Goal: Use online tool/utility: Utilize a website feature to perform a specific function

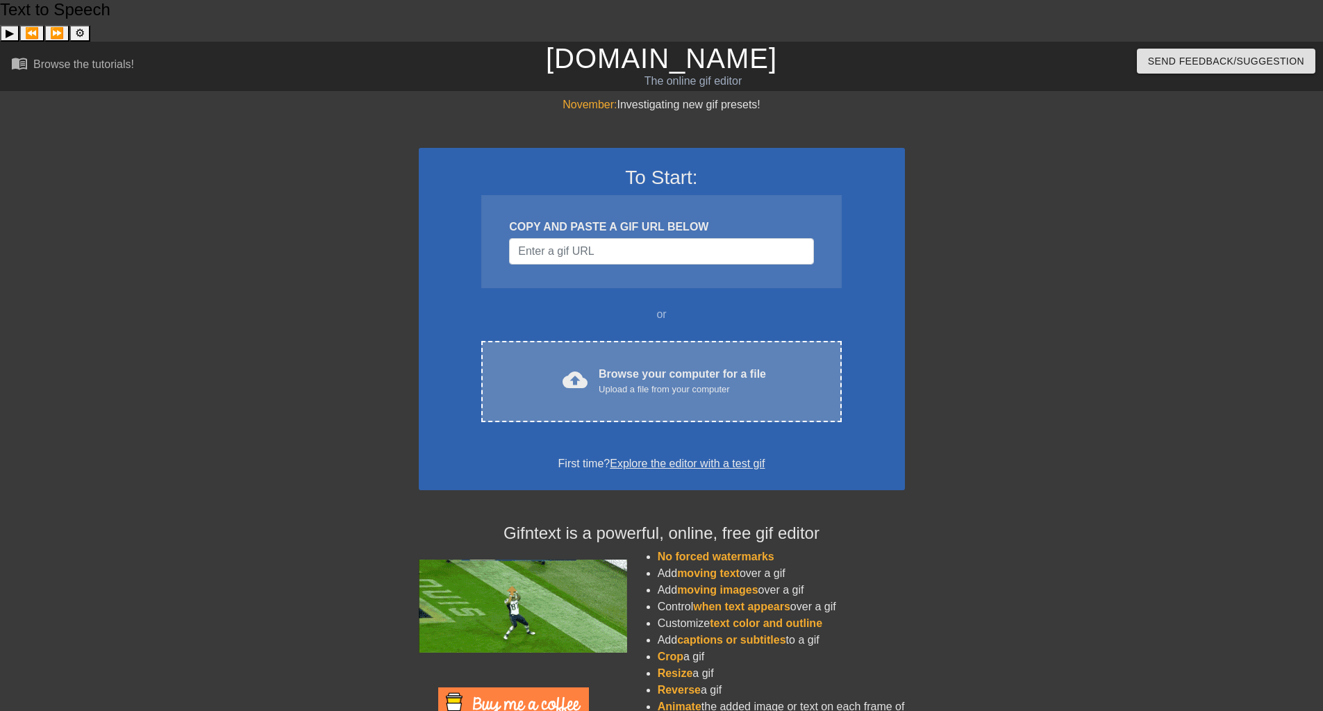
click at [726, 383] on div "Upload a file from your computer" at bounding box center [682, 390] width 167 height 14
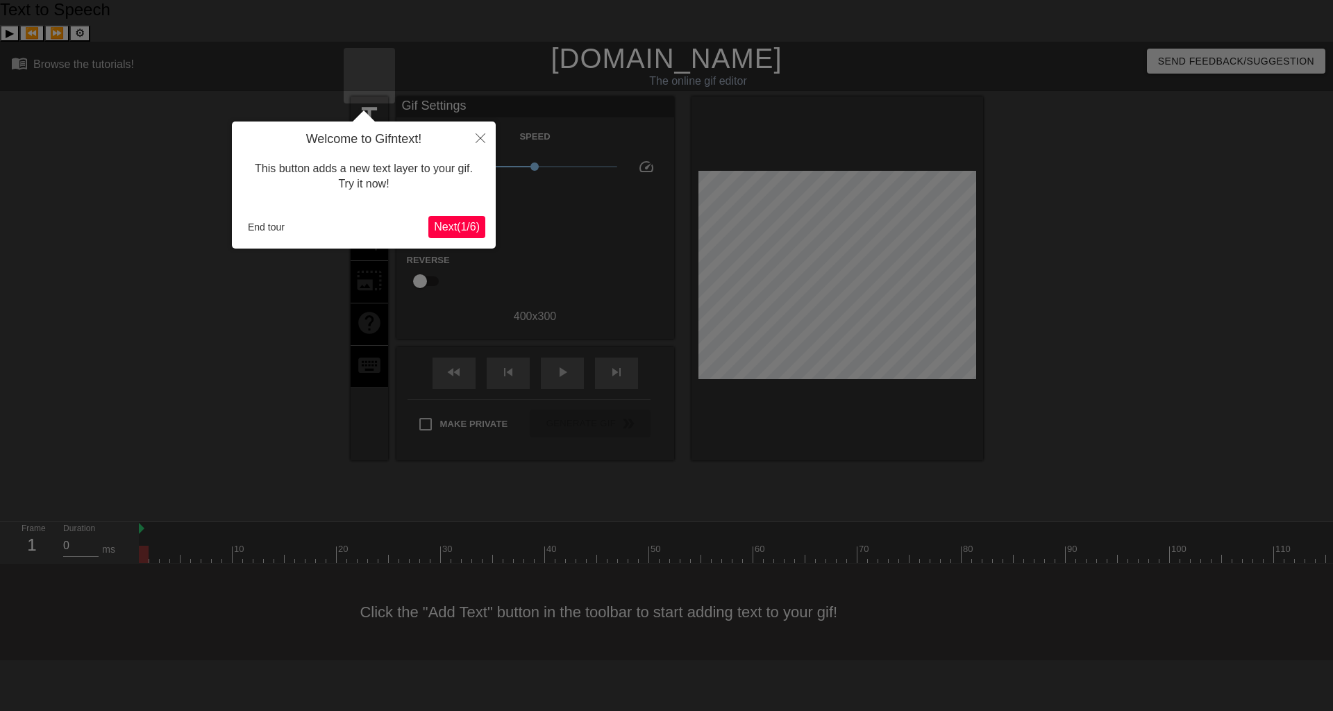
click at [447, 226] on span "Next ( 1 / 6 )" at bounding box center [457, 227] width 46 height 12
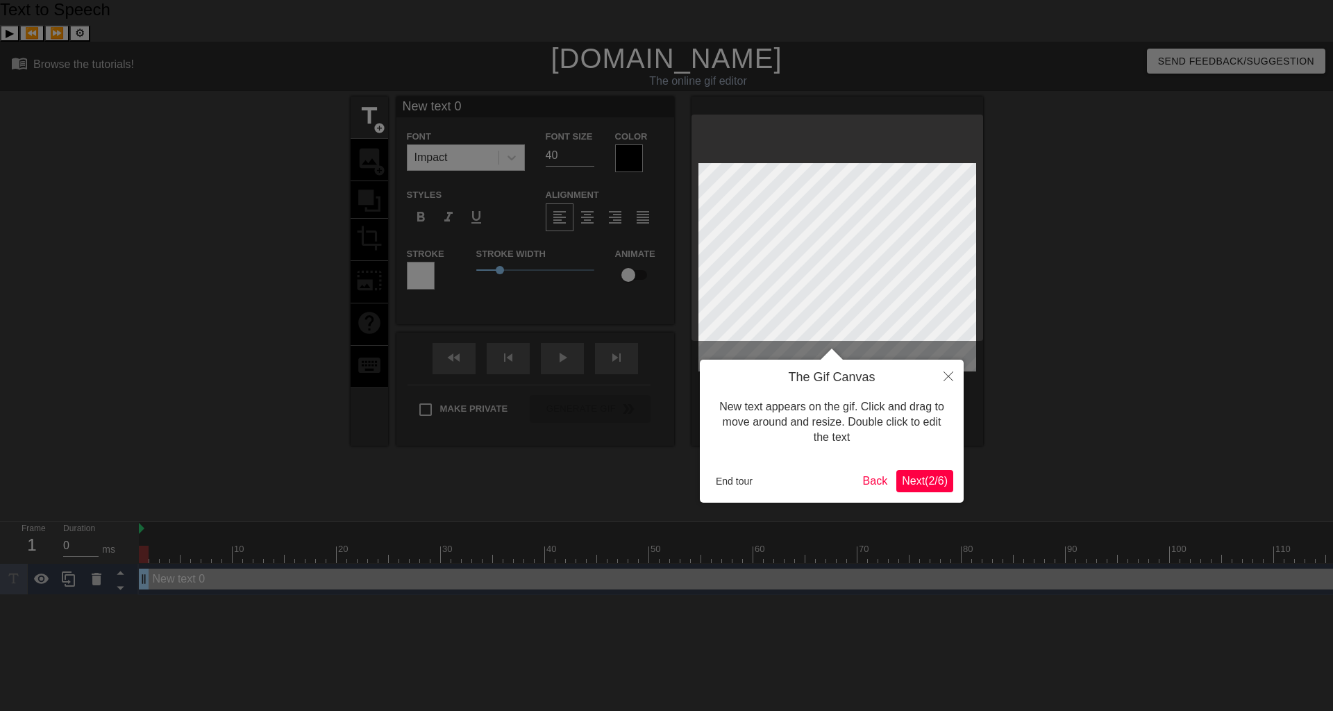
click at [927, 478] on span "Next ( 2 / 6 )" at bounding box center [925, 481] width 46 height 12
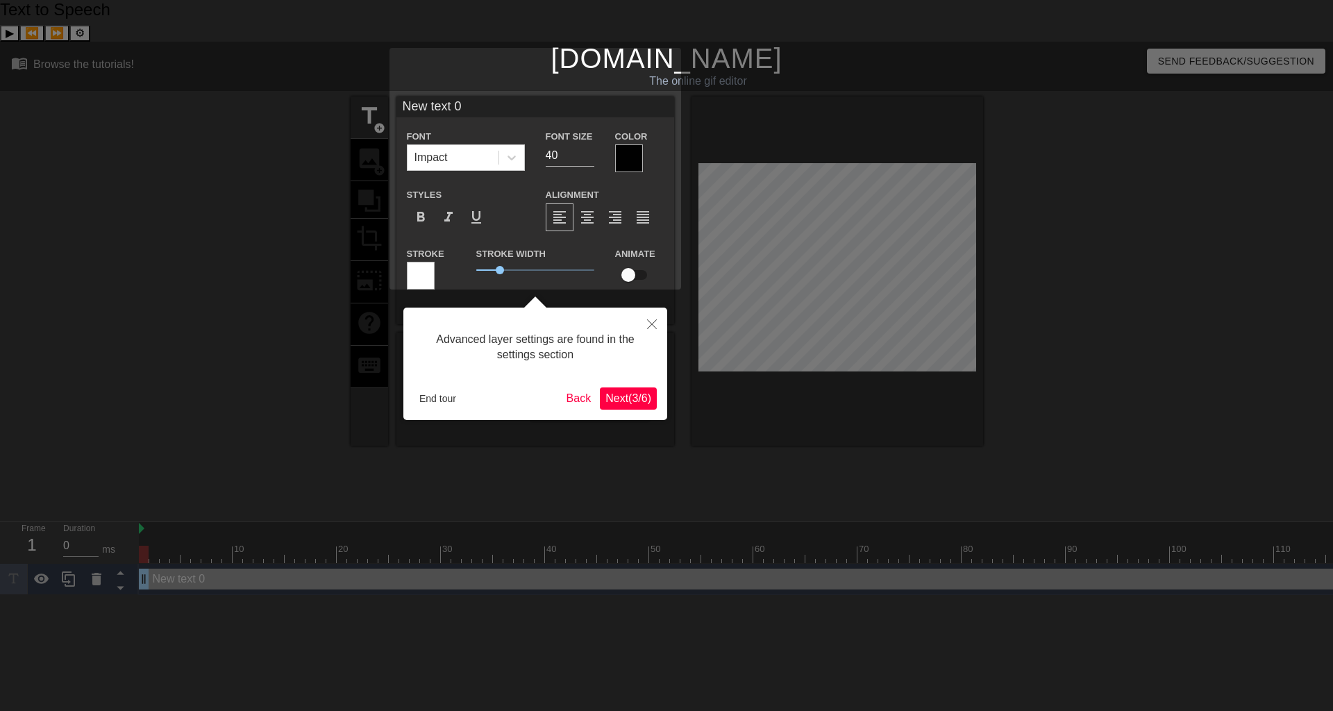
click at [643, 401] on span "Next ( 3 / 6 )" at bounding box center [628, 398] width 46 height 12
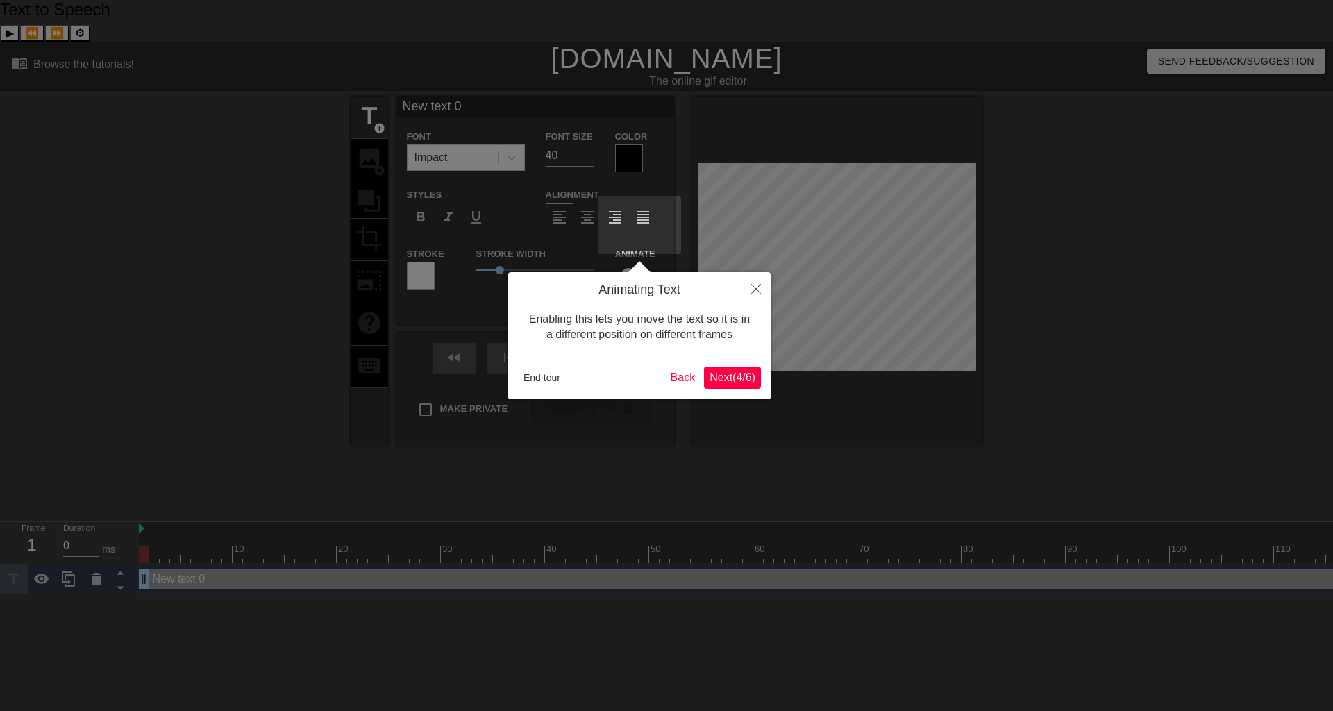
click at [722, 376] on span "Next ( 4 / 6 )" at bounding box center [733, 377] width 46 height 12
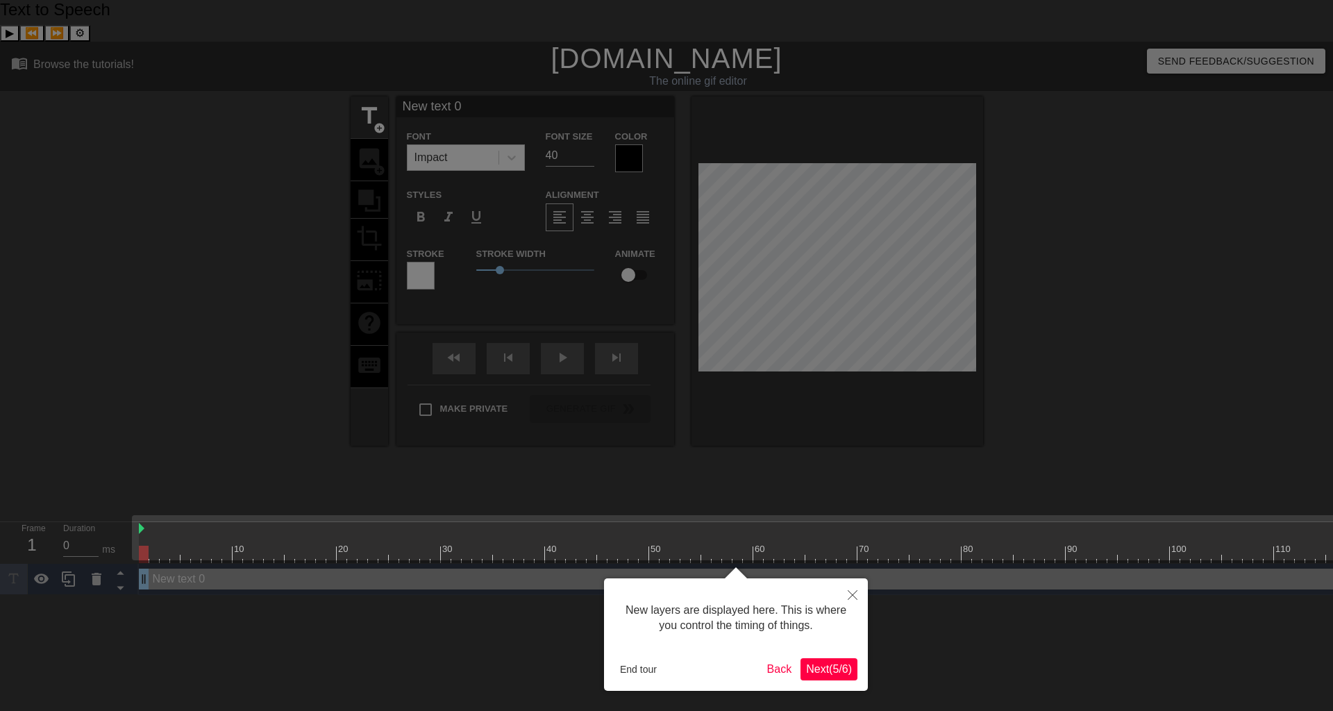
click at [819, 669] on span "Next ( 5 / 6 )" at bounding box center [829, 669] width 46 height 12
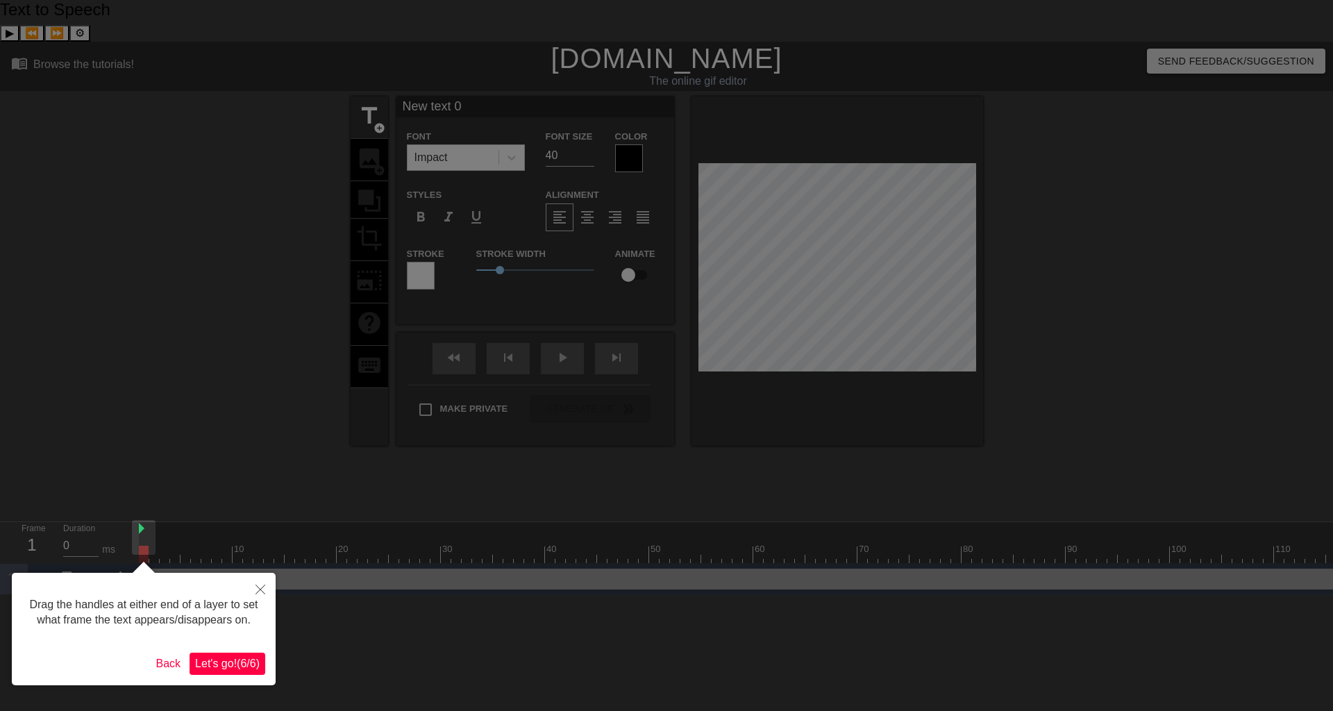
click at [261, 656] on button "Let's go! ( 6 / 6 )" at bounding box center [228, 664] width 76 height 22
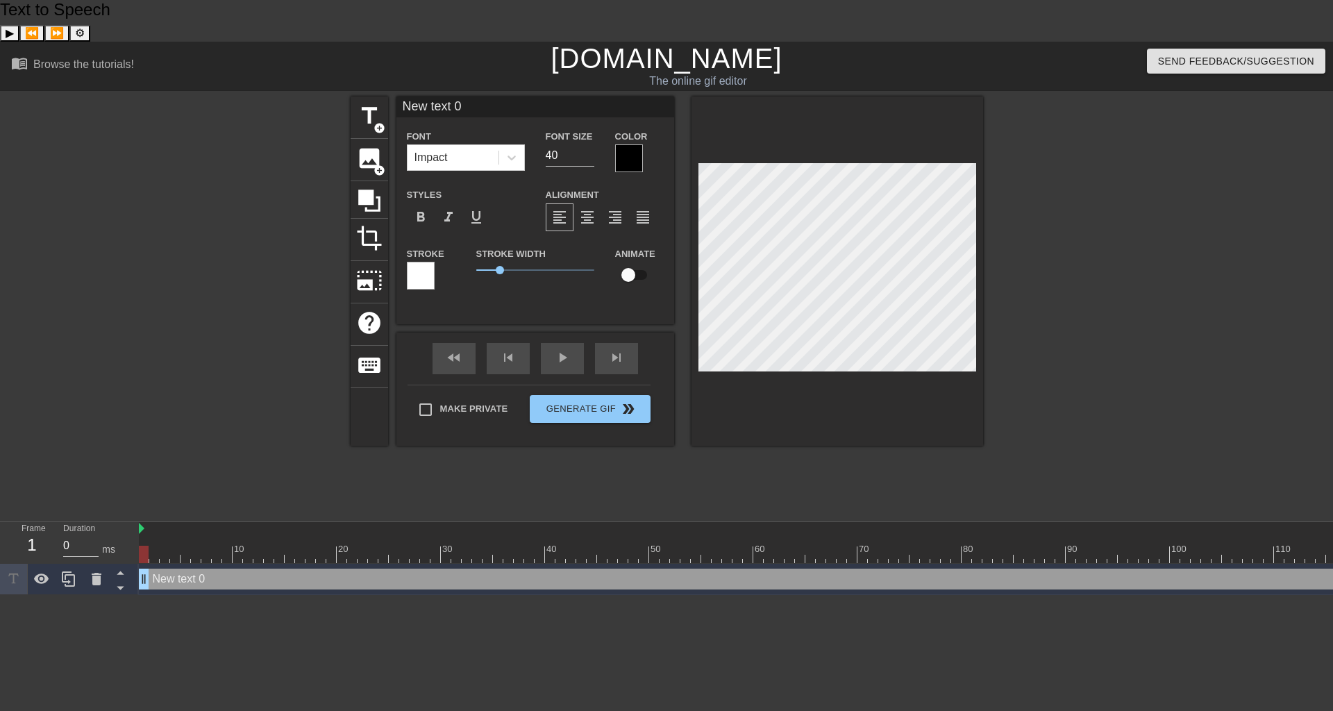
click at [624, 144] on div at bounding box center [629, 158] width 28 height 28
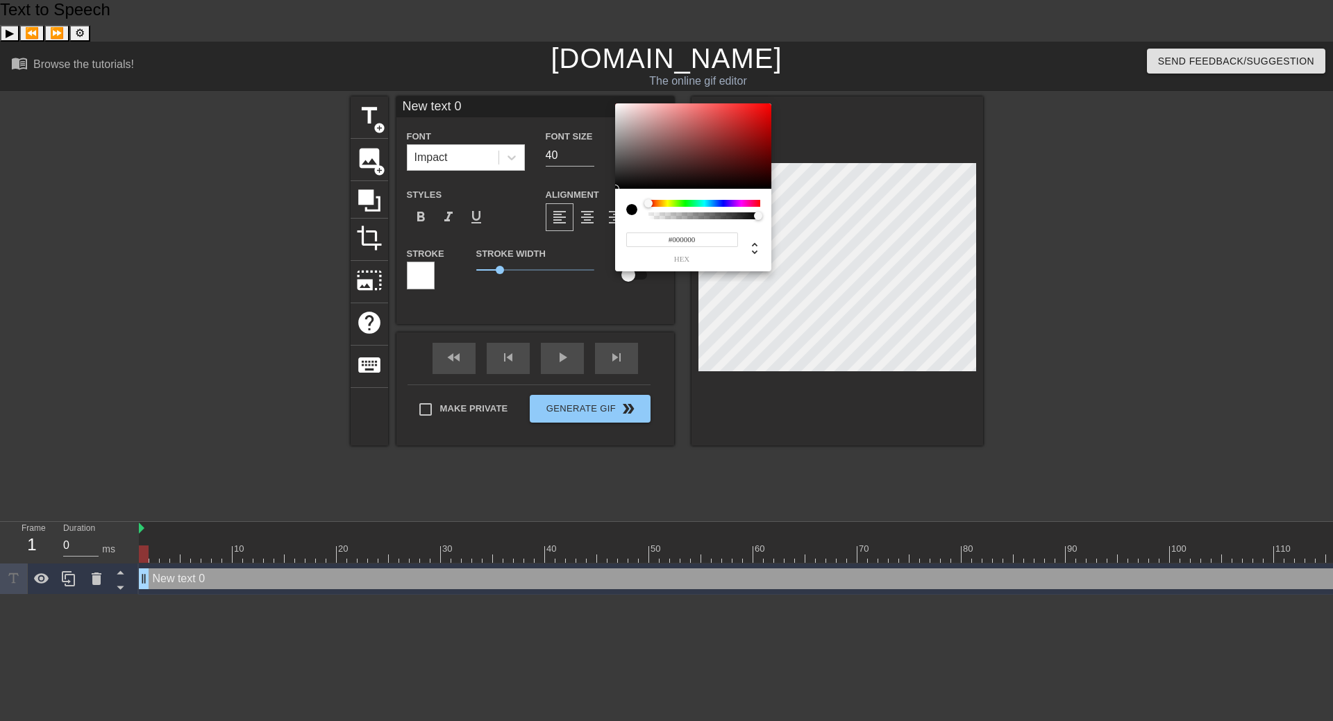
type input "0"
type input "1"
drag, startPoint x: 758, startPoint y: 219, endPoint x: 782, endPoint y: 215, distance: 23.9
click at [782, 215] on div "0 r 0 g 0 b 1 a" at bounding box center [666, 360] width 1333 height 721
type input "13"
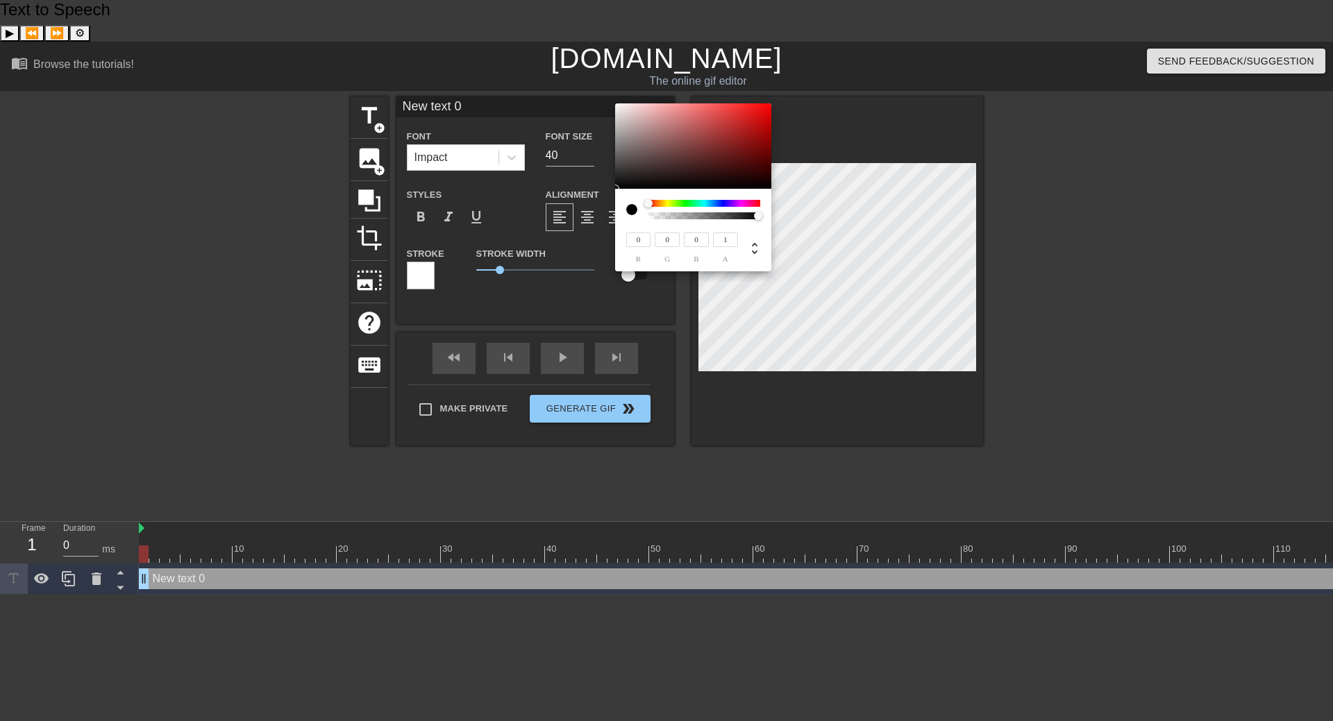
type input "12"
type input "17"
type input "16"
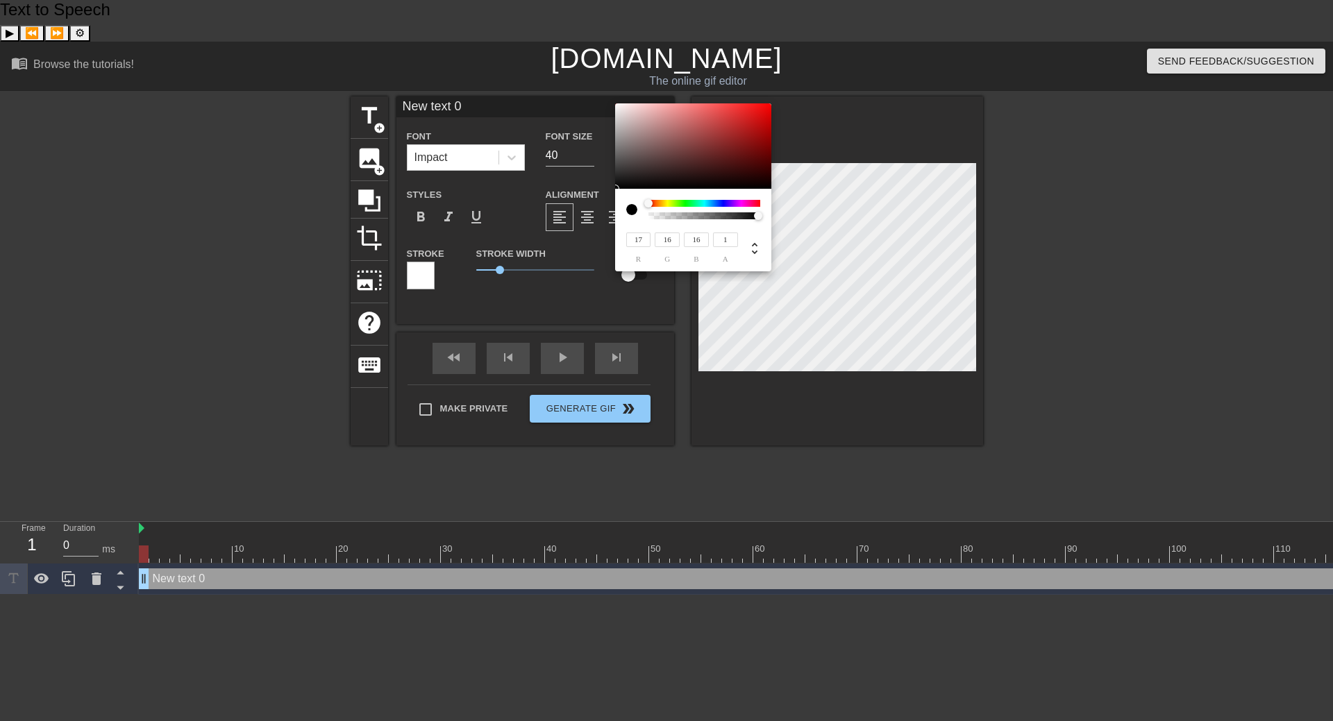
type input "25"
type input "23"
type input "213"
type input "191"
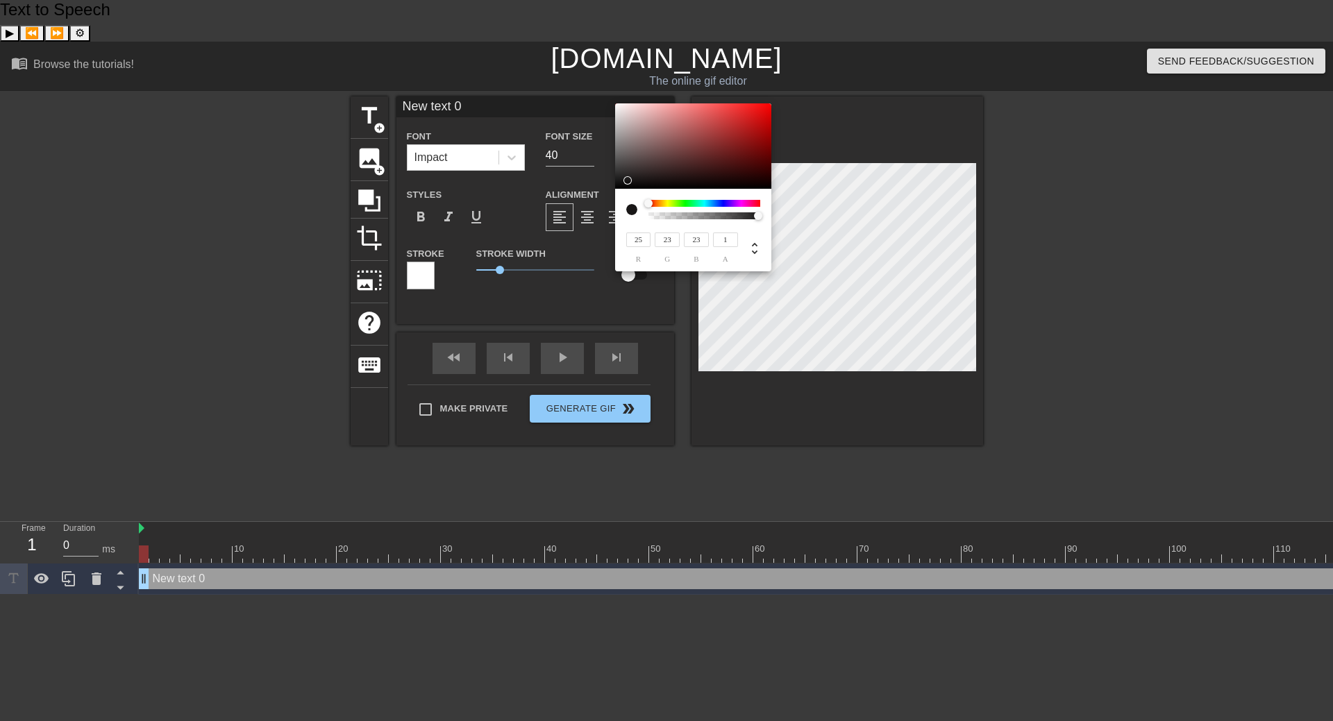
type input "191"
type input "211"
type input "192"
type input "167"
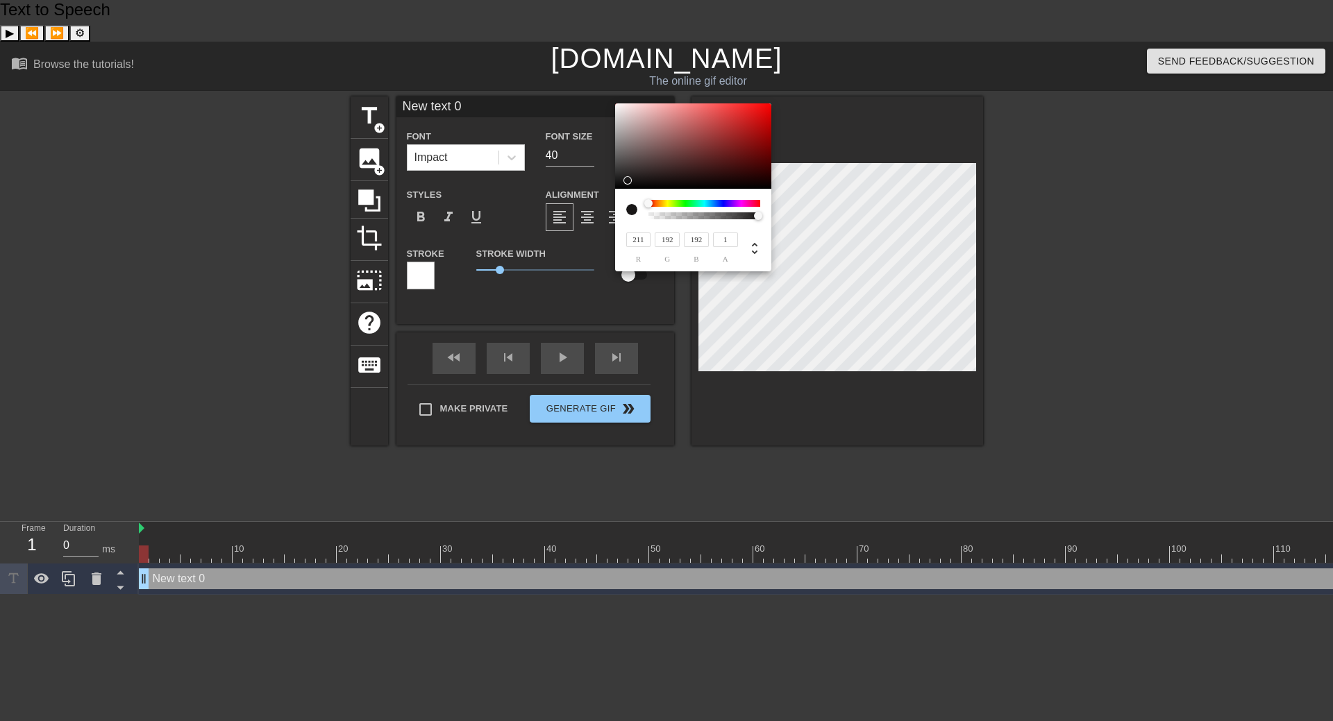
type input "157"
type input "128"
type input "124"
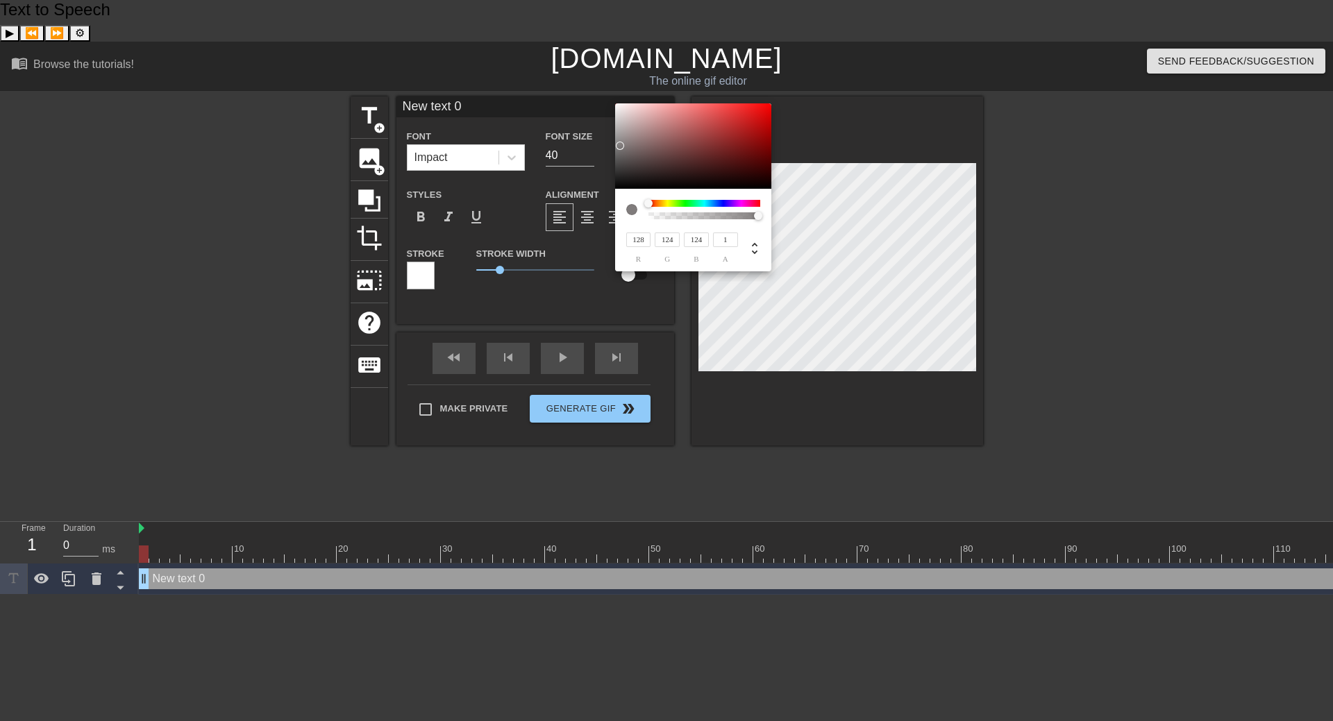
type input "124"
type input "121"
type input "122"
type input "119"
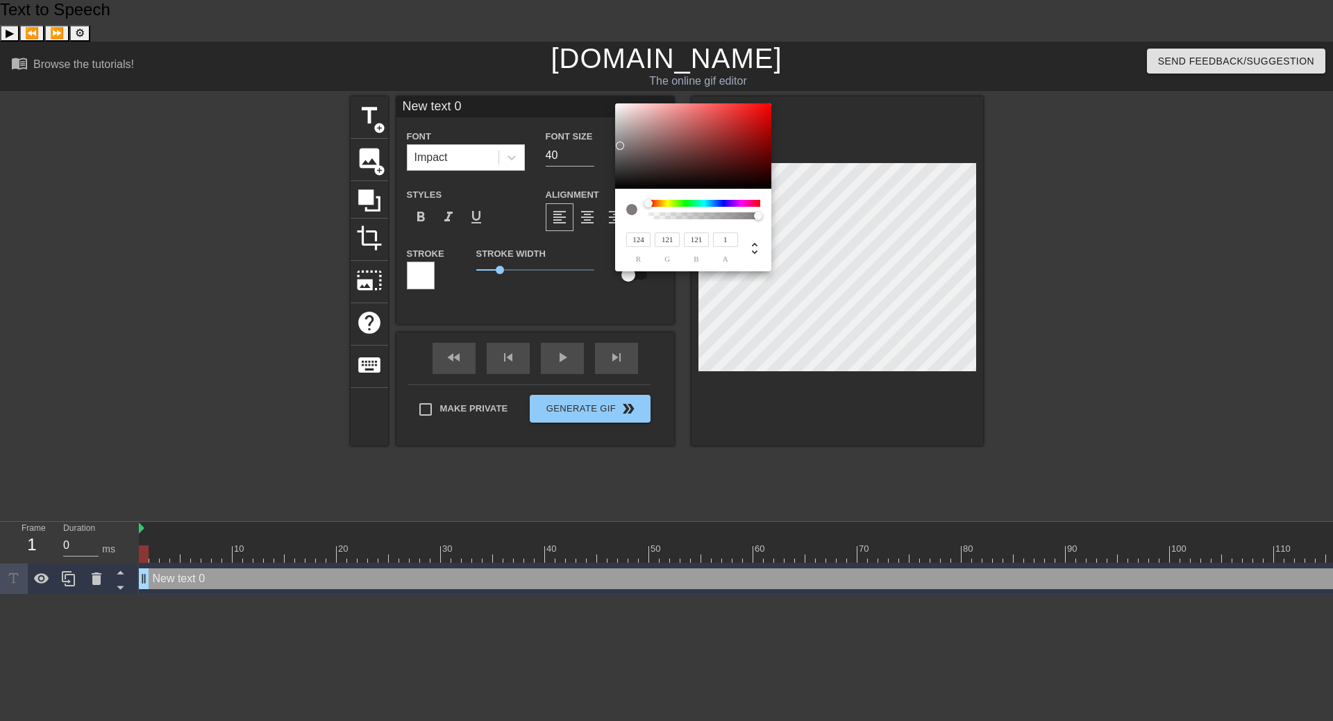
type input "119"
type input "120"
type input "114"
type input "118"
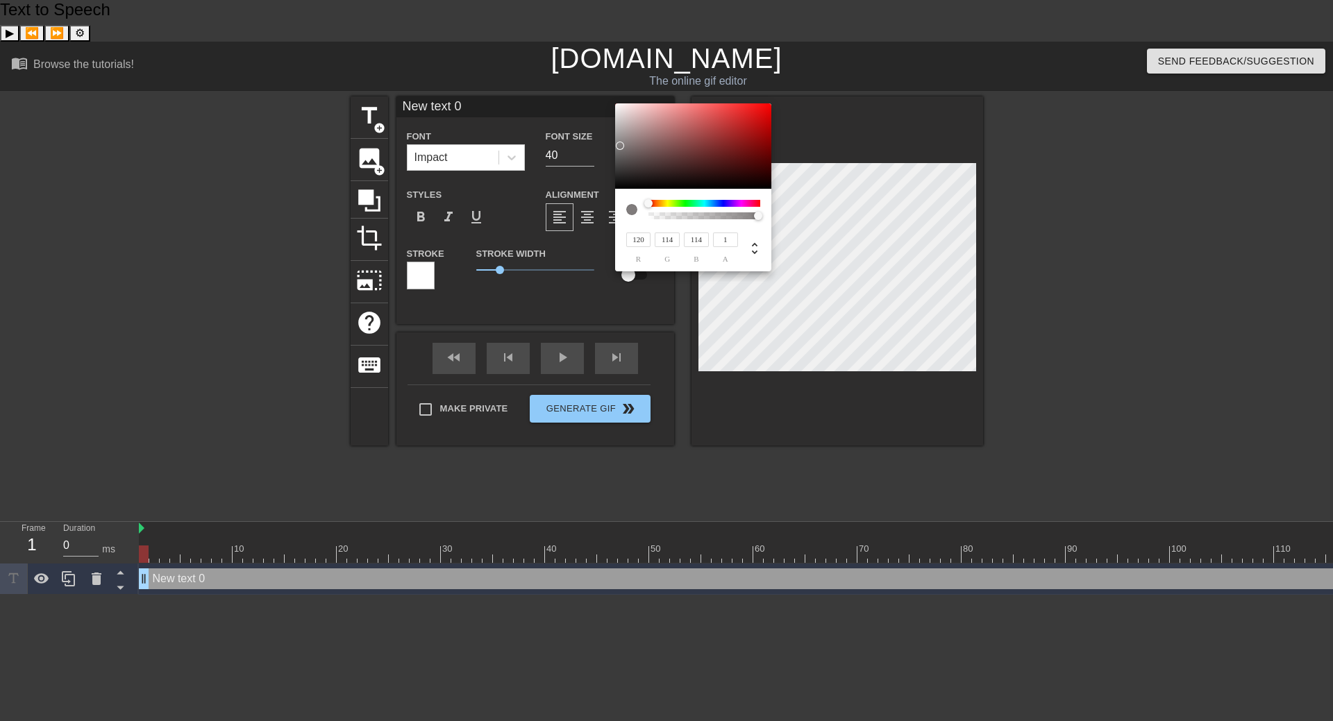
type input "112"
type input "114"
type input "108"
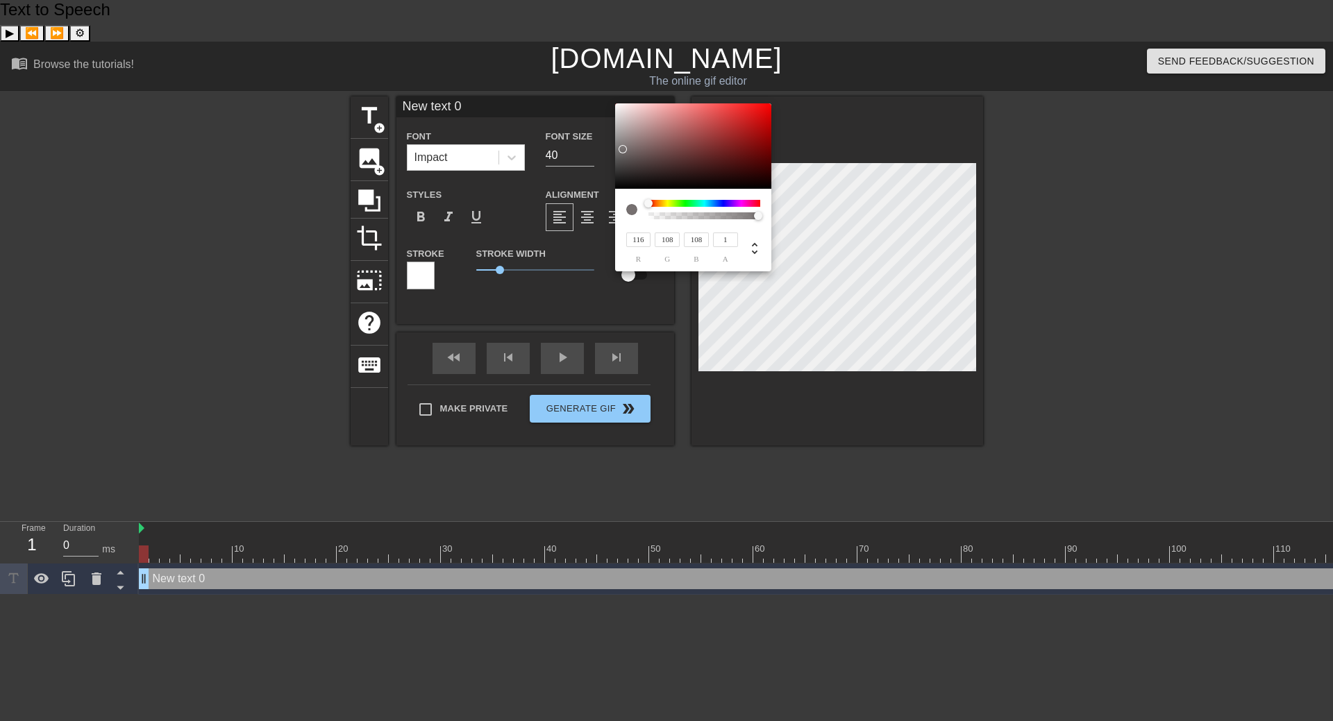
type input "126"
type input "118"
type input "132"
type input "124"
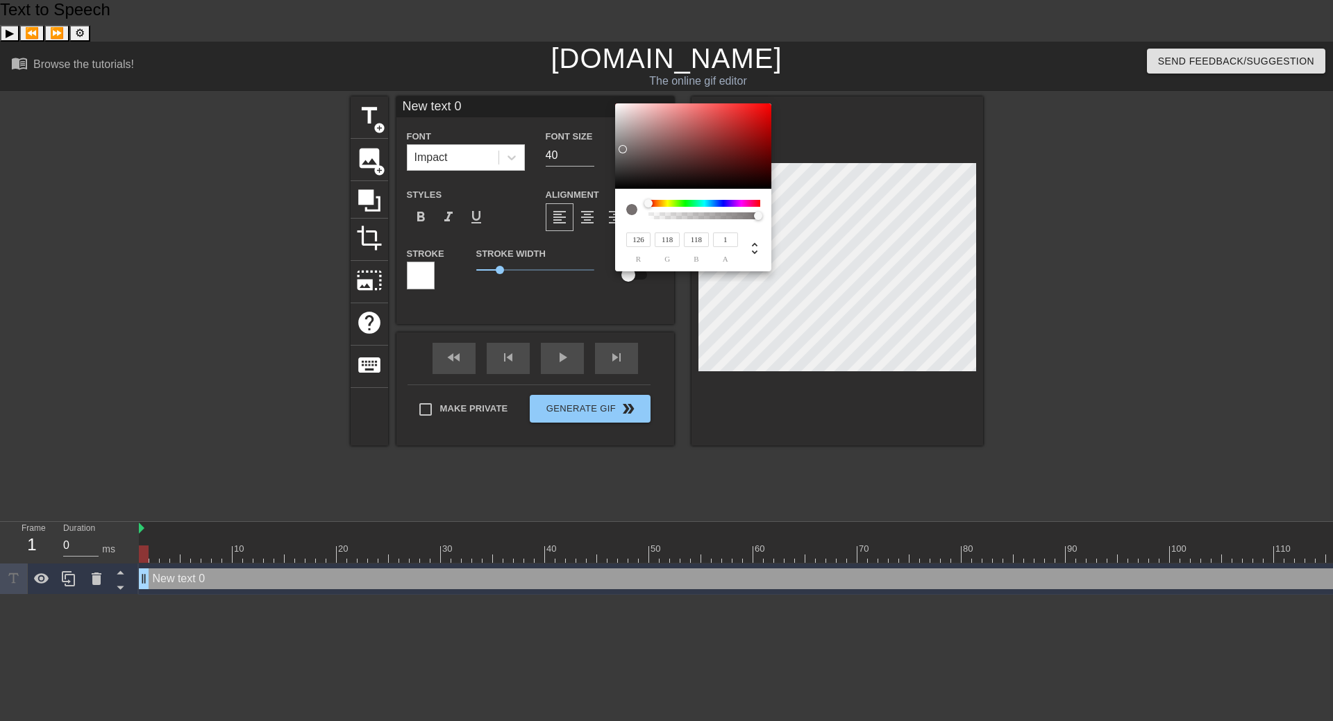
type input "124"
type input "141"
type input "132"
type input "159"
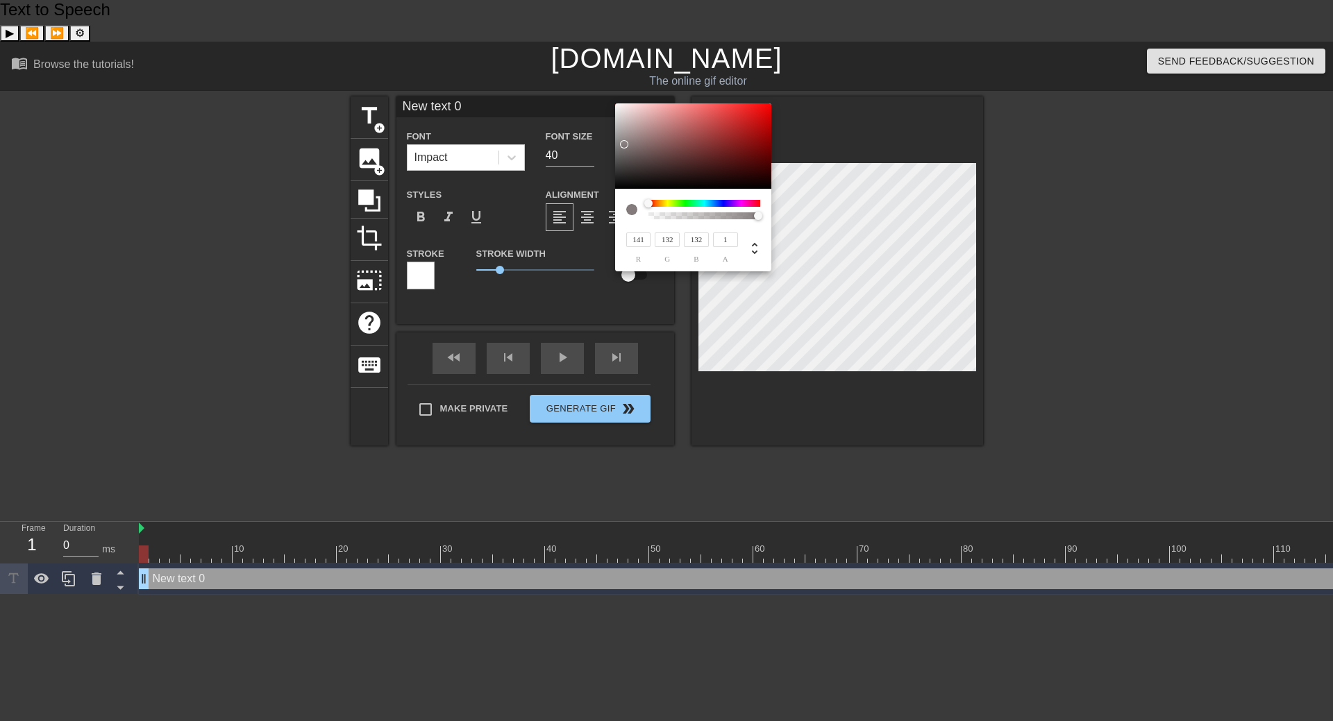
type input "152"
type input "169"
type input "164"
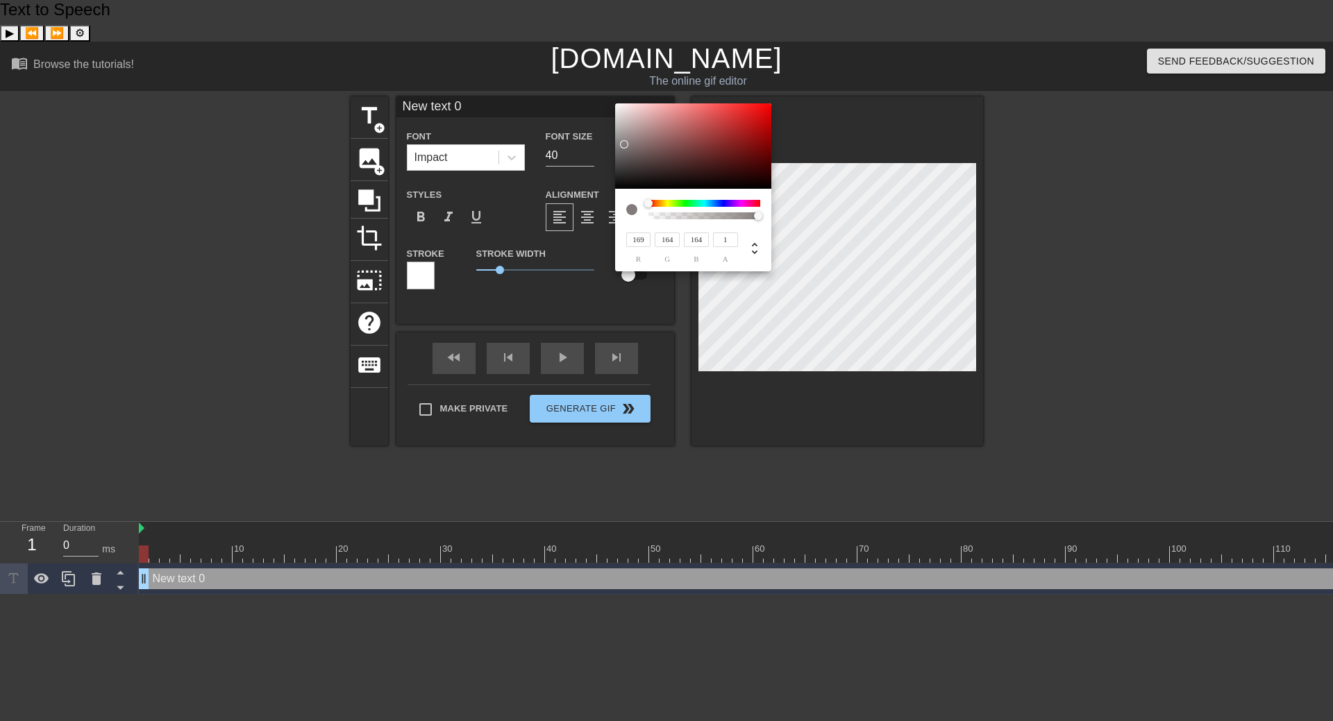
type input "186"
type input "182"
type input "207"
type input "161"
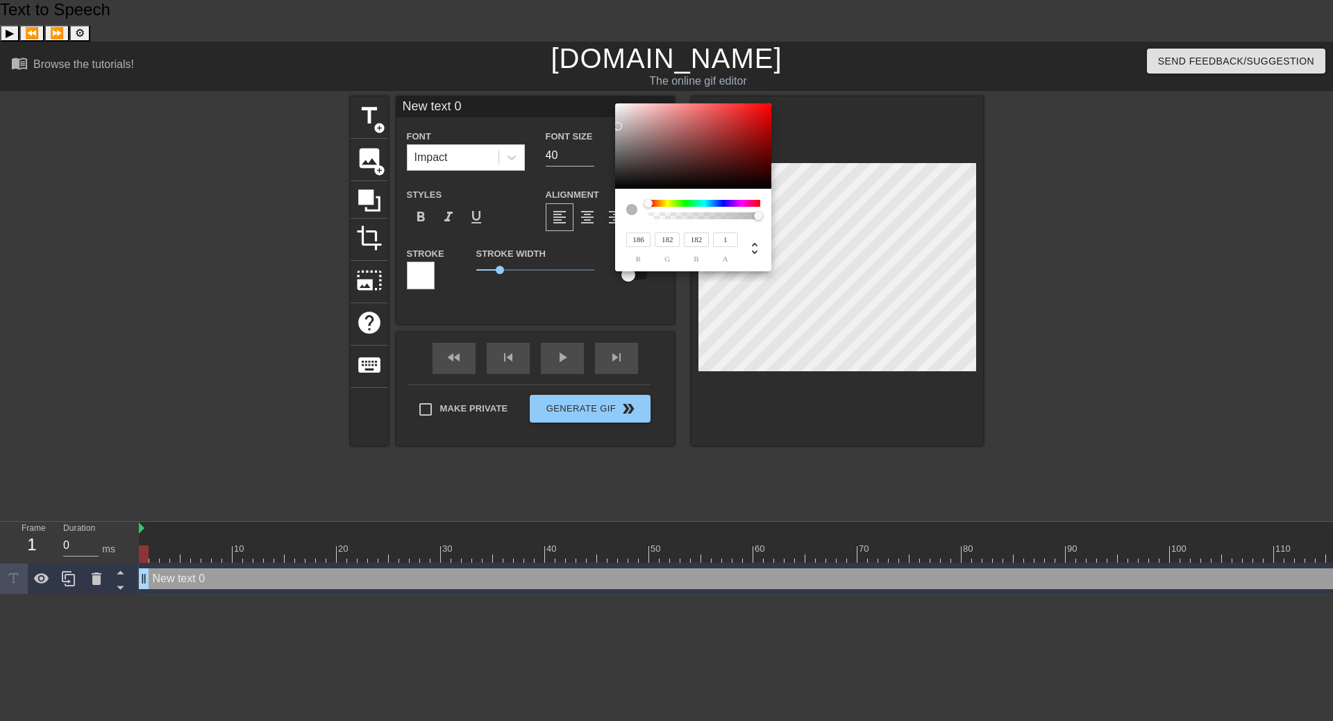
type input "161"
type input "223"
type input "231"
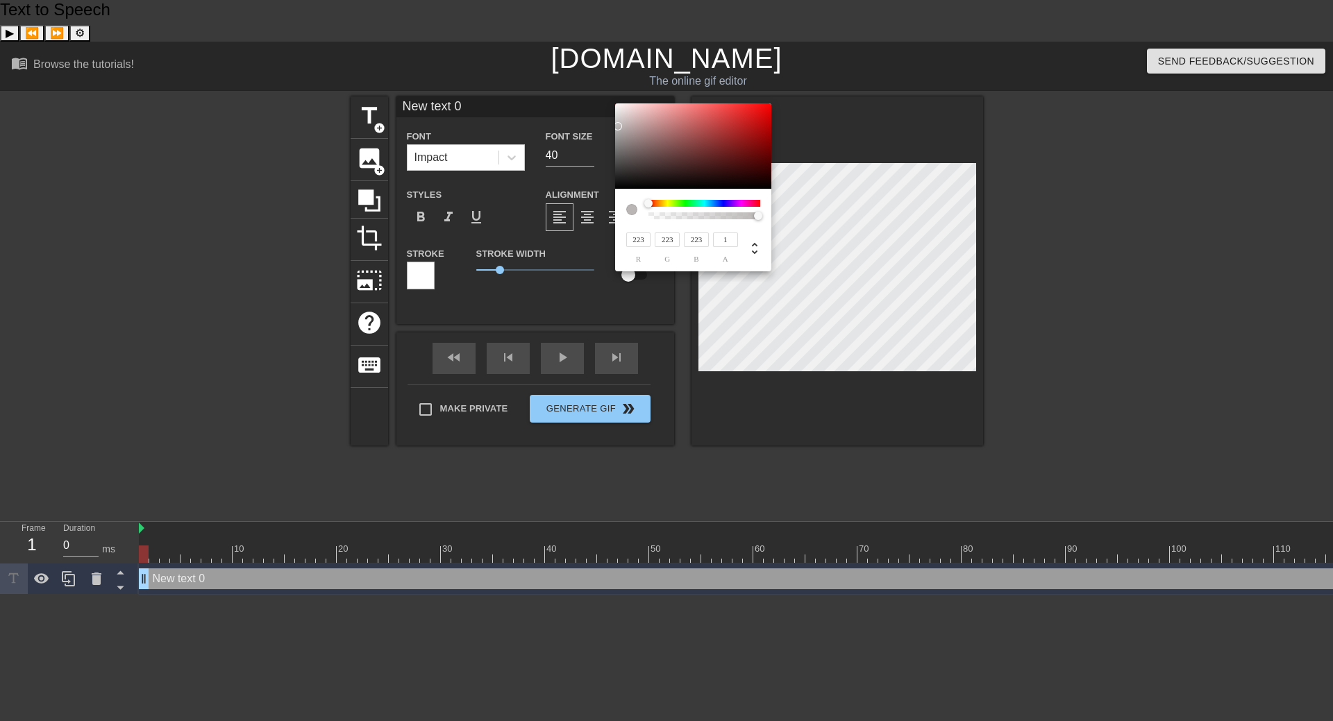
type input "231"
type input "244"
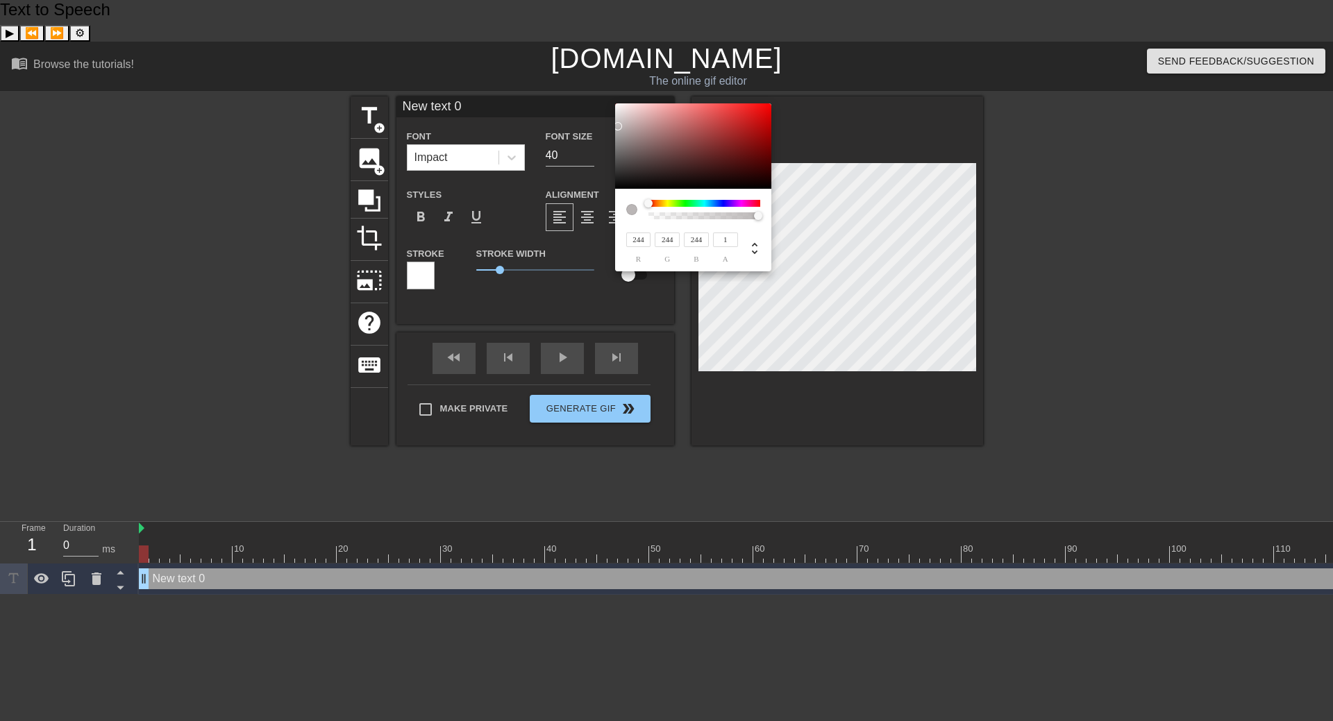
type input "246"
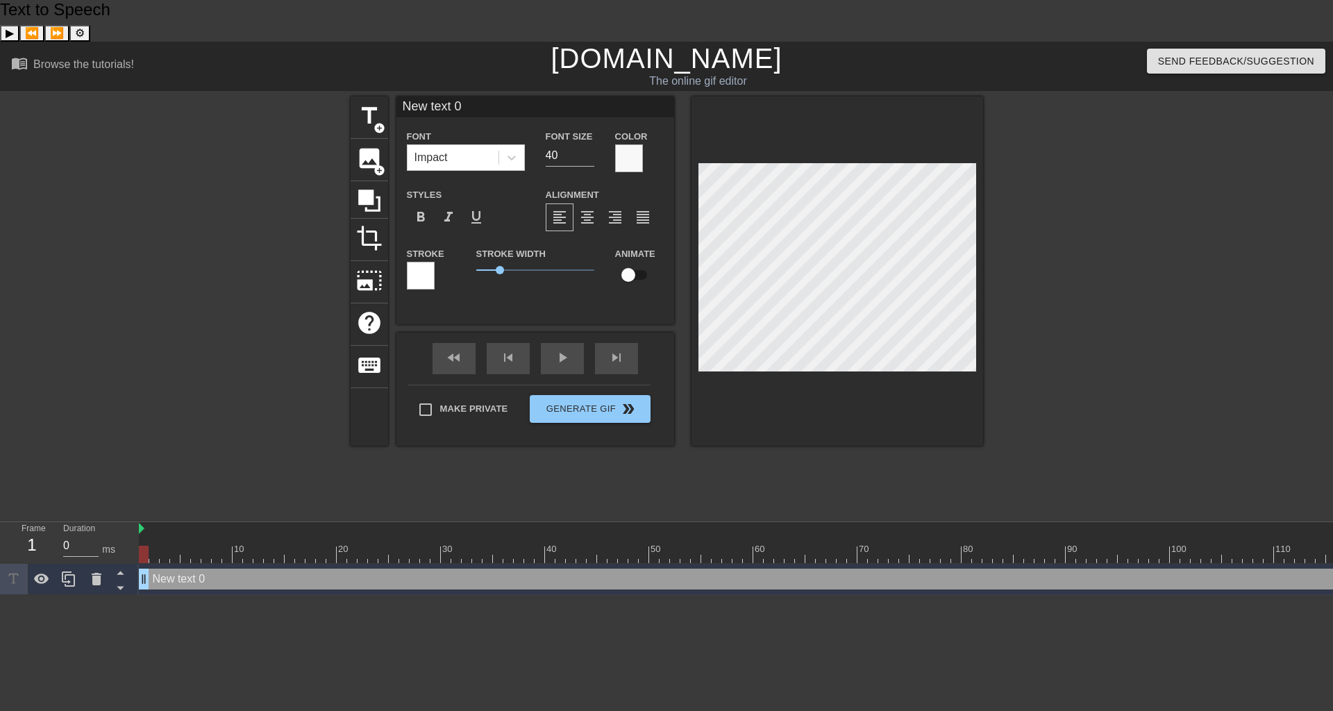
click at [427, 262] on div at bounding box center [421, 276] width 28 height 28
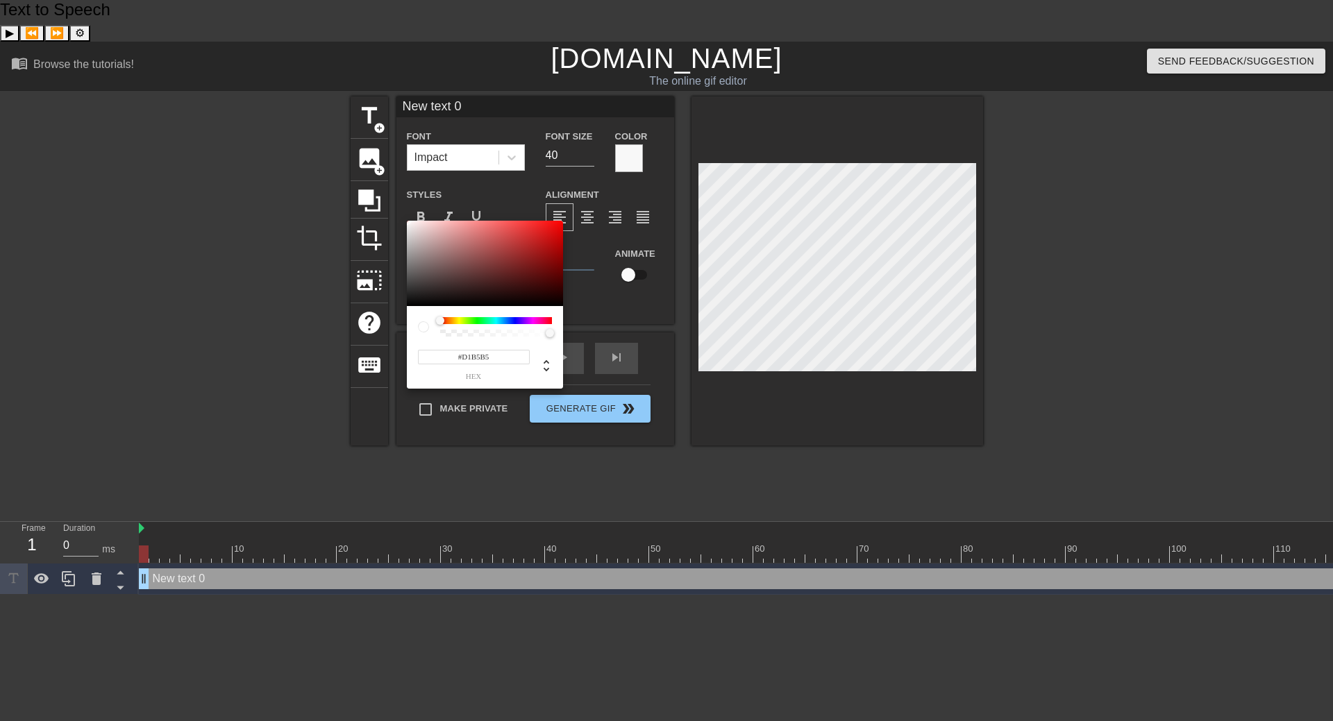
click at [427, 236] on div at bounding box center [485, 264] width 156 height 86
type input "#FFFFFF"
drag, startPoint x: 428, startPoint y: 235, endPoint x: 405, endPoint y: 217, distance: 28.6
click at [405, 217] on div "#FFFFFF hex" at bounding box center [666, 360] width 1333 height 721
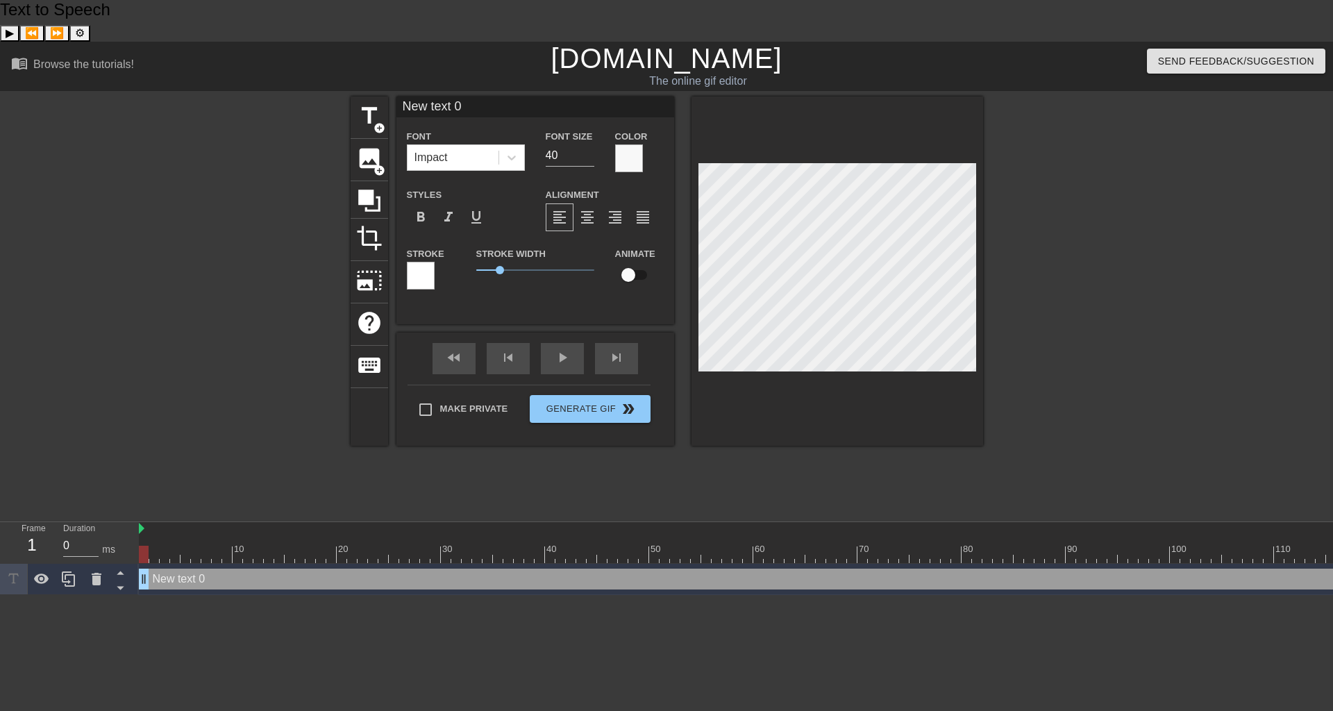
click at [632, 144] on div at bounding box center [629, 158] width 28 height 28
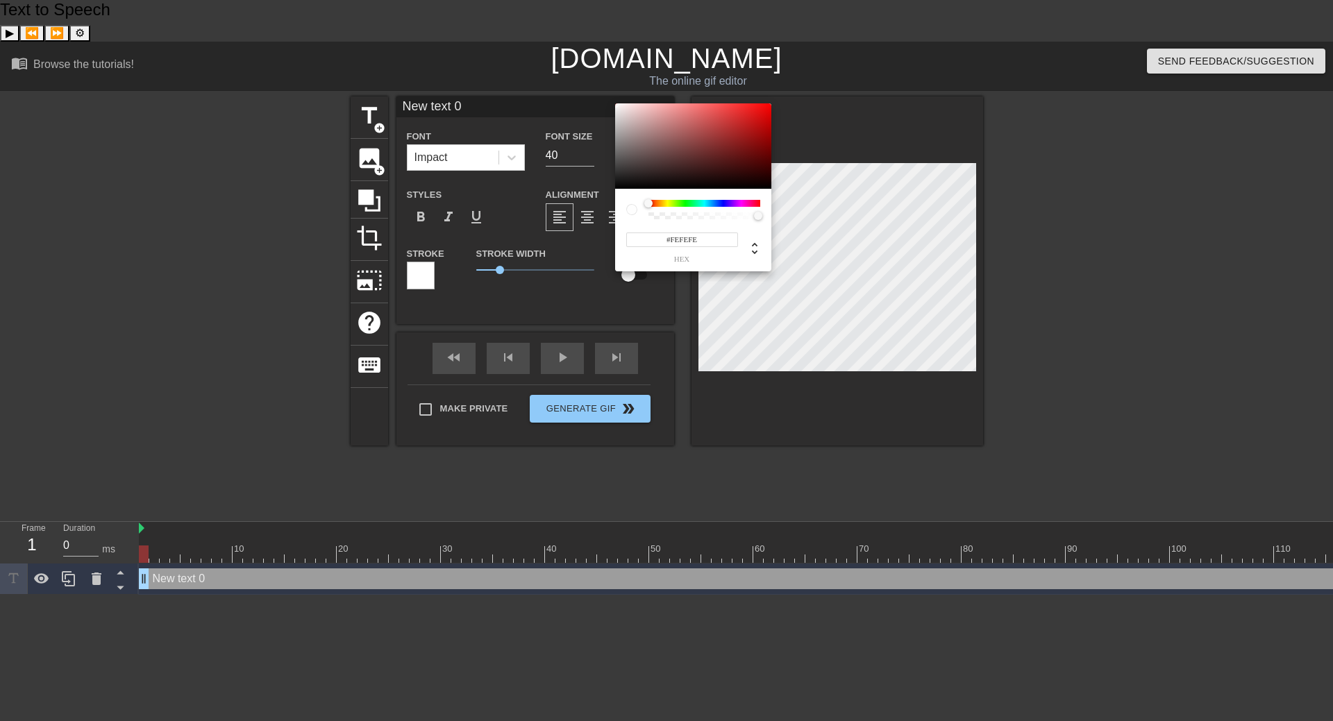
drag, startPoint x: 628, startPoint y: 137, endPoint x: 610, endPoint y: 103, distance: 37.9
click at [610, 103] on div "#FEFEFE hex" at bounding box center [666, 360] width 1333 height 721
click at [683, 235] on input "#FEFEFE" at bounding box center [682, 240] width 112 height 15
type input "#ffffff"
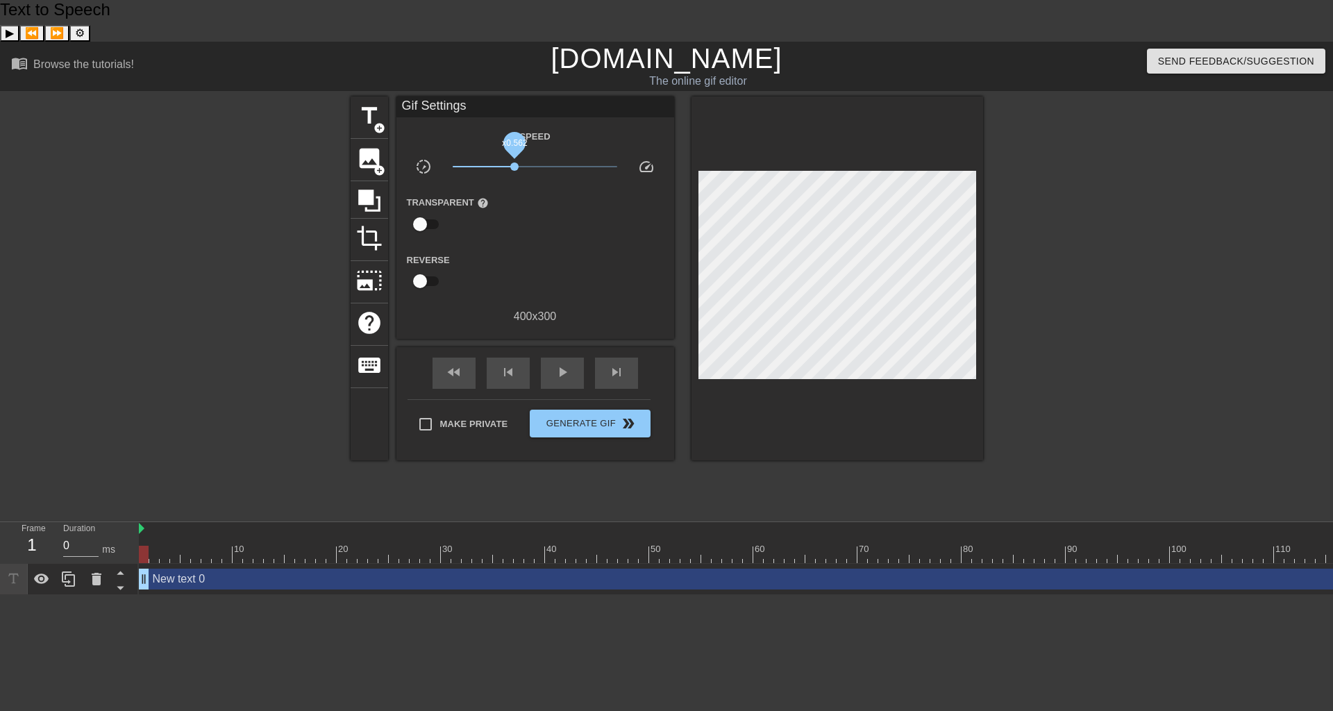
drag, startPoint x: 532, startPoint y: 125, endPoint x: 514, endPoint y: 126, distance: 17.4
click at [514, 162] on span "x0.562" at bounding box center [514, 166] width 8 height 8
drag, startPoint x: 514, startPoint y: 126, endPoint x: 535, endPoint y: 126, distance: 20.1
click at [535, 162] on span "x0.933" at bounding box center [532, 166] width 8 height 8
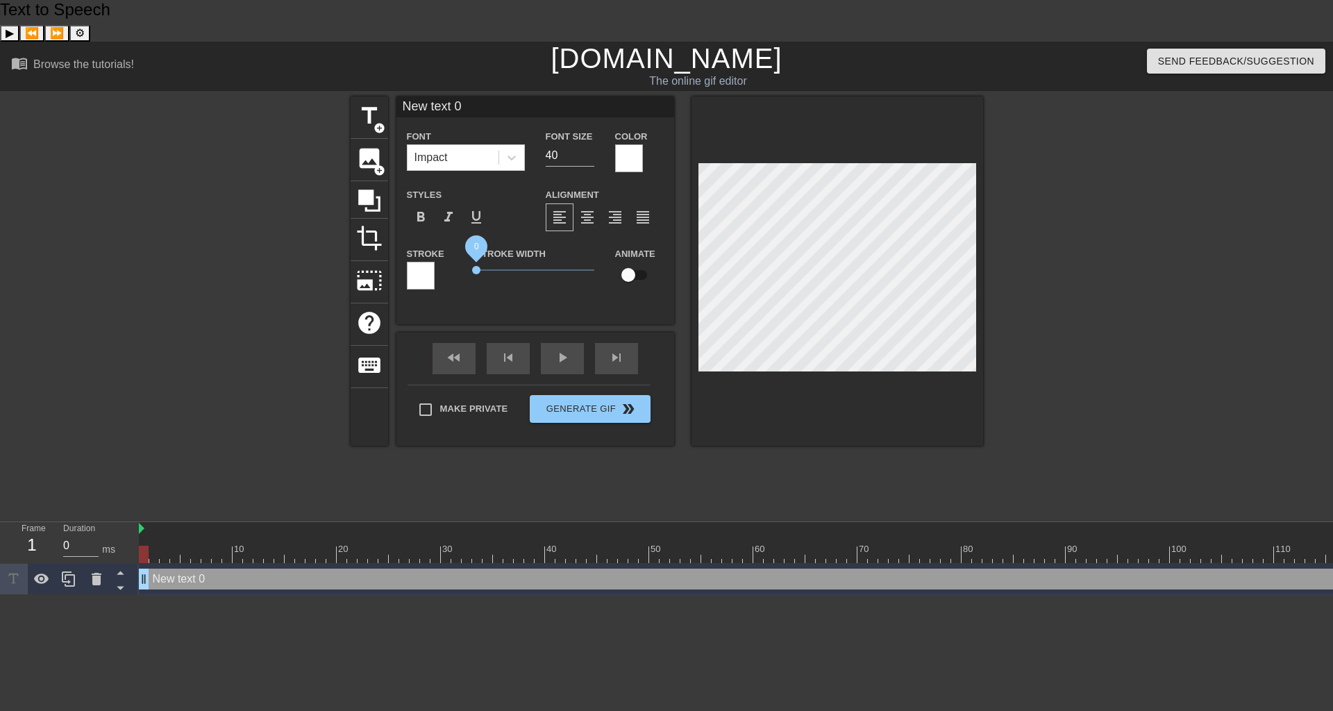
drag, startPoint x: 498, startPoint y: 227, endPoint x: 464, endPoint y: 228, distance: 34.1
click at [464, 245] on div "Stroke Stroke Width 0 Animate" at bounding box center [535, 274] width 278 height 58
type input "D"
type textarea "D"
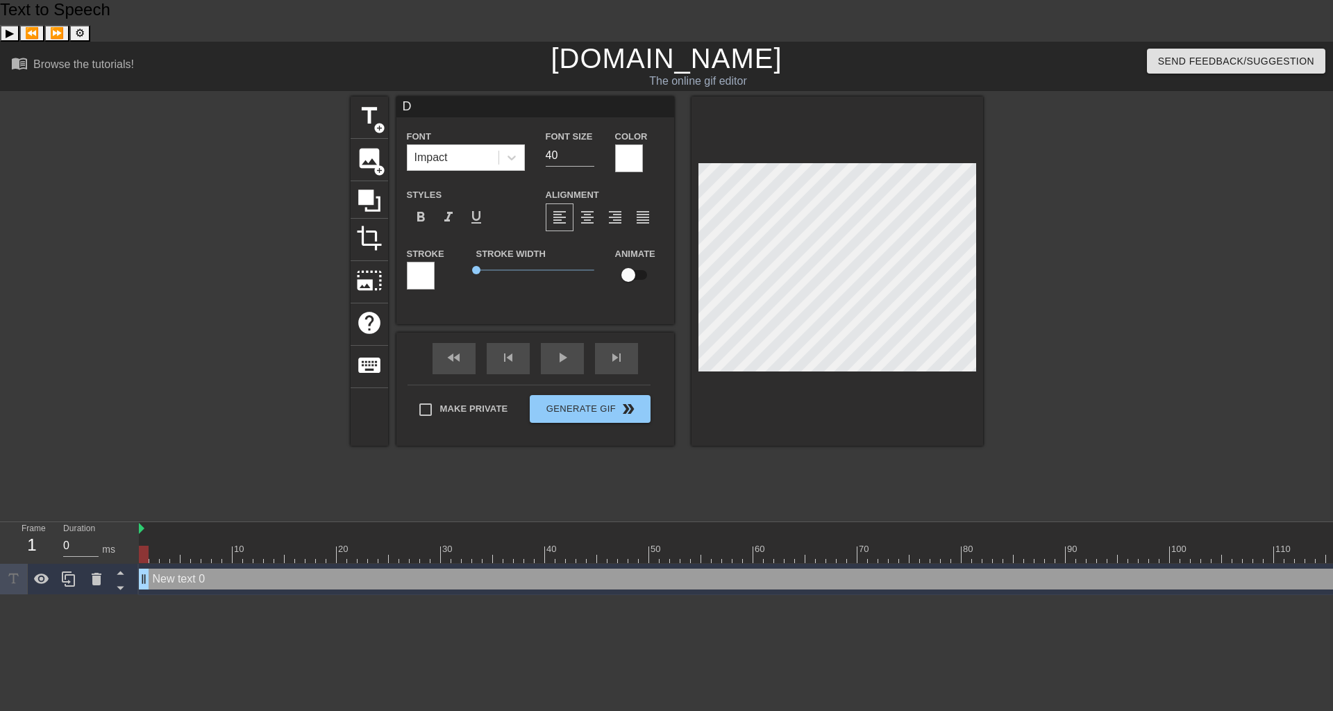
scroll to position [2, 1]
type input "Do"
type textarea "Do"
type input "Dod"
type textarea "Dod"
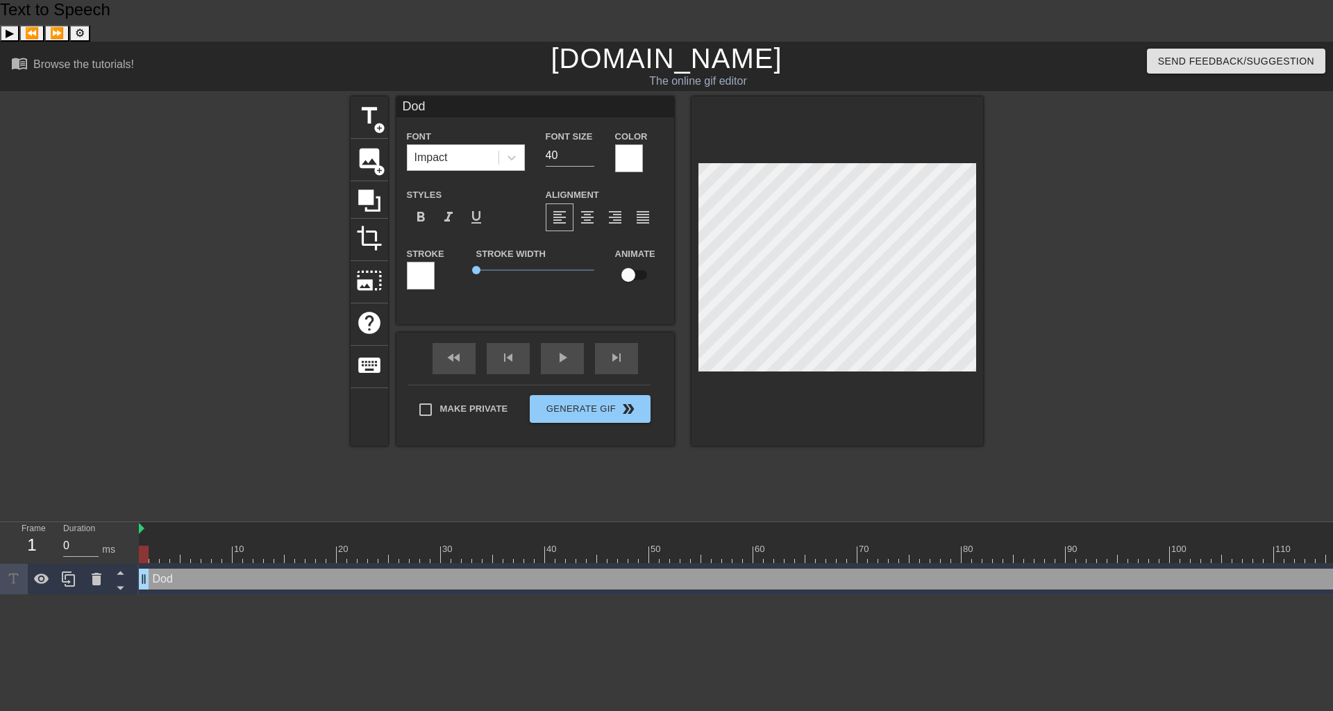
type input "Dodg"
type textarea "Dodg"
type input "Dodge"
type textarea "Dodge"
type input "Dodger"
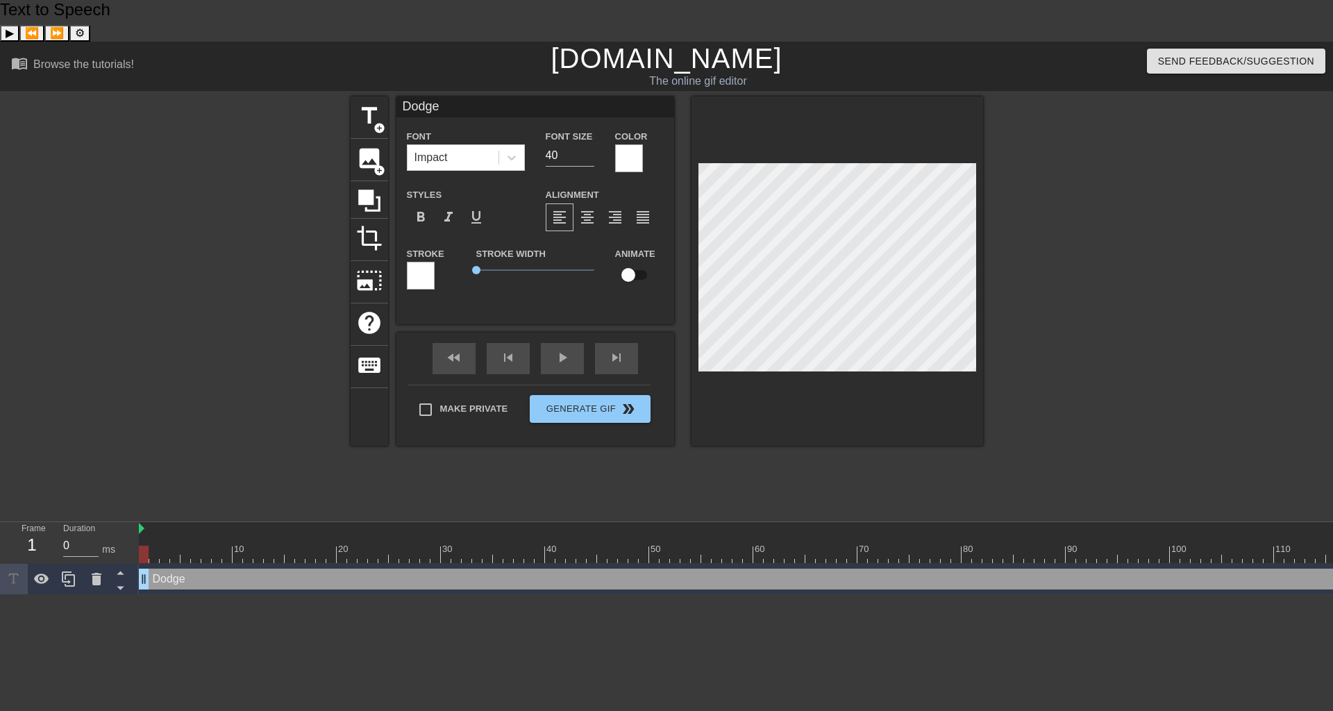
type textarea "Dodger"
type input "Dodgers"
type textarea "Dodgers"
click at [374, 122] on span "add_circle" at bounding box center [380, 128] width 12 height 12
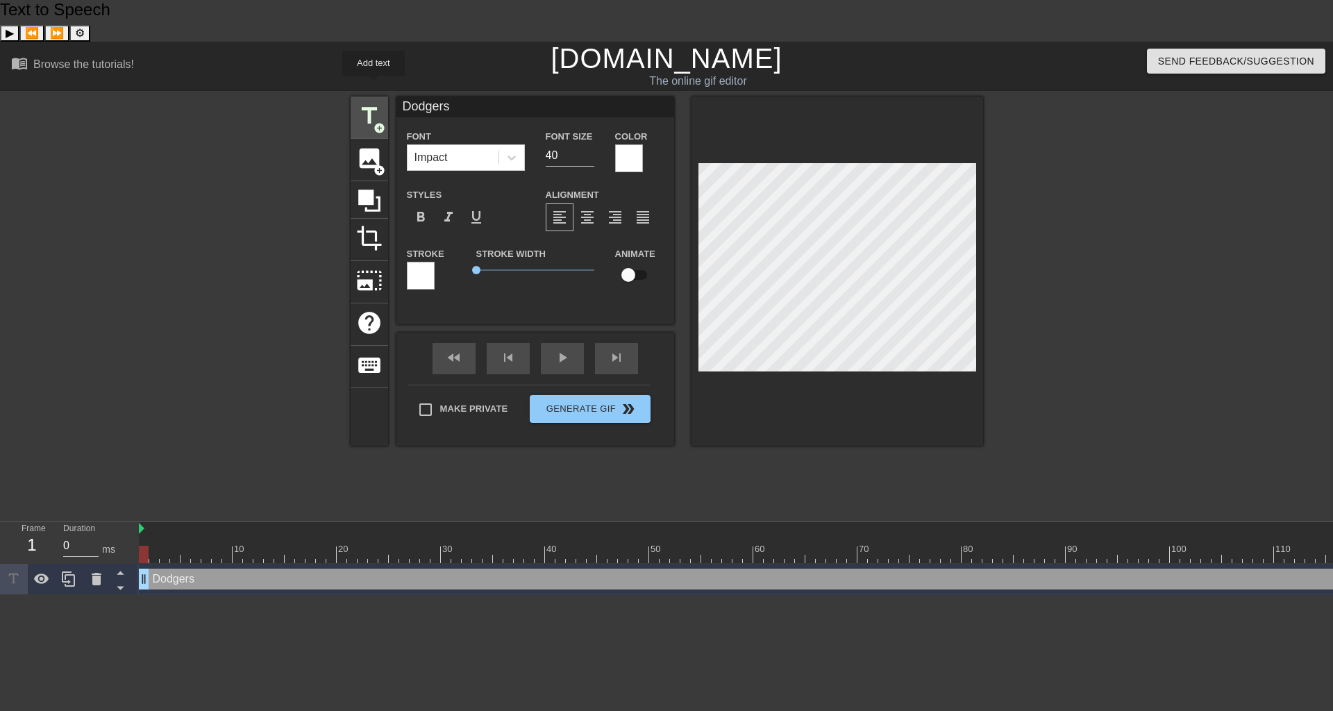
type input "New text 1"
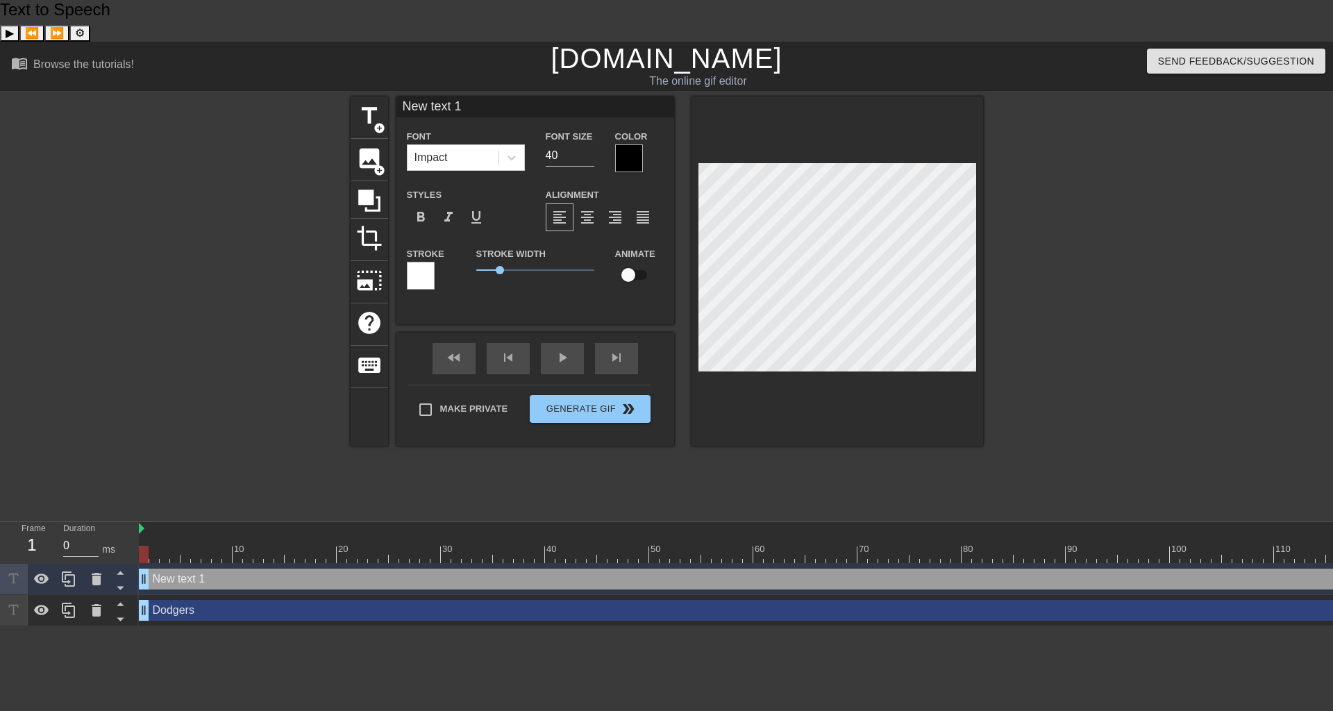
scroll to position [2, 3]
click at [624, 144] on div at bounding box center [629, 158] width 28 height 28
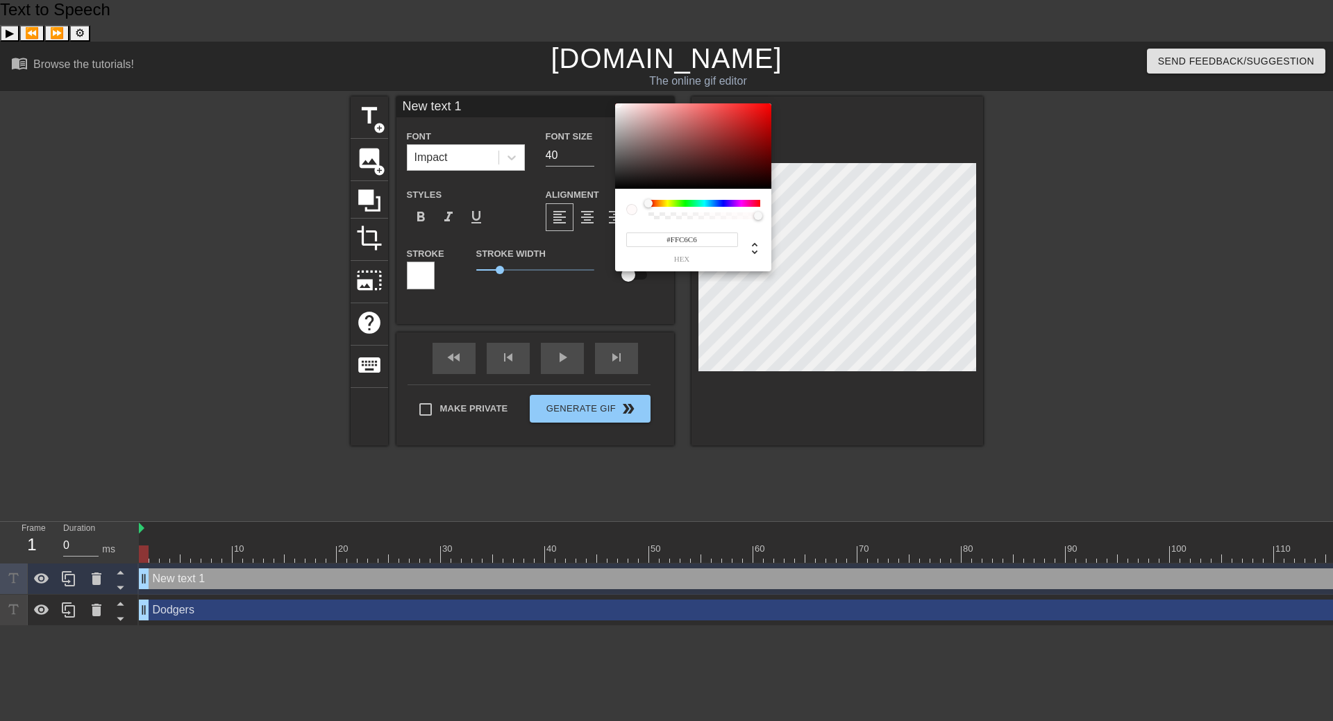
type input "#FFFFFF"
drag, startPoint x: 639, startPoint y: 167, endPoint x: 613, endPoint y: 102, distance: 69.8
click at [613, 102] on div "#FFFFFF hex" at bounding box center [666, 360] width 1333 height 721
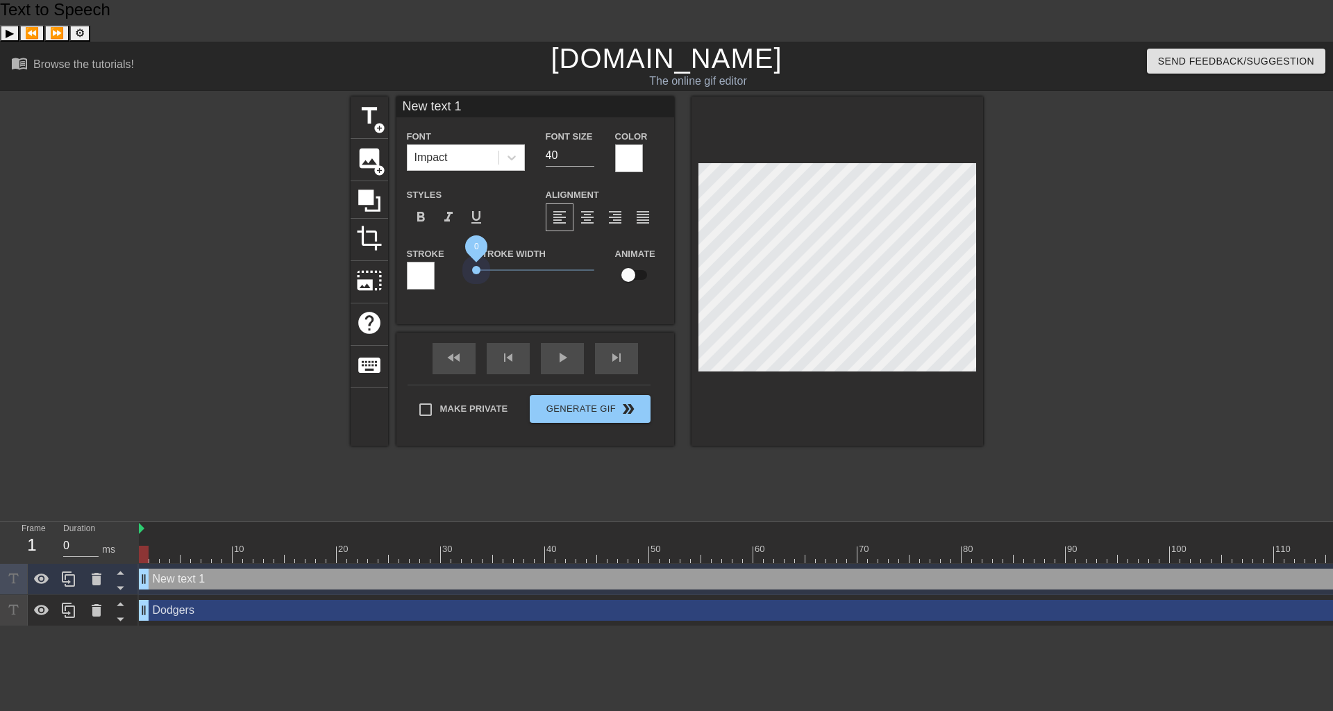
drag, startPoint x: 499, startPoint y: 227, endPoint x: 447, endPoint y: 224, distance: 52.1
click at [449, 245] on div "Stroke Stroke Width 0 Animate" at bounding box center [535, 274] width 278 height 58
type input "B"
type textarea "B"
type input "Br"
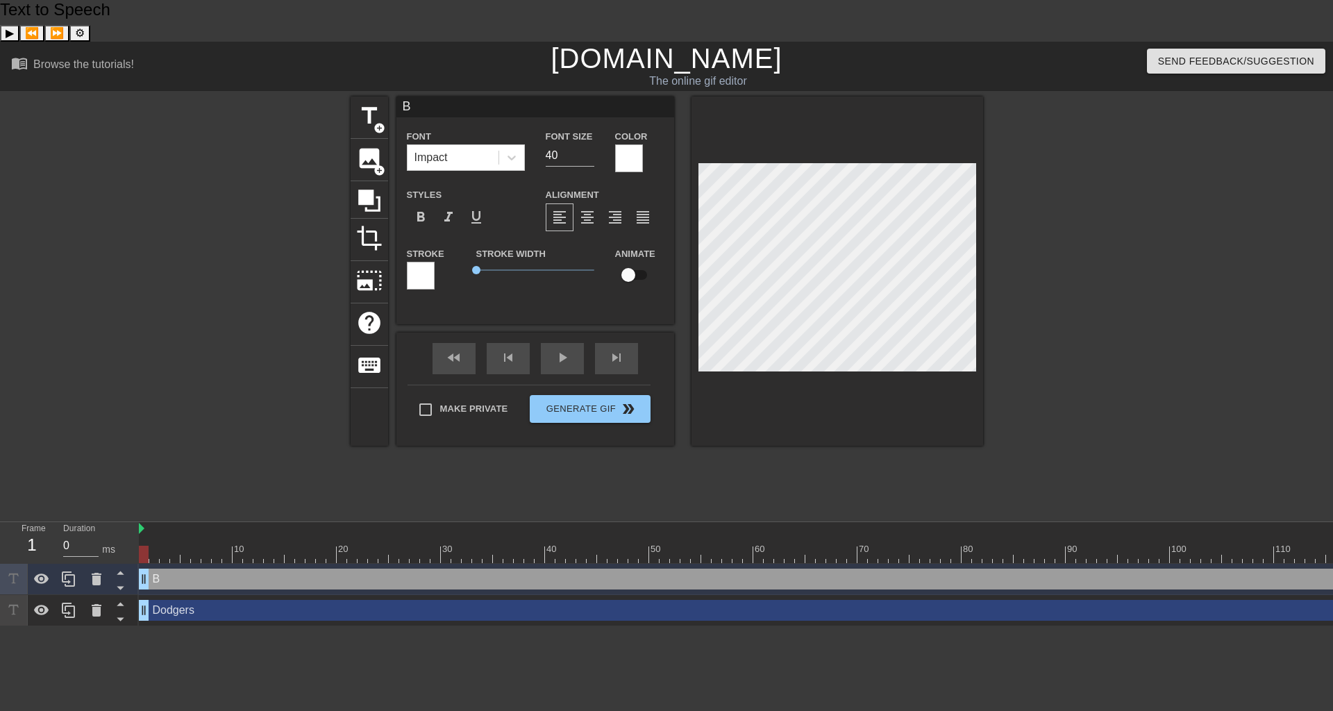
type textarea "Br"
type input "Bre"
type textarea "Bre"
type input "Brew"
type textarea "Brew"
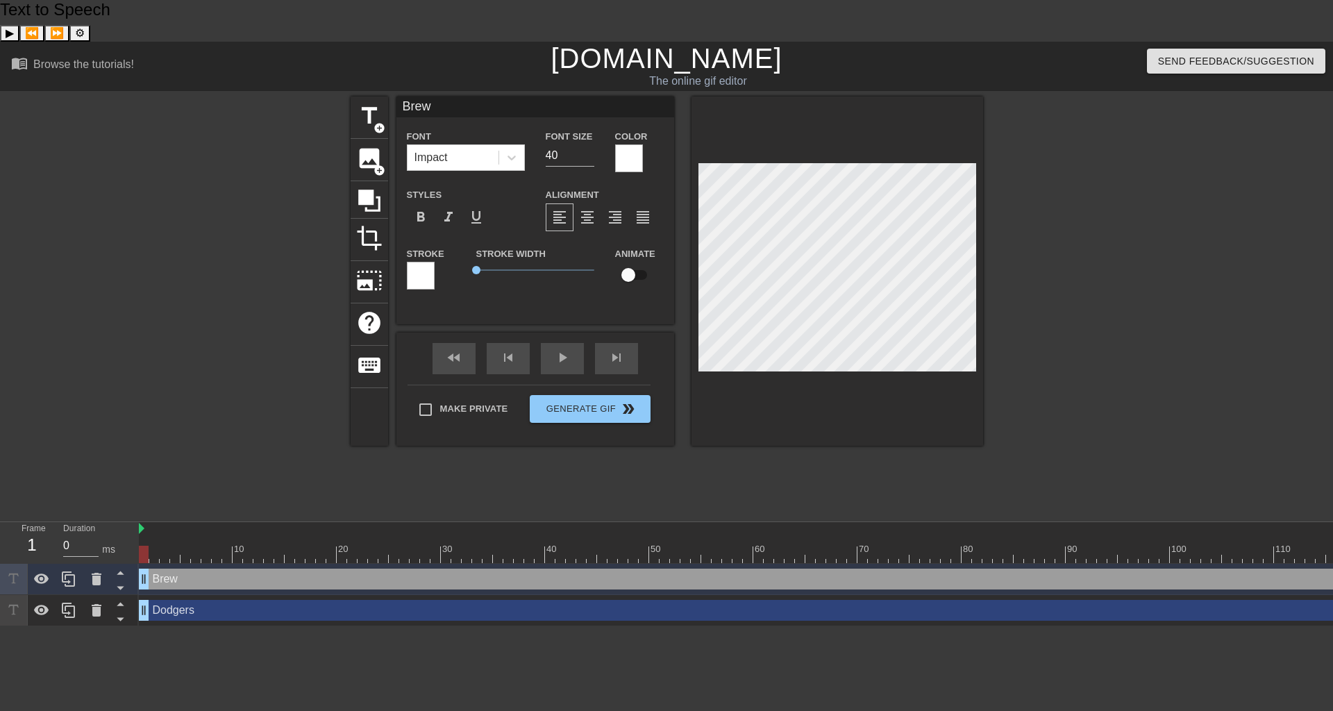
type input "Brewe"
type textarea "Brewe"
type input "[PERSON_NAME]"
type textarea "[PERSON_NAME]"
type input "Brewers"
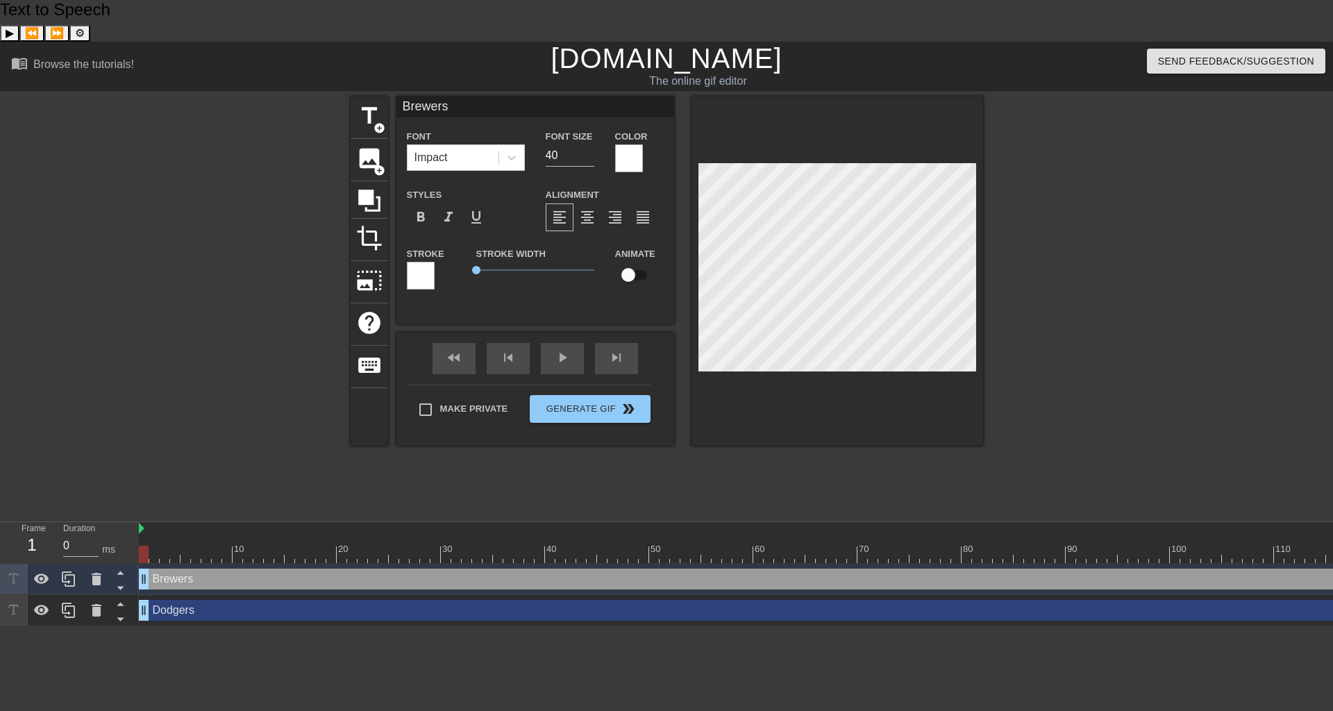
scroll to position [2, 3]
type textarea "Brewers"
click at [631, 262] on input "checkbox" at bounding box center [628, 275] width 79 height 26
checkbox input "true"
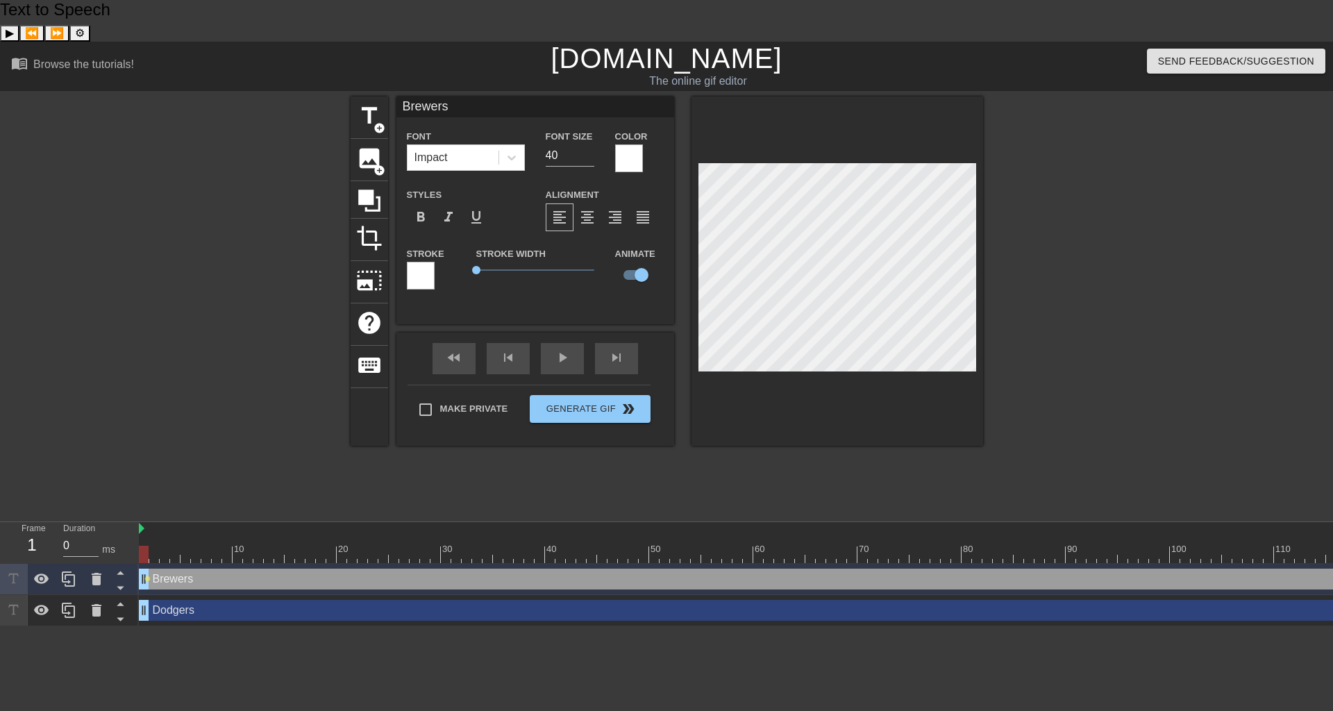
type input "Dodgers"
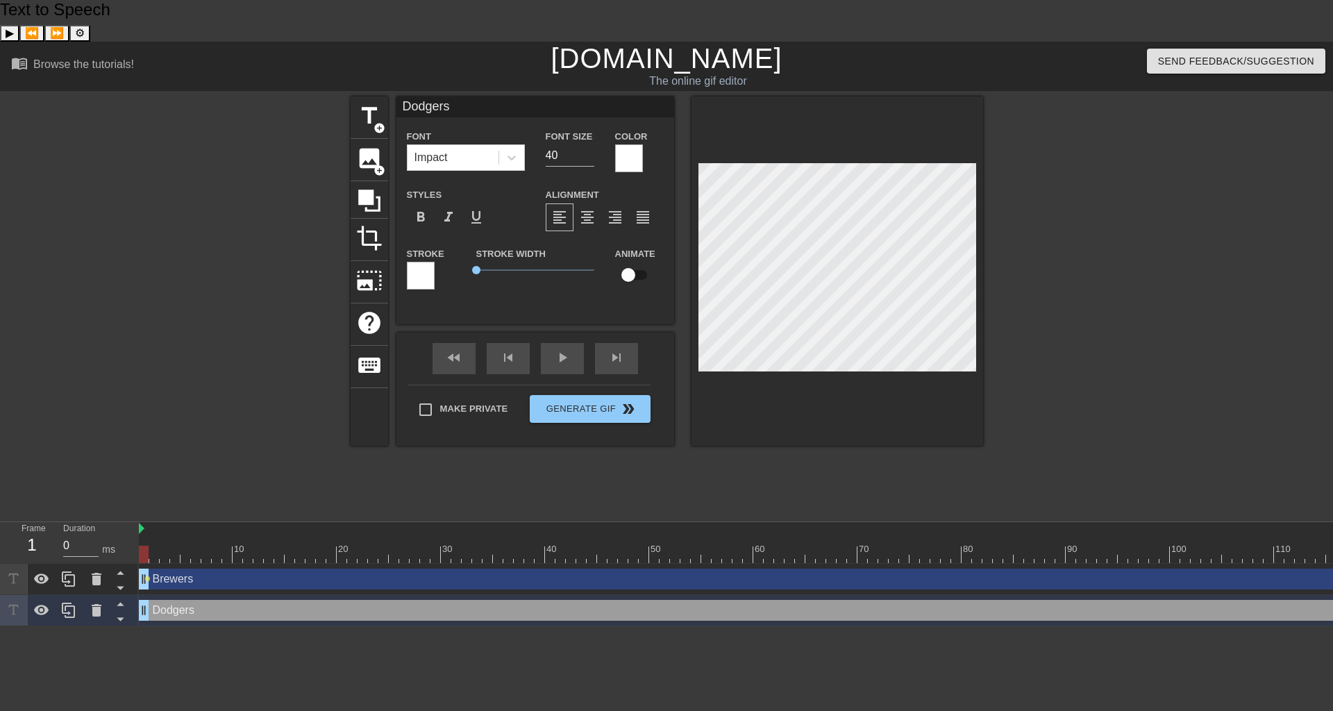
click at [634, 262] on input "checkbox" at bounding box center [628, 275] width 79 height 26
checkbox input "true"
click at [580, 267] on div "Dodgers Font Impact Font Size 40 Color Styles format_bold format_italic format_…" at bounding box center [535, 211] width 278 height 228
drag, startPoint x: 140, startPoint y: 492, endPoint x: 132, endPoint y: 492, distance: 7.7
click at [132, 522] on div "Frame 1 Duration 0 ms 10 20 30 40 50 60 70 80 90 100 110 120 Brewers drag_handl…" at bounding box center [666, 574] width 1333 height 104
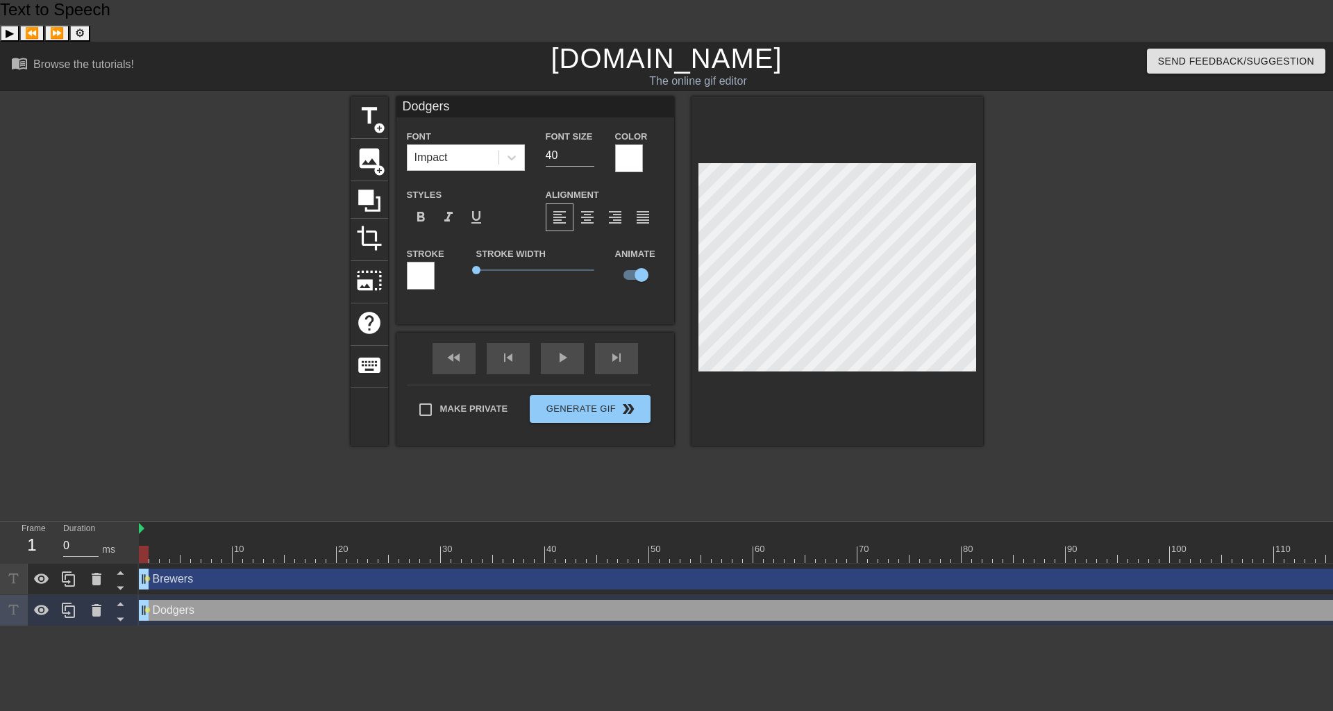
drag, startPoint x: 142, startPoint y: 535, endPoint x: 136, endPoint y: 542, distance: 8.9
click at [136, 542] on div "Frame 1 Duration 0 ms 10 20 30 40 50 60 70 80 90 100 110 120 Brewers drag_handl…" at bounding box center [666, 574] width 1333 height 104
drag, startPoint x: 190, startPoint y: 516, endPoint x: 489, endPoint y: 545, distance: 300.7
click at [489, 545] on div "10 20 30 40 50 60 70 80 90 100 110 120 Brewers drag_handle drag_handle lens Dod…" at bounding box center [736, 574] width 1194 height 104
click at [428, 546] on div at bounding box center [764, 554] width 1250 height 17
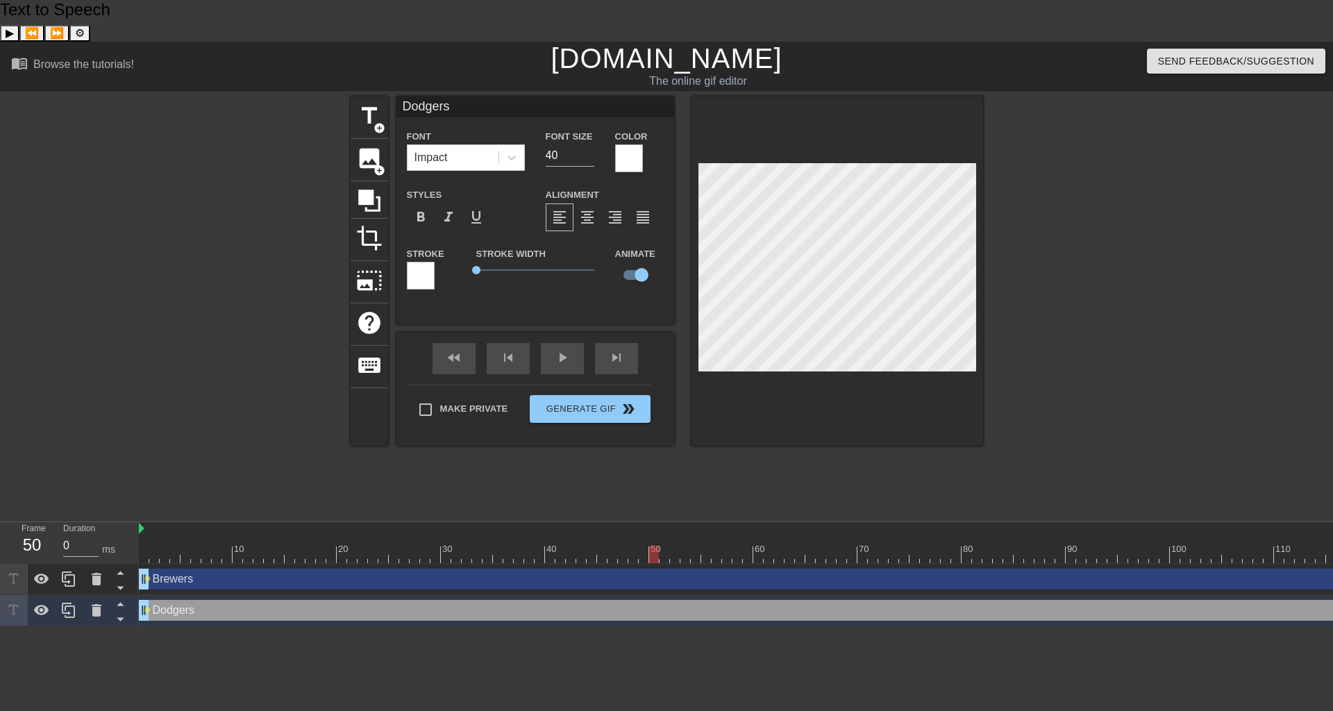
drag, startPoint x: 424, startPoint y: 512, endPoint x: 655, endPoint y: 515, distance: 230.5
click at [655, 546] on div at bounding box center [654, 554] width 10 height 17
click at [664, 569] on div "Brewers drag_handle drag_handle" at bounding box center [764, 579] width 1250 height 21
type input "Brewers"
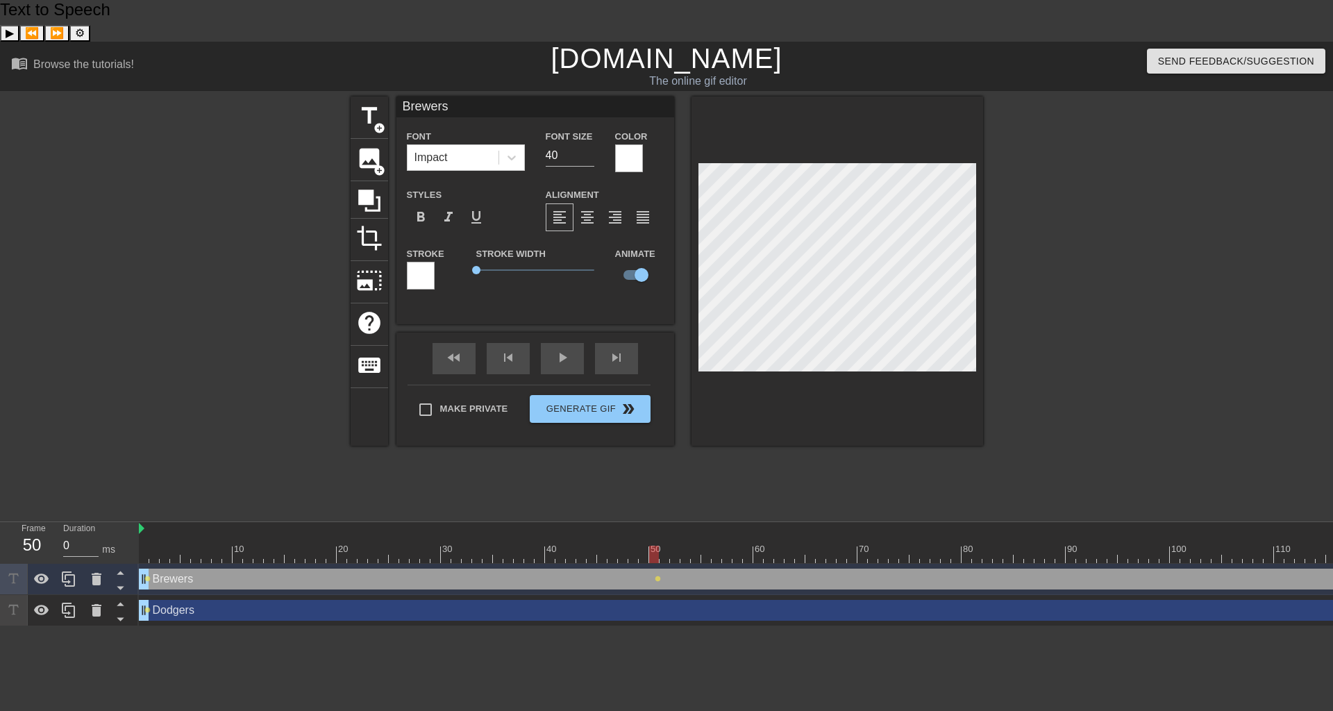
drag, startPoint x: 655, startPoint y: 514, endPoint x: 654, endPoint y: 503, distance: 11.8
click at [654, 522] on div "10 20 30 40 50 60 70 80 90 100 110 120" at bounding box center [764, 542] width 1250 height 41
click at [655, 576] on span "lens" at bounding box center [658, 579] width 6 height 6
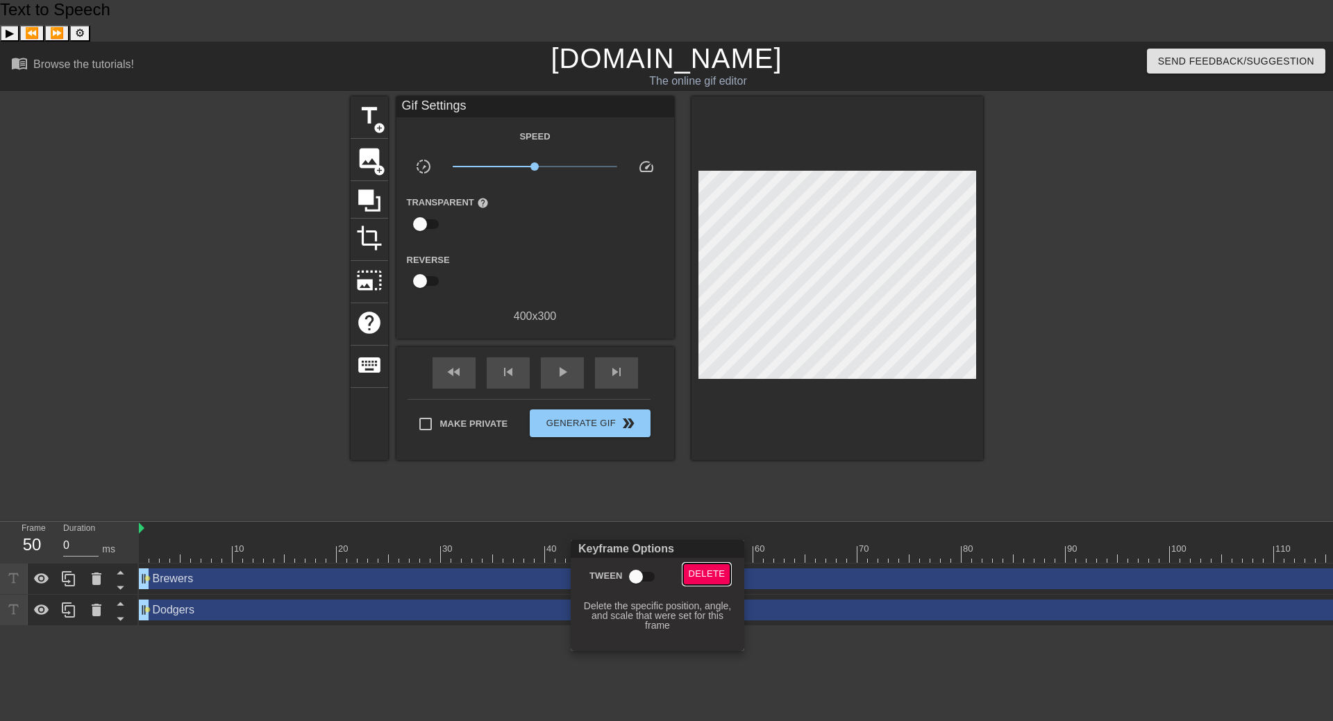
click at [696, 578] on span "Delete" at bounding box center [707, 575] width 37 height 16
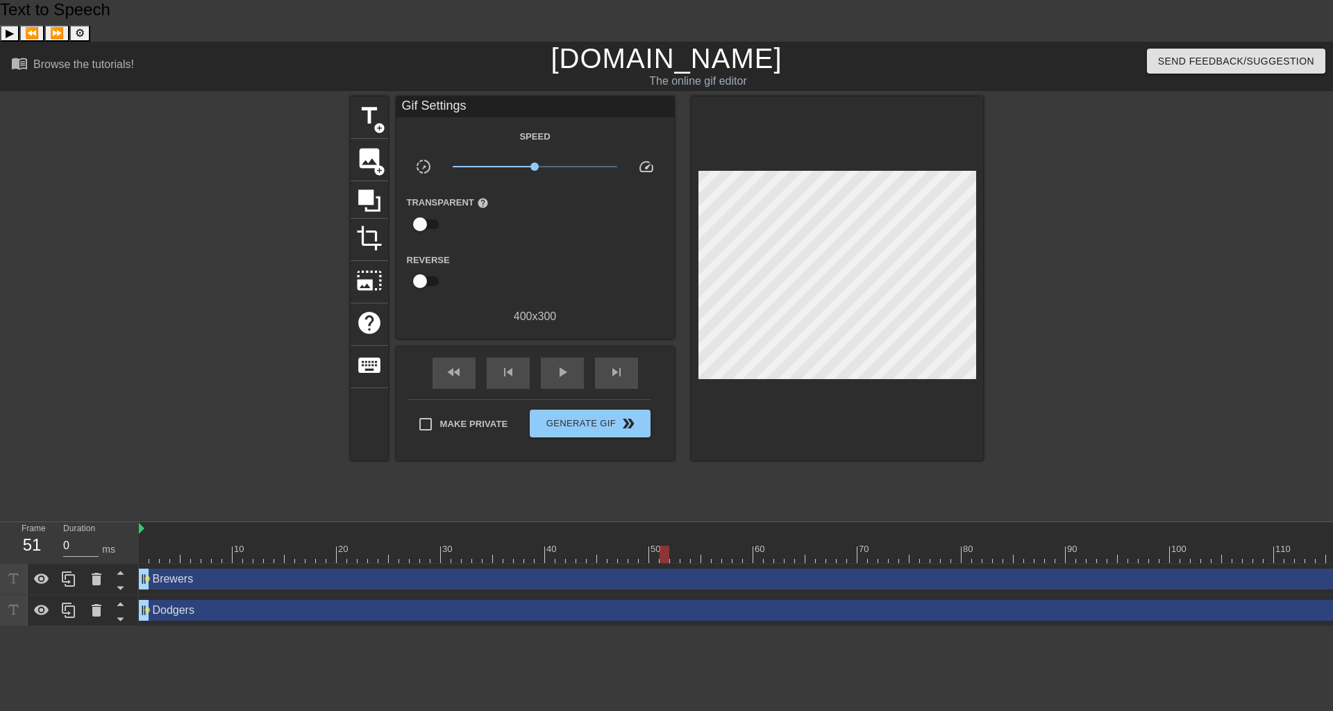
drag, startPoint x: 652, startPoint y: 517, endPoint x: 662, endPoint y: 516, distance: 9.7
click at [662, 546] on div at bounding box center [665, 554] width 10 height 17
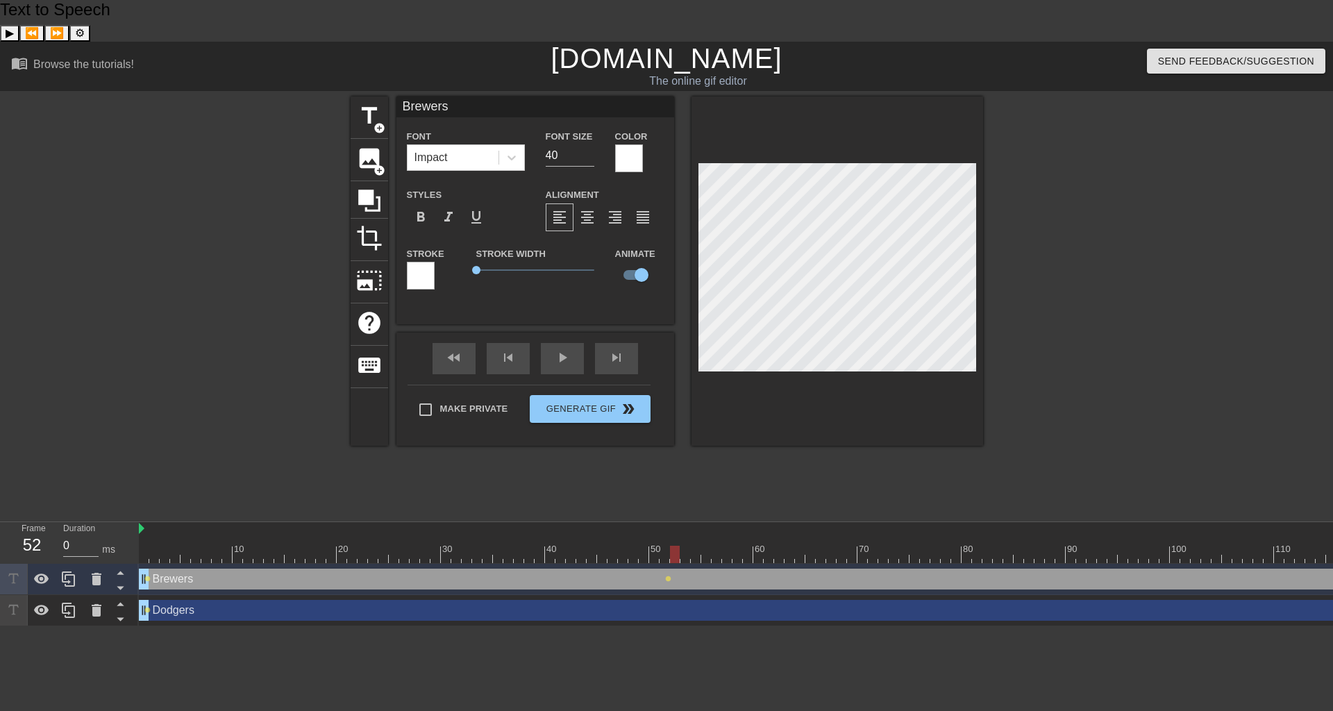
click at [672, 546] on div at bounding box center [675, 554] width 10 height 17
drag, startPoint x: 677, startPoint y: 508, endPoint x: 685, endPoint y: 508, distance: 8.3
click at [685, 546] on div at bounding box center [685, 554] width 10 height 17
drag, startPoint x: 689, startPoint y: 514, endPoint x: 736, endPoint y: 505, distance: 47.4
click at [736, 546] on div at bounding box center [764, 554] width 1250 height 17
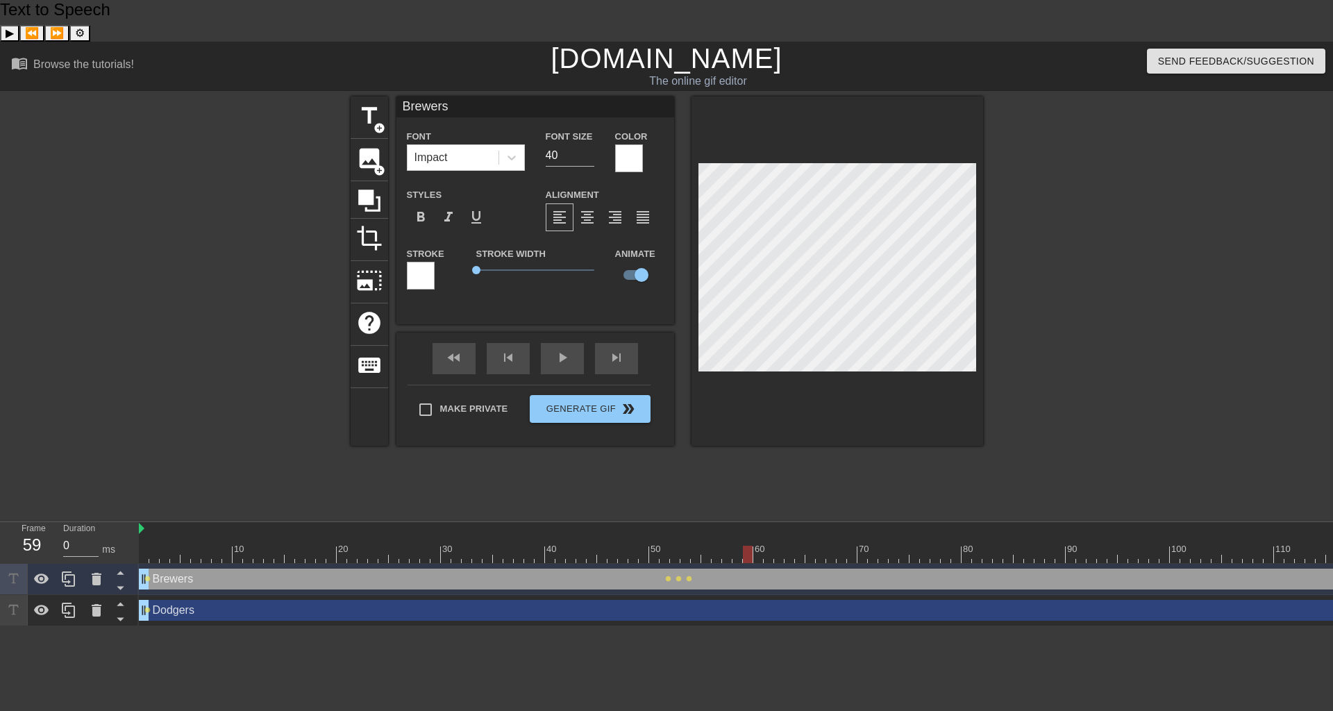
drag, startPoint x: 728, startPoint y: 508, endPoint x: 748, endPoint y: 508, distance: 20.1
click at [748, 546] on div at bounding box center [748, 554] width 10 height 17
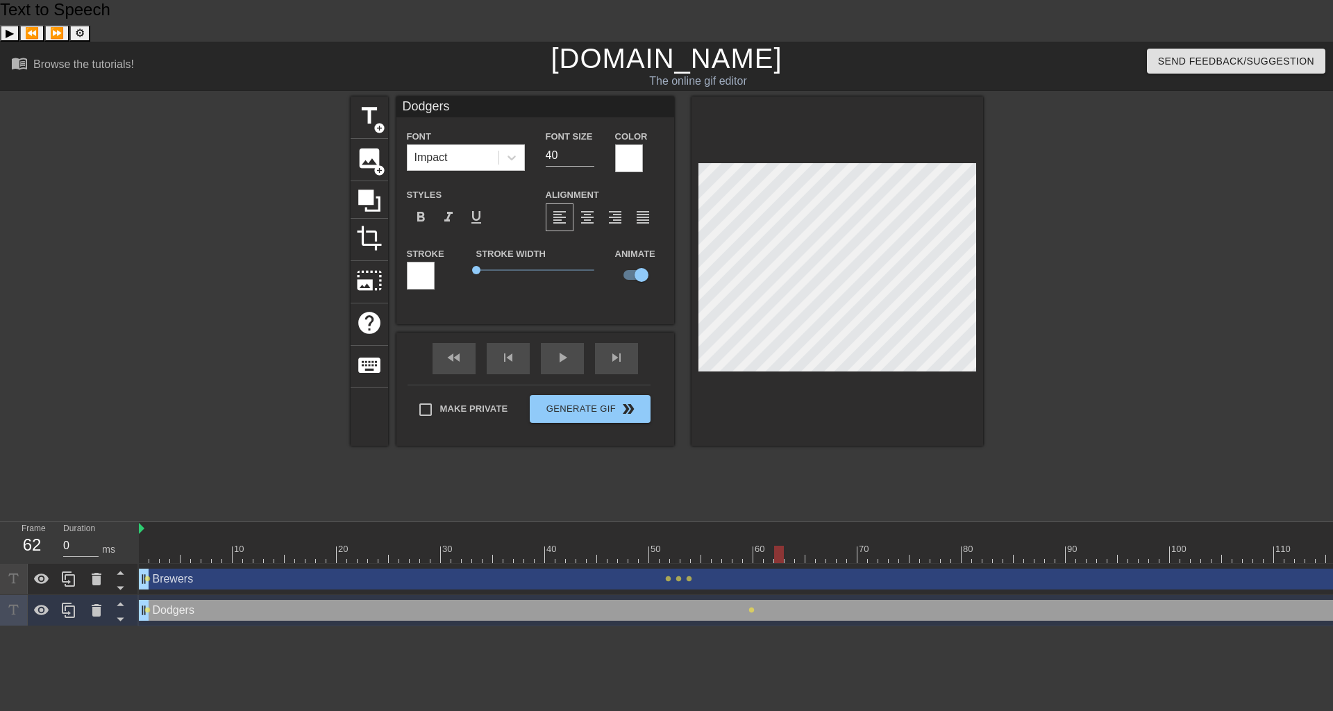
drag, startPoint x: 749, startPoint y: 511, endPoint x: 777, endPoint y: 508, distance: 27.9
click at [777, 546] on div at bounding box center [779, 554] width 10 height 17
drag, startPoint x: 778, startPoint y: 512, endPoint x: 756, endPoint y: 513, distance: 21.6
click at [756, 546] on div at bounding box center [758, 554] width 10 height 17
drag, startPoint x: 761, startPoint y: 516, endPoint x: 771, endPoint y: 514, distance: 9.9
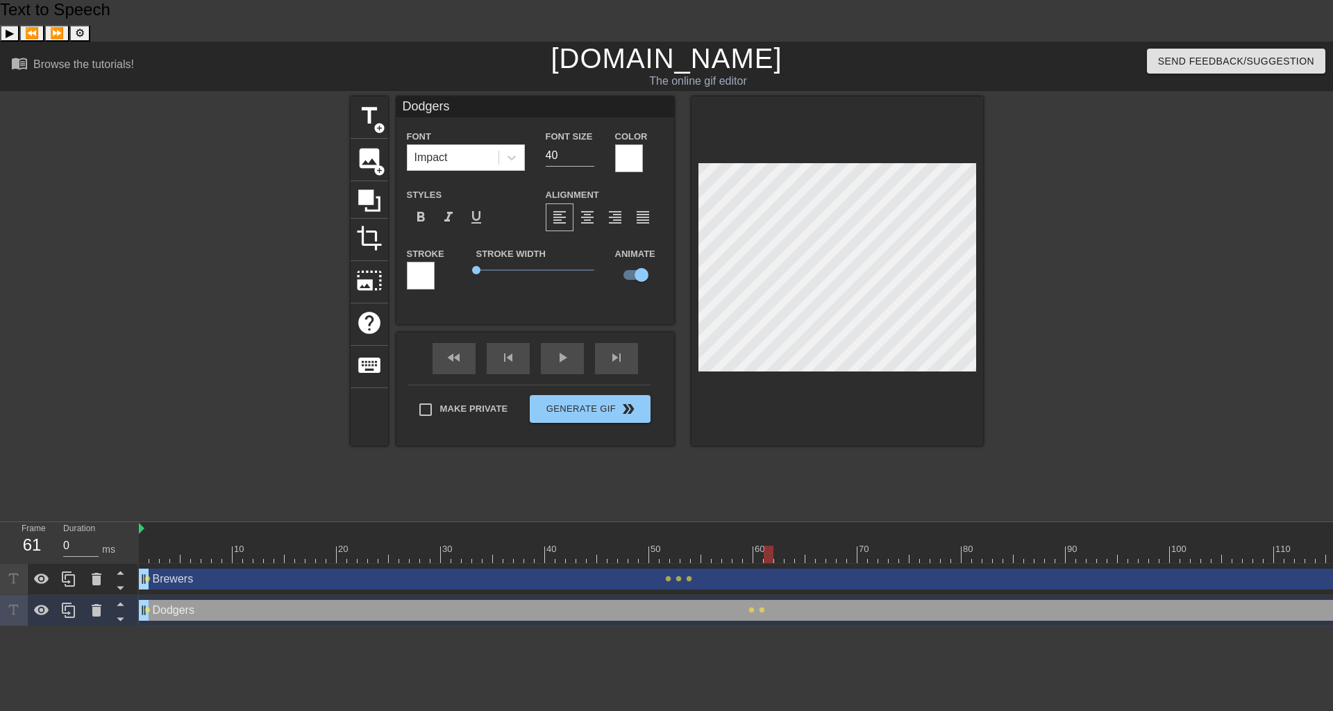
click at [771, 546] on div at bounding box center [769, 554] width 10 height 17
click at [778, 546] on div at bounding box center [779, 554] width 10 height 17
drag, startPoint x: 780, startPoint y: 515, endPoint x: 789, endPoint y: 516, distance: 8.4
click at [789, 546] on div at bounding box center [790, 554] width 10 height 17
drag, startPoint x: 793, startPoint y: 509, endPoint x: 801, endPoint y: 509, distance: 8.3
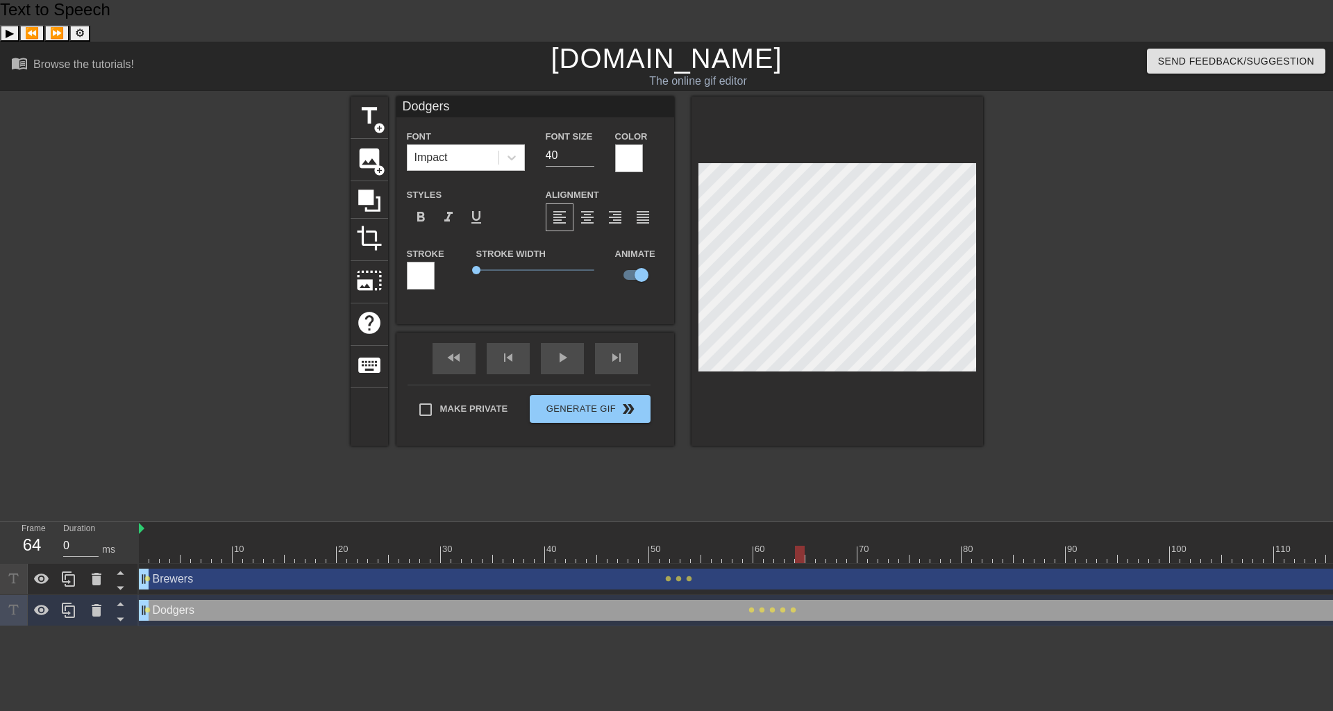
click at [801, 546] on div at bounding box center [800, 554] width 10 height 17
drag, startPoint x: 802, startPoint y: 515, endPoint x: 812, endPoint y: 515, distance: 9.7
click at [812, 546] on div at bounding box center [810, 554] width 10 height 17
drag, startPoint x: 814, startPoint y: 511, endPoint x: 806, endPoint y: 516, distance: 9.6
click at [806, 546] on div at bounding box center [810, 554] width 10 height 17
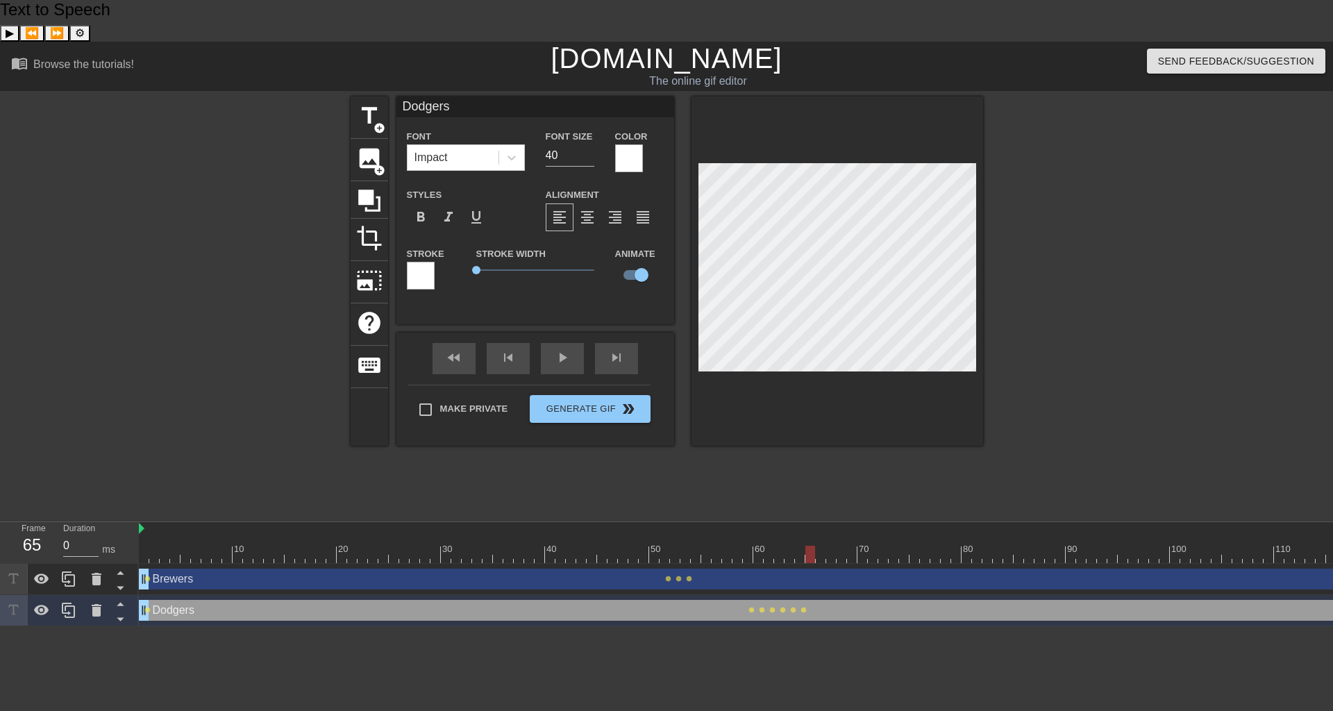
type input "Brewers"
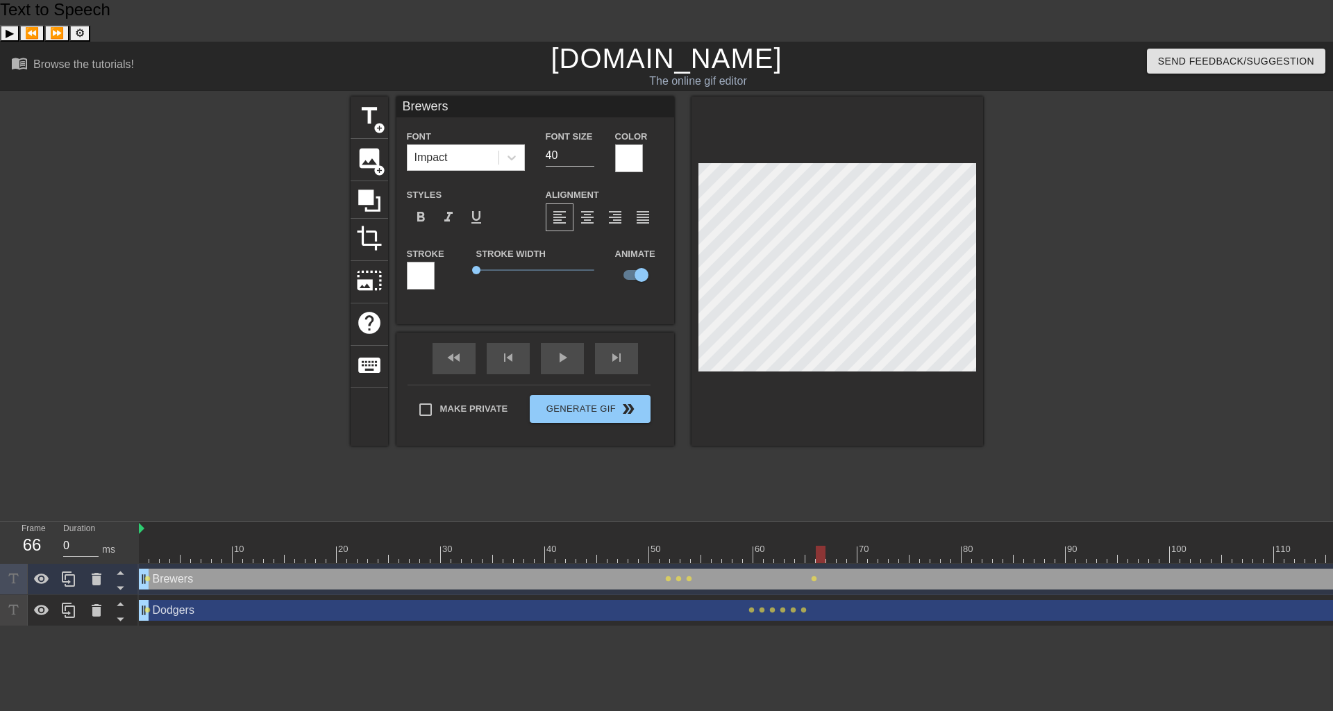
drag, startPoint x: 814, startPoint y: 504, endPoint x: 821, endPoint y: 505, distance: 7.1
click at [821, 546] on div at bounding box center [821, 554] width 10 height 17
click at [828, 546] on div at bounding box center [831, 554] width 10 height 17
click at [839, 546] on div at bounding box center [842, 554] width 10 height 17
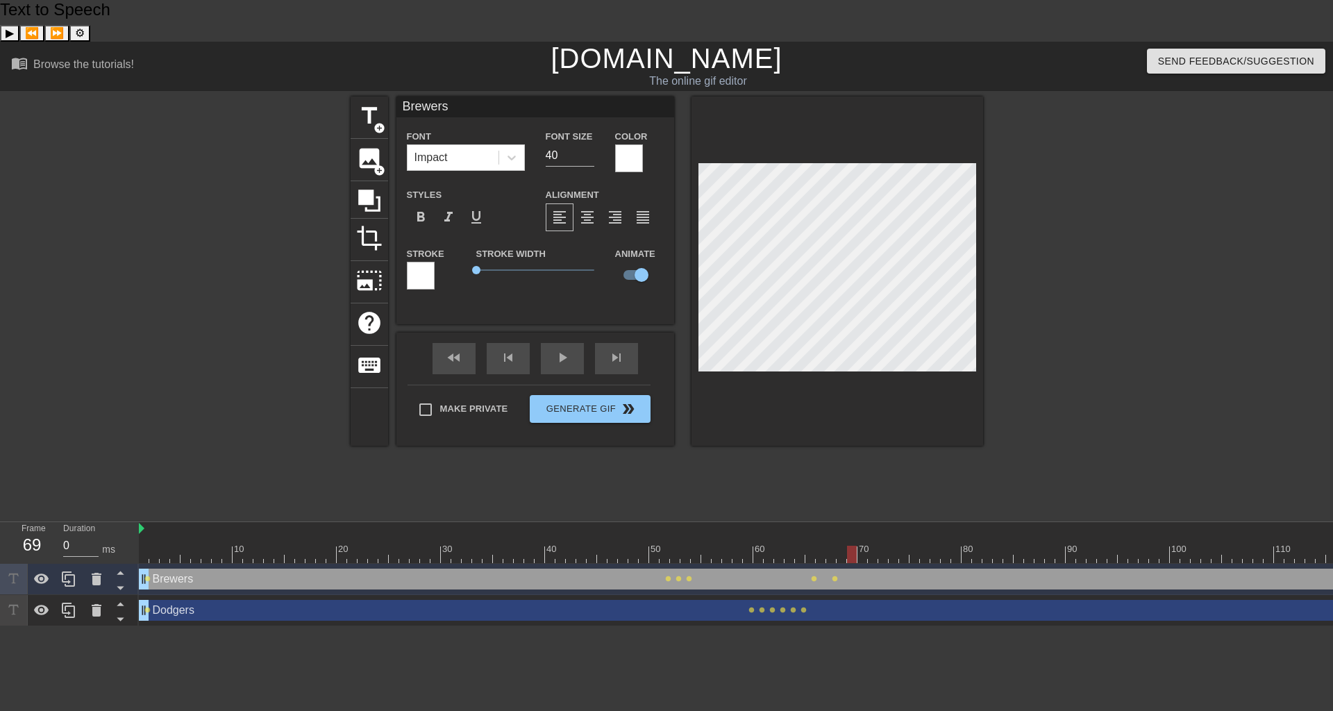
drag, startPoint x: 843, startPoint y: 512, endPoint x: 854, endPoint y: 512, distance: 11.1
click at [854, 546] on div at bounding box center [852, 554] width 10 height 17
drag, startPoint x: 855, startPoint y: 514, endPoint x: 874, endPoint y: 513, distance: 19.5
click at [874, 546] on div at bounding box center [873, 554] width 10 height 17
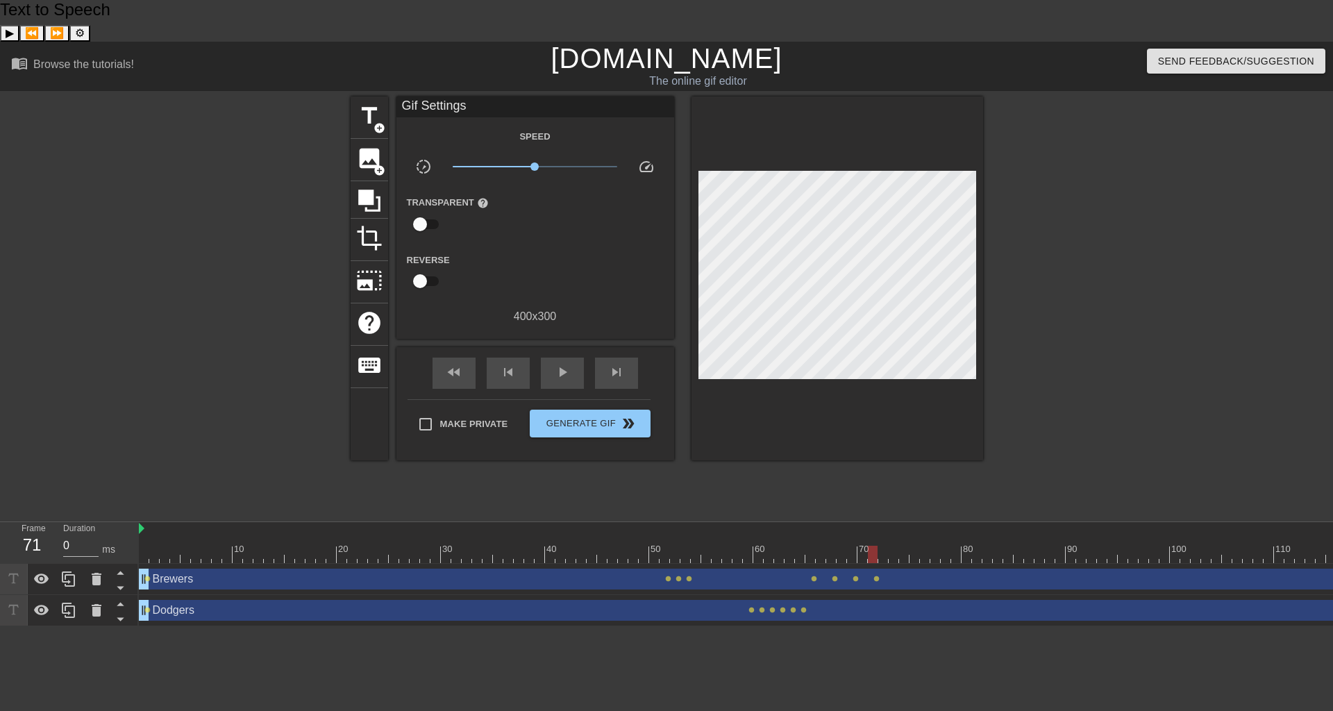
click at [951, 338] on div at bounding box center [838, 279] width 292 height 365
click at [924, 396] on div at bounding box center [838, 279] width 292 height 365
click at [896, 355] on div at bounding box center [838, 279] width 292 height 365
click at [865, 546] on div at bounding box center [862, 554] width 10 height 17
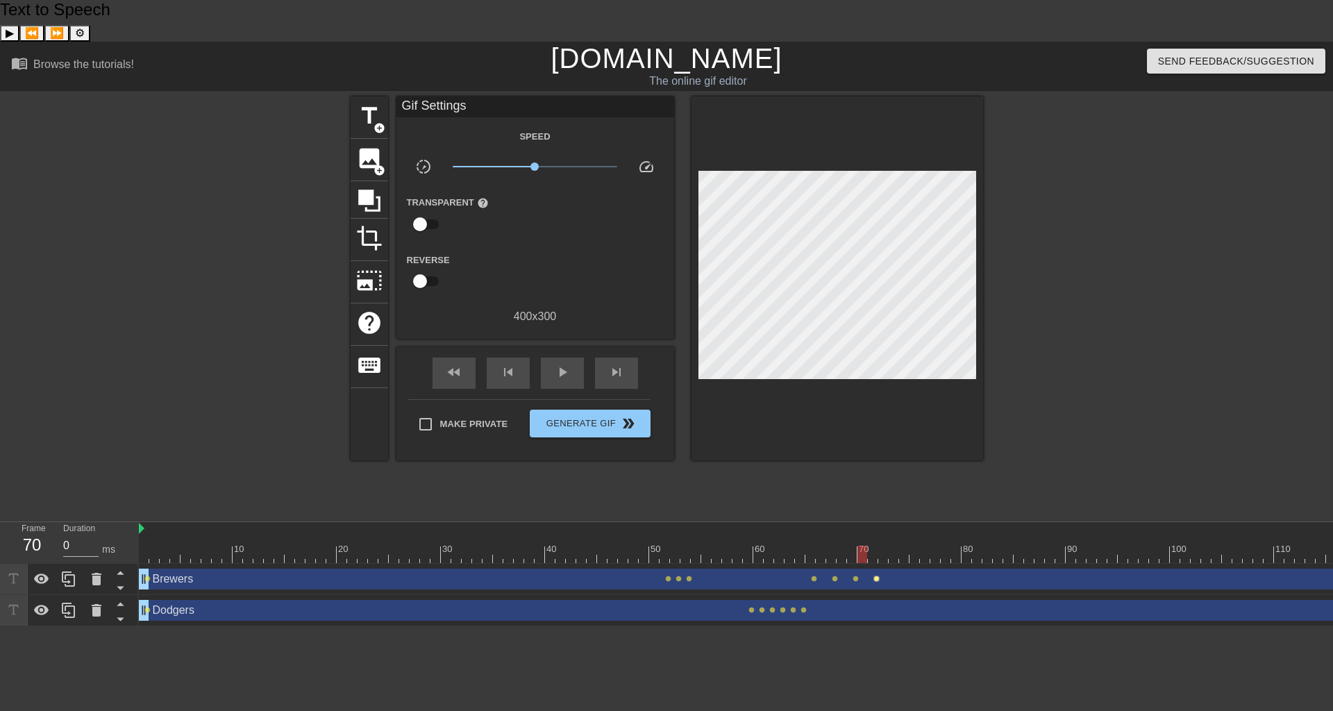
click at [878, 576] on span "lens" at bounding box center [876, 579] width 6 height 6
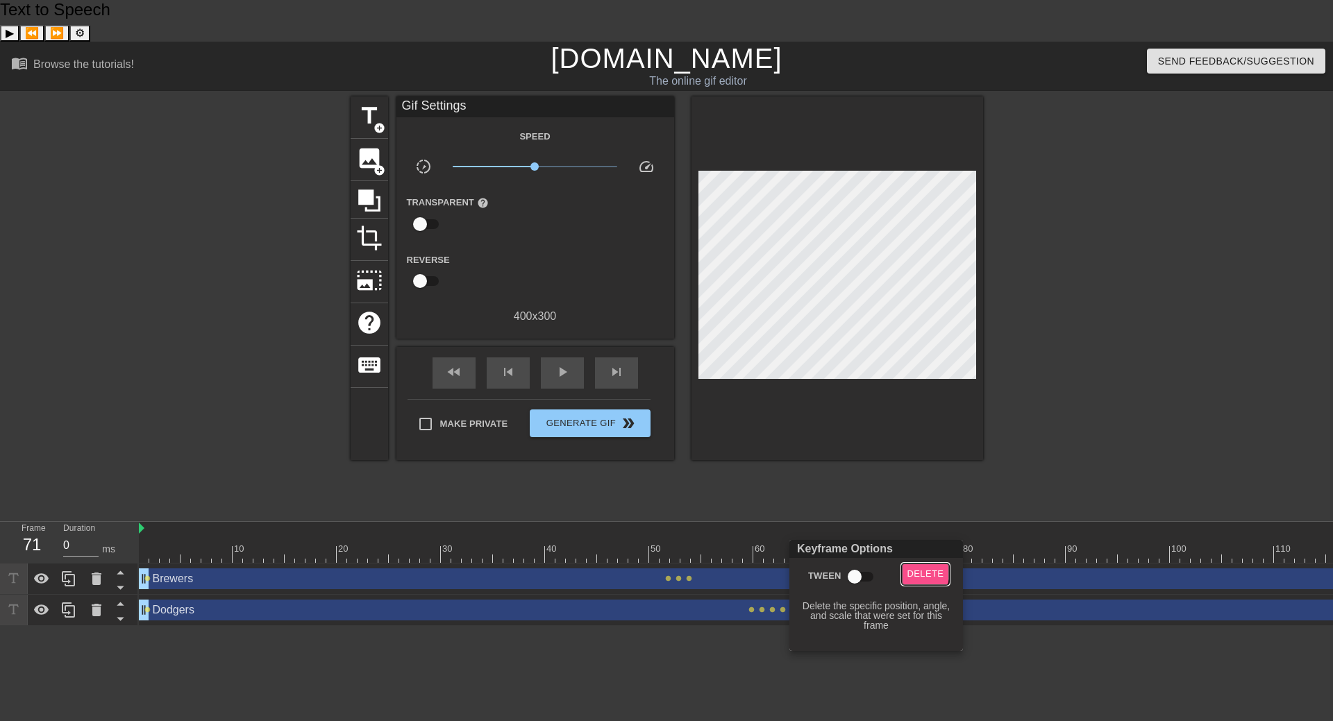
drag, startPoint x: 878, startPoint y: 537, endPoint x: 913, endPoint y: 572, distance: 50.1
click at [913, 572] on span "Delete" at bounding box center [925, 575] width 37 height 16
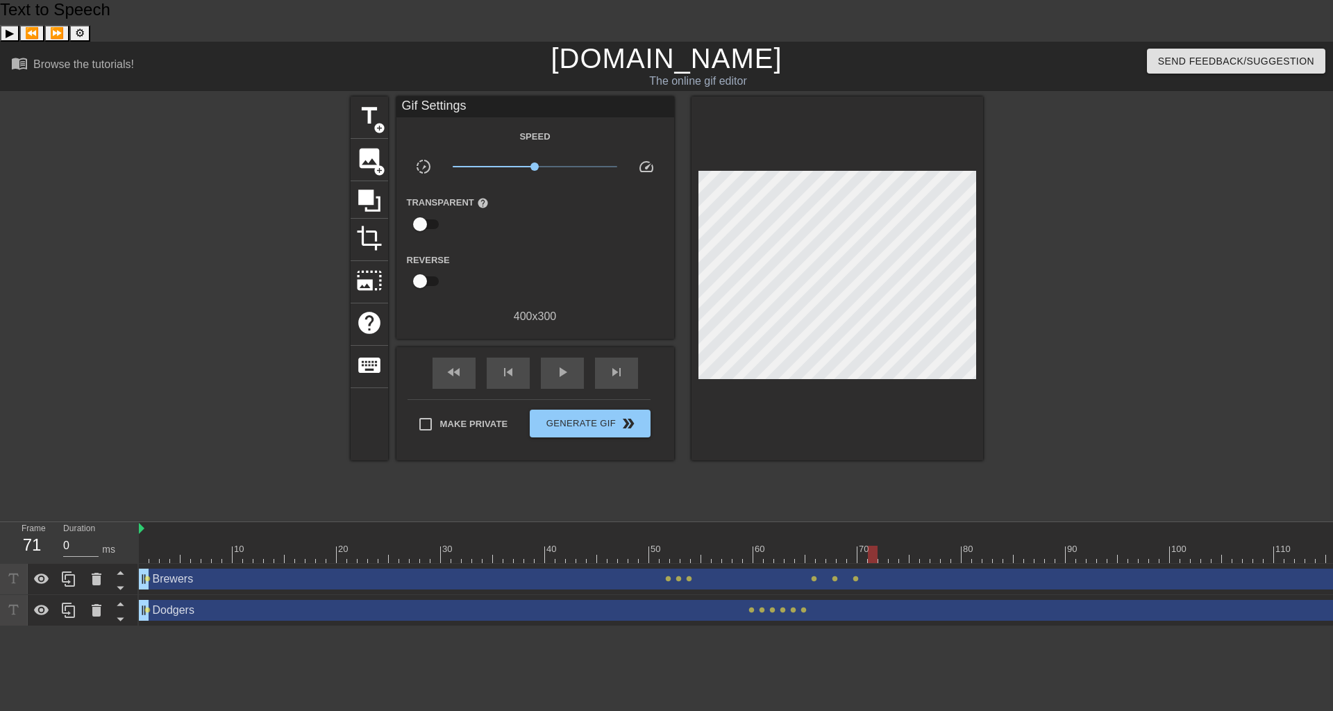
click at [853, 546] on div at bounding box center [764, 554] width 1250 height 17
click at [831, 546] on div at bounding box center [764, 554] width 1250 height 17
click at [939, 385] on div at bounding box center [838, 279] width 292 height 365
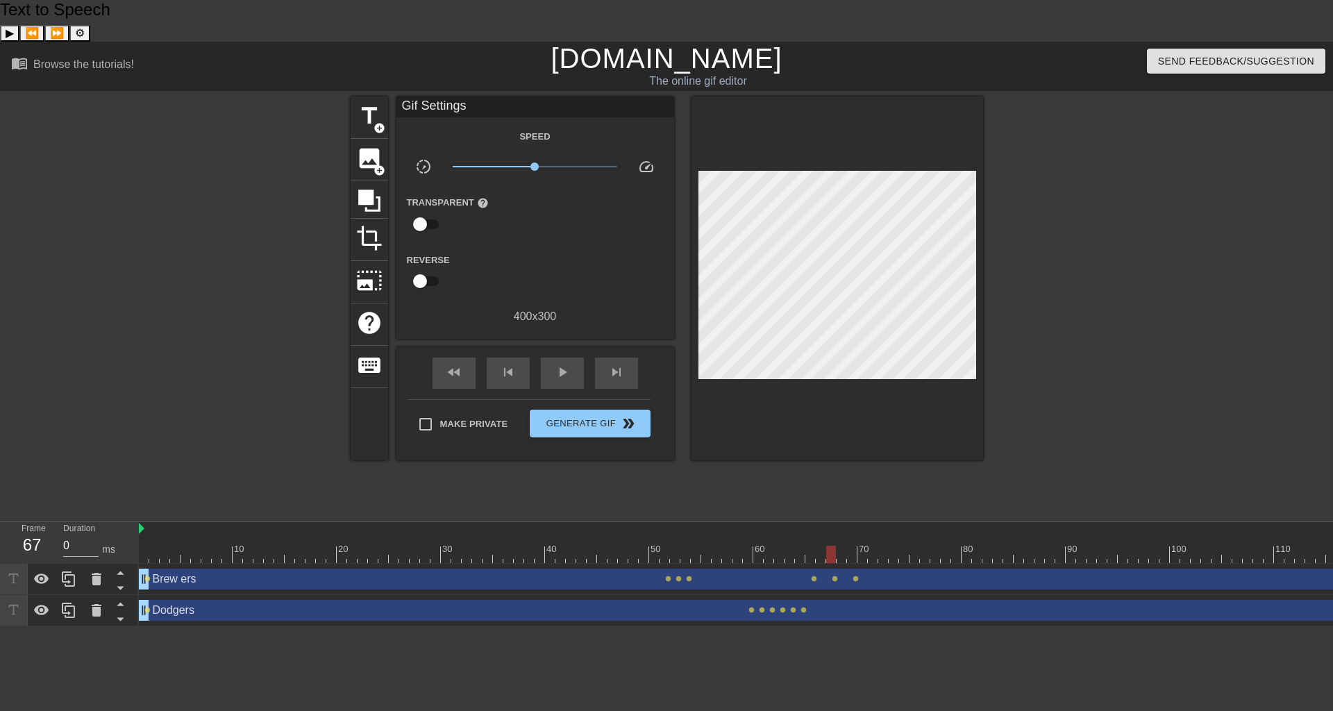
type textarea "Brewers"
click at [855, 576] on span "lens" at bounding box center [856, 579] width 6 height 6
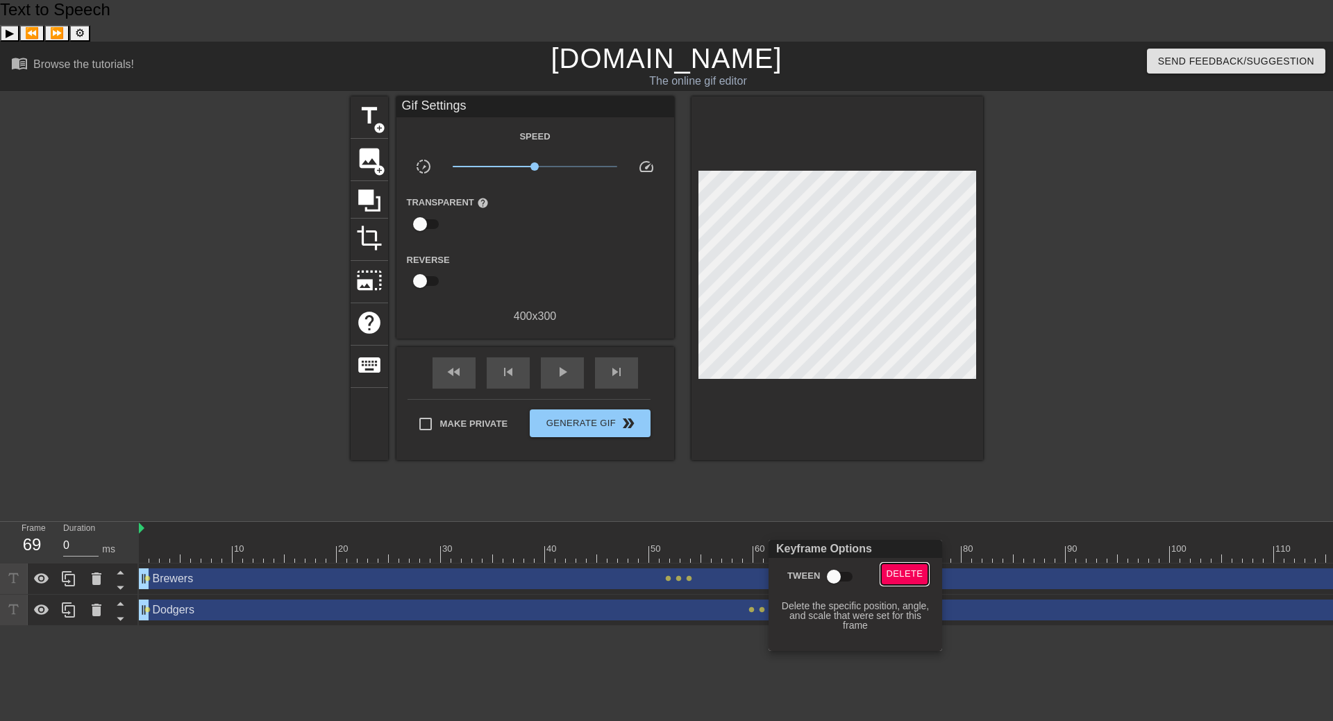
click at [887, 574] on span "Delete" at bounding box center [905, 575] width 37 height 16
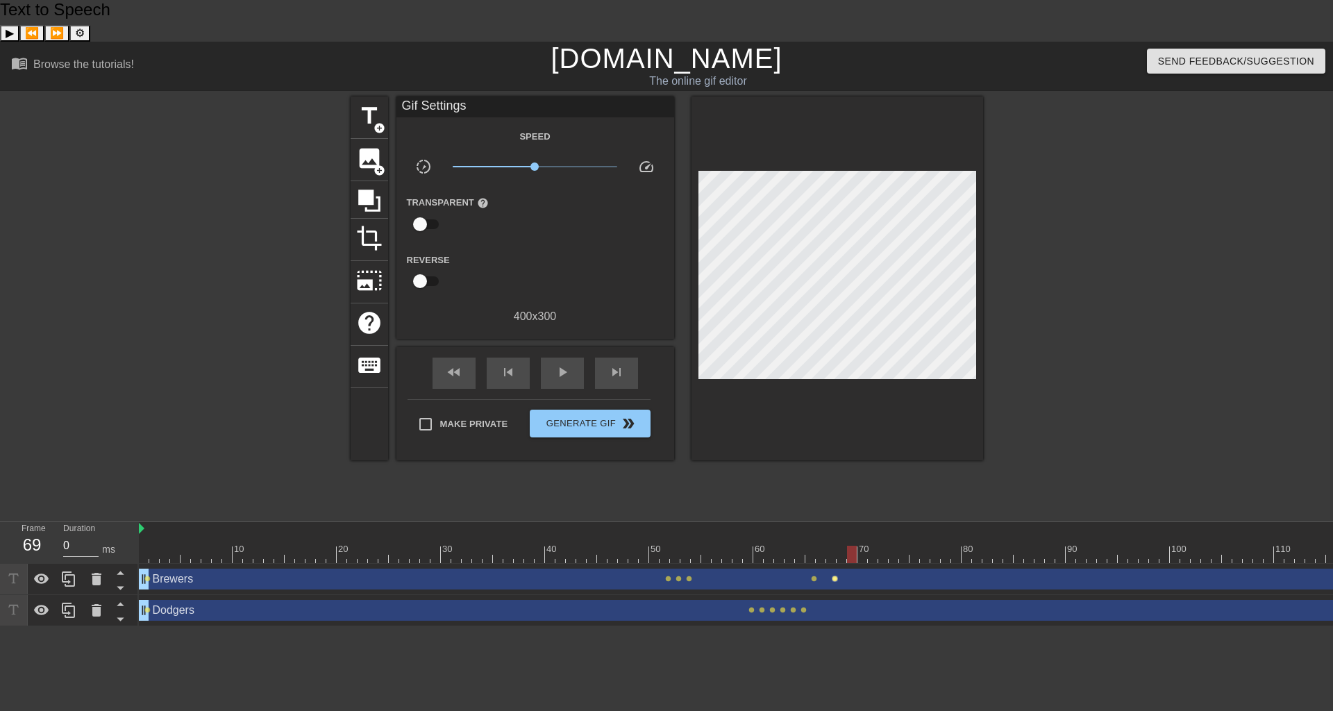
click at [835, 576] on span "lens" at bounding box center [835, 579] width 6 height 6
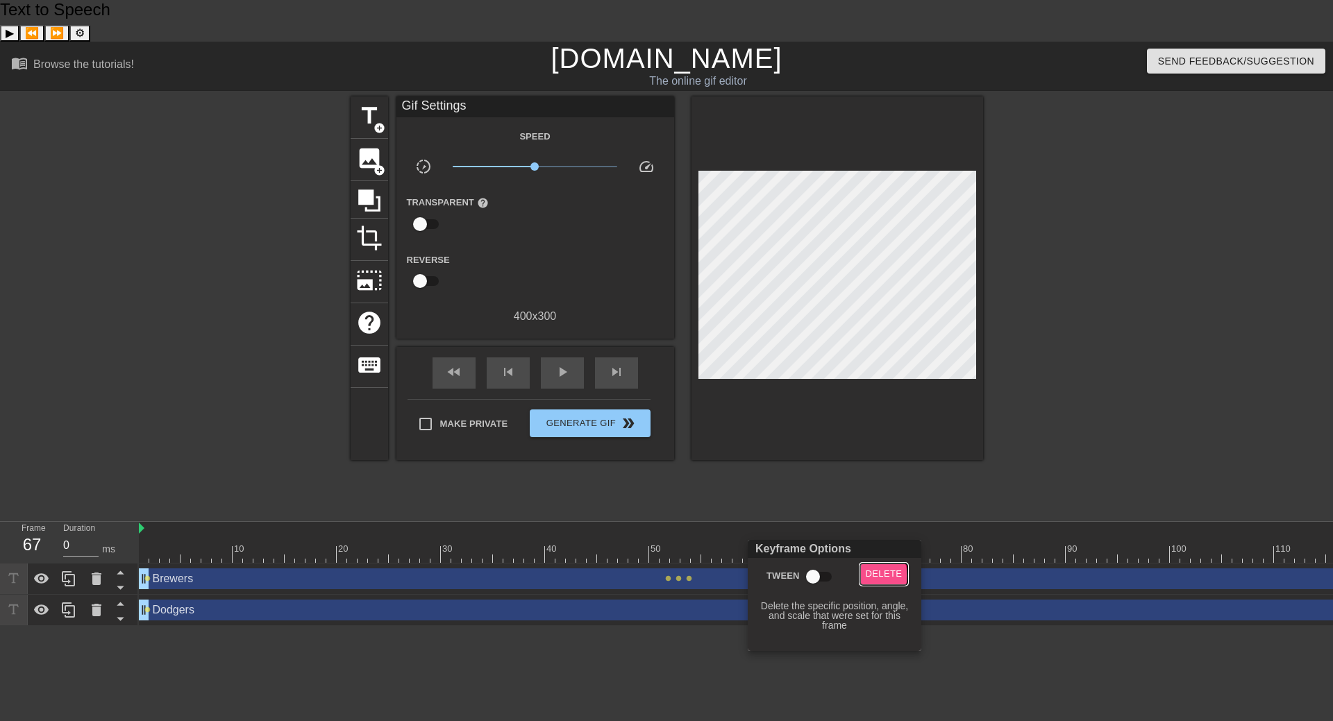
click at [873, 576] on span "Delete" at bounding box center [884, 575] width 37 height 16
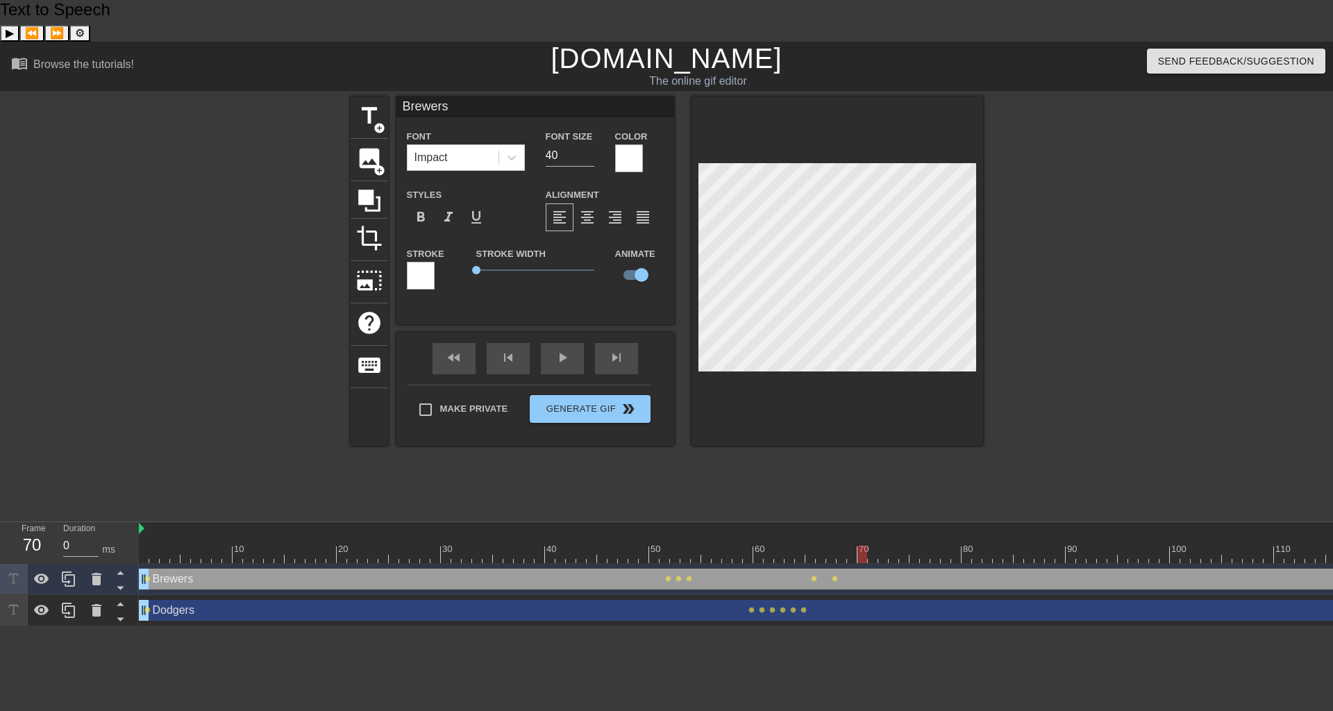
drag, startPoint x: 834, startPoint y: 514, endPoint x: 850, endPoint y: 514, distance: 16.0
click at [850, 546] on div at bounding box center [764, 554] width 1250 height 17
drag, startPoint x: 866, startPoint y: 510, endPoint x: 880, endPoint y: 510, distance: 13.9
click at [880, 546] on div at bounding box center [883, 554] width 10 height 17
click at [996, 264] on div "title add_circle image add_circle crop photo_size_select_large help keyboard Br…" at bounding box center [666, 305] width 1333 height 417
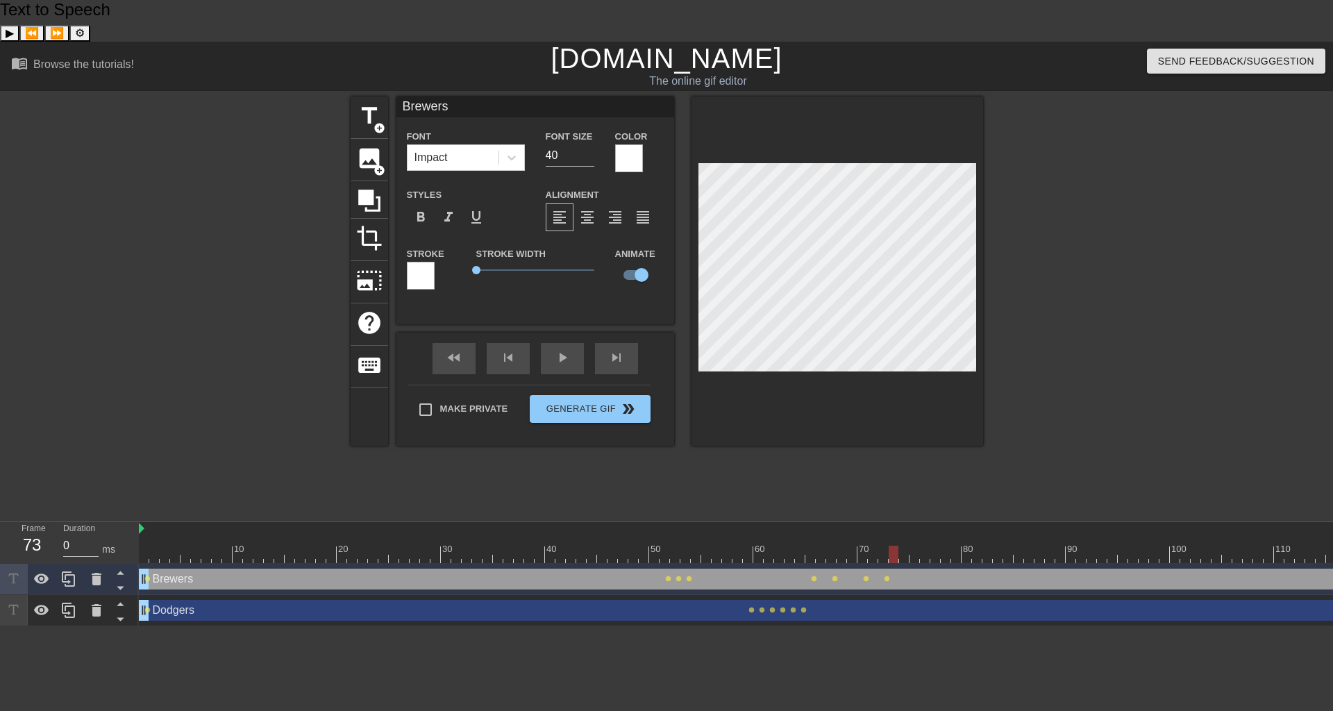
drag, startPoint x: 887, startPoint y: 512, endPoint x: 897, endPoint y: 512, distance: 10.4
click at [897, 546] on div at bounding box center [894, 554] width 10 height 17
click at [904, 546] on div at bounding box center [904, 554] width 10 height 17
click at [983, 262] on div "title add_circle image add_circle crop photo_size_select_large help keyboard Br…" at bounding box center [666, 305] width 1333 height 417
click at [910, 546] on div at bounding box center [915, 554] width 10 height 17
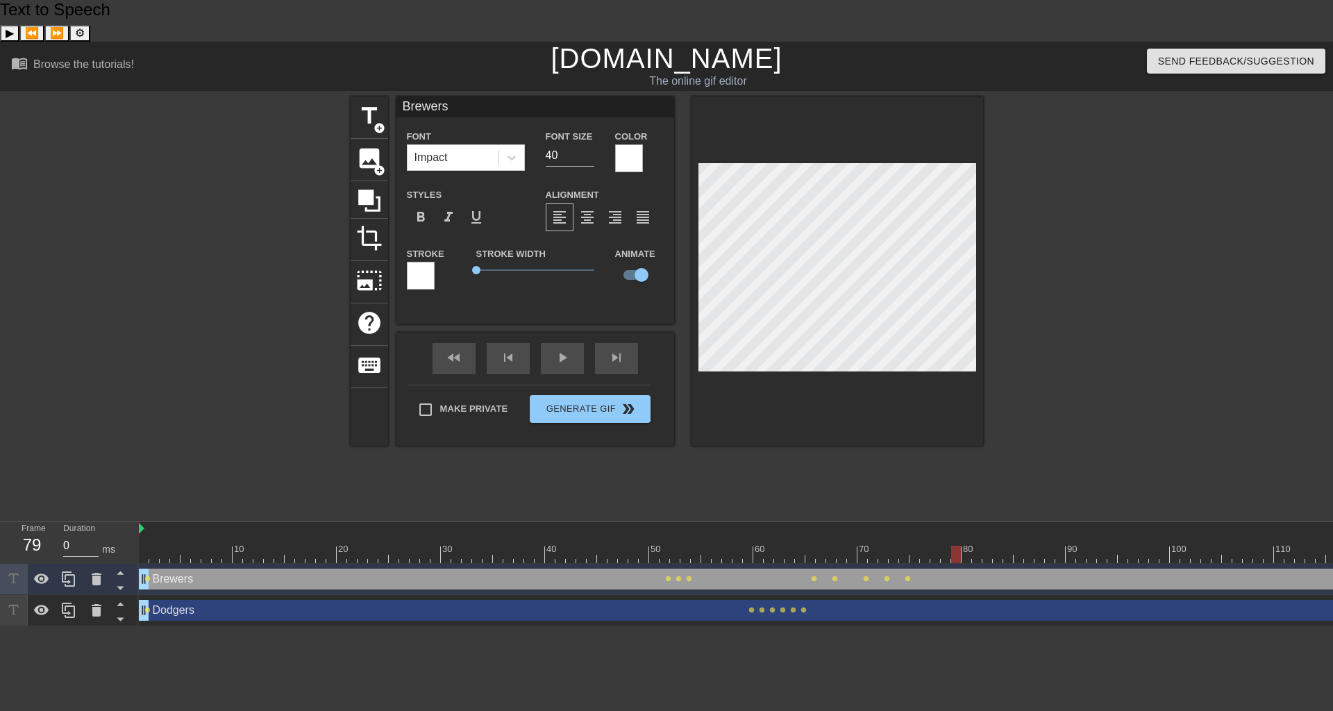
drag, startPoint x: 918, startPoint y: 512, endPoint x: 944, endPoint y: 512, distance: 26.4
click at [944, 546] on div at bounding box center [764, 554] width 1250 height 17
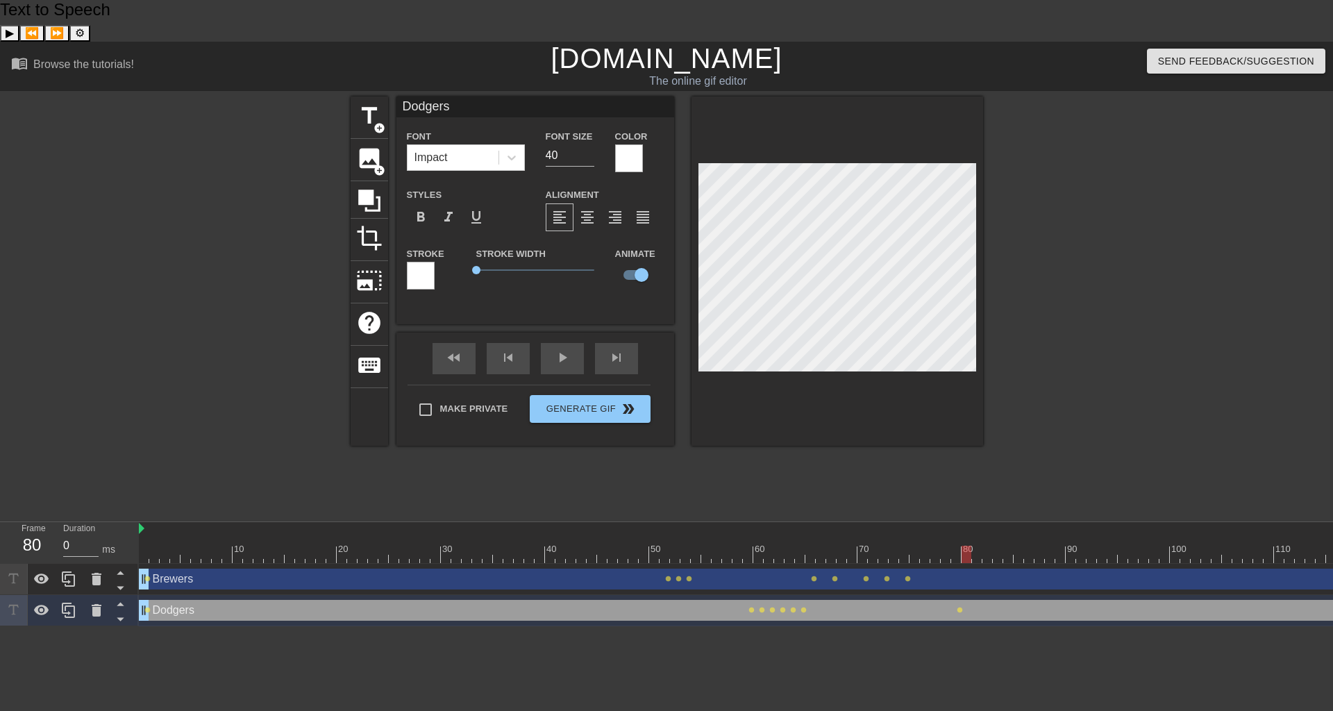
click at [962, 546] on div at bounding box center [764, 554] width 1250 height 17
drag, startPoint x: 967, startPoint y: 511, endPoint x: 960, endPoint y: 510, distance: 7.0
click at [960, 546] on div at bounding box center [956, 554] width 10 height 17
drag, startPoint x: 960, startPoint y: 510, endPoint x: 1105, endPoint y: 509, distance: 145.1
click at [1105, 546] on div at bounding box center [1102, 554] width 10 height 17
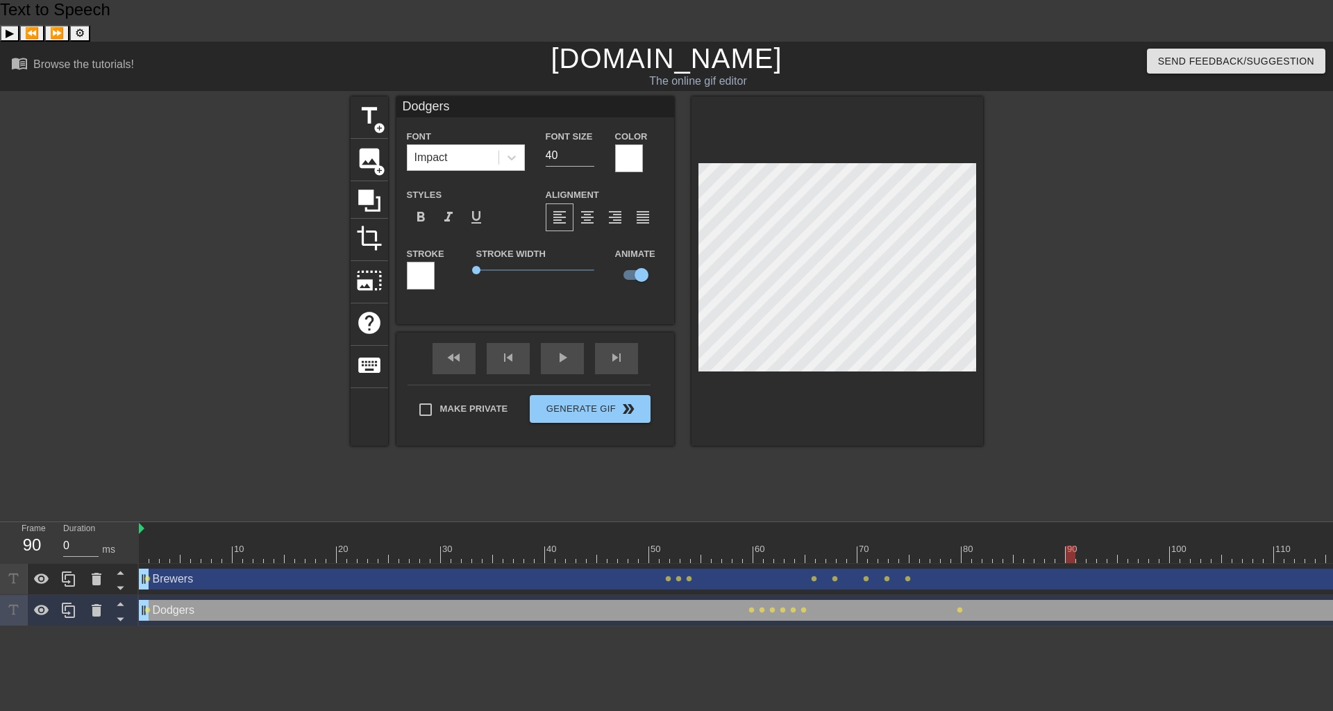
drag, startPoint x: 1106, startPoint y: 512, endPoint x: 1076, endPoint y: 508, distance: 30.8
click at [1076, 546] on div at bounding box center [764, 554] width 1250 height 17
click at [365, 103] on span "title" at bounding box center [369, 116] width 26 height 26
type input "New text 2"
checkbox input "false"
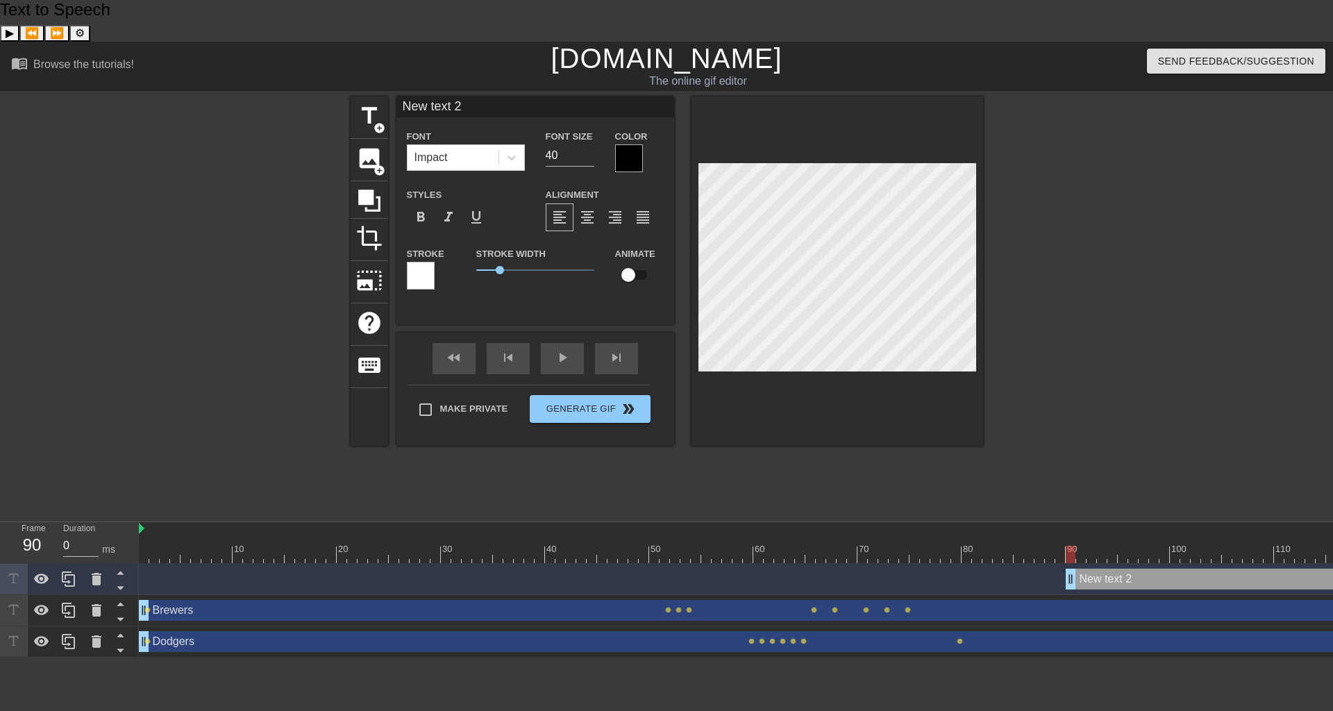
type input "D"
type textarea "D"
type input "Do"
type textarea "Do"
type input "Dod"
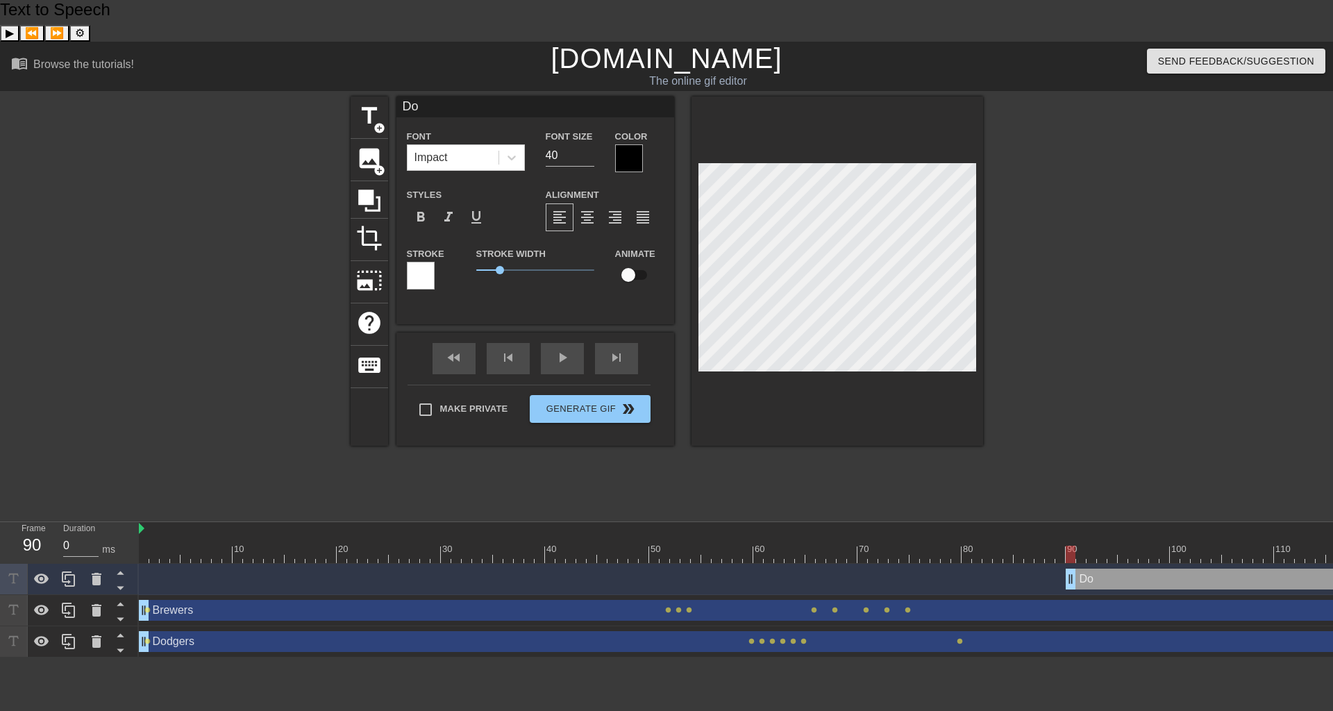
type textarea "Dod"
type input "Dodg"
type textarea "Dodge"
type input "Dodgew"
type textarea "Dodgew"
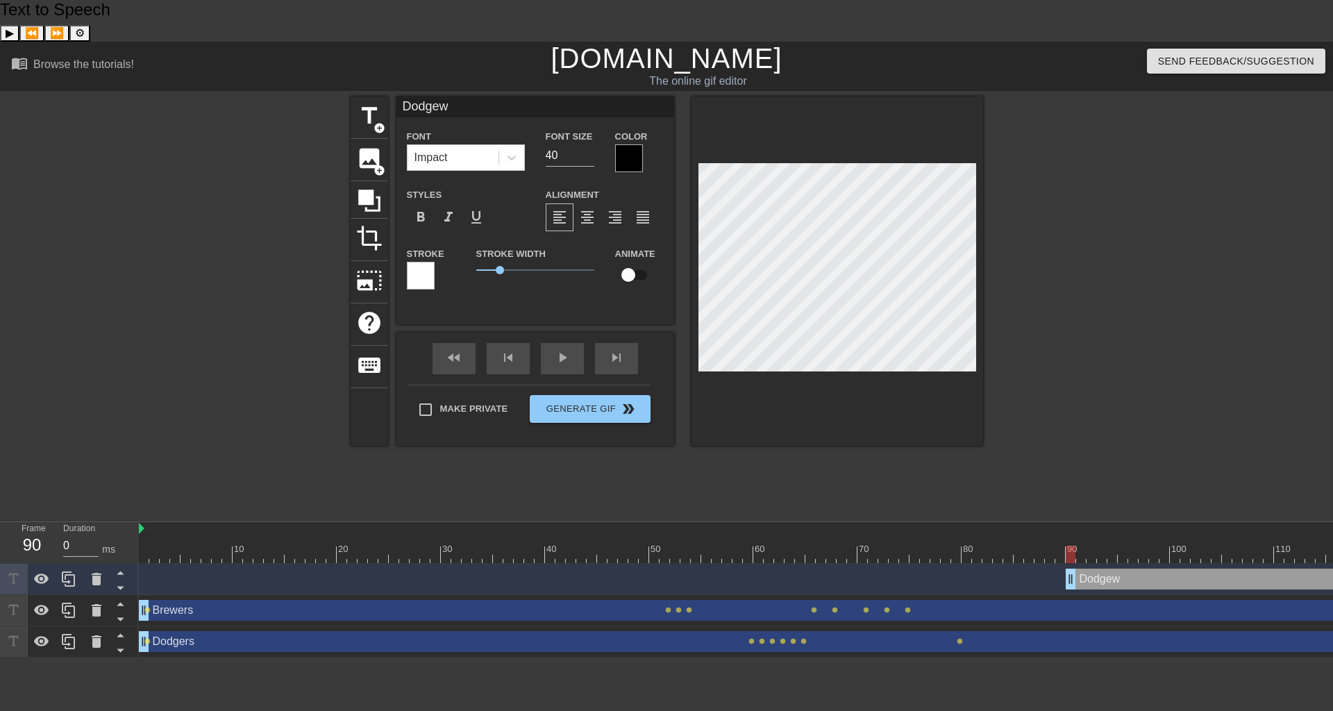
type input "Dodgewr"
type textarea "Dodgewr"
type input "Dodgew"
type textarea "Dodgew"
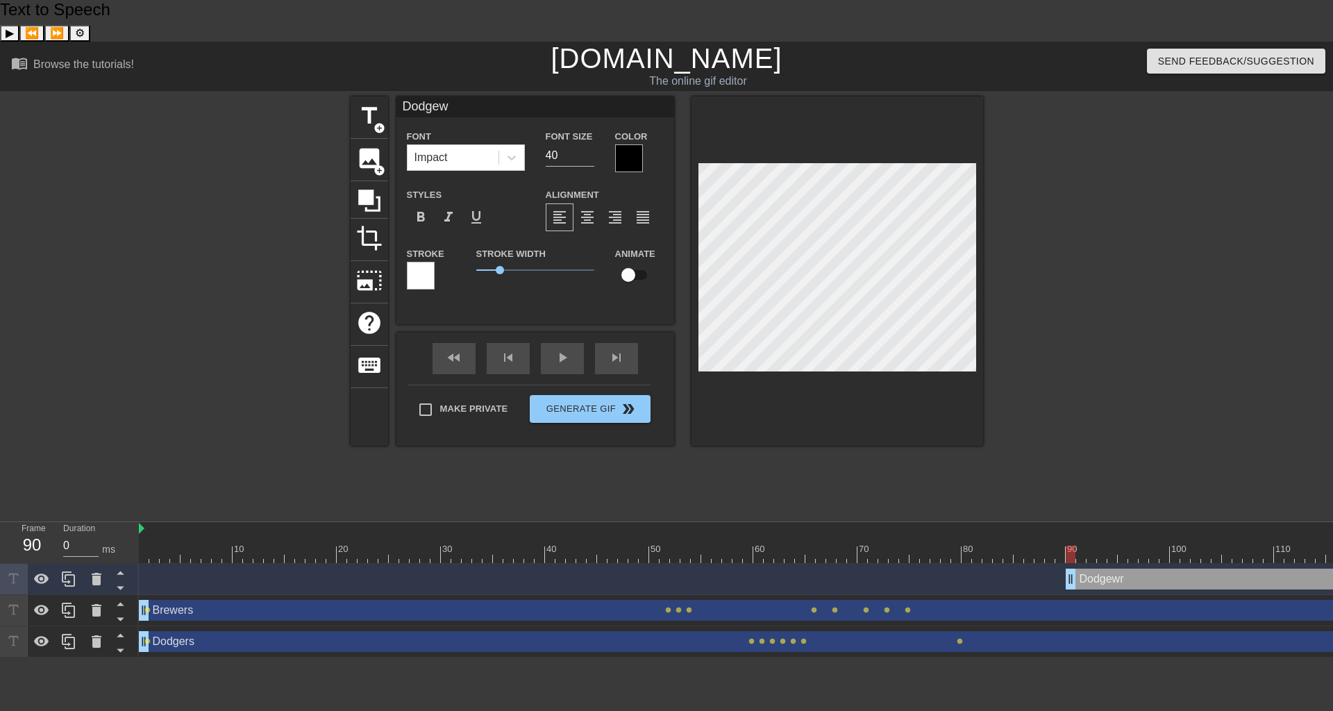
type input "Dodge"
type textarea "Dodge"
type input "Dodger"
type textarea "Dodger"
type input "Dodgers"
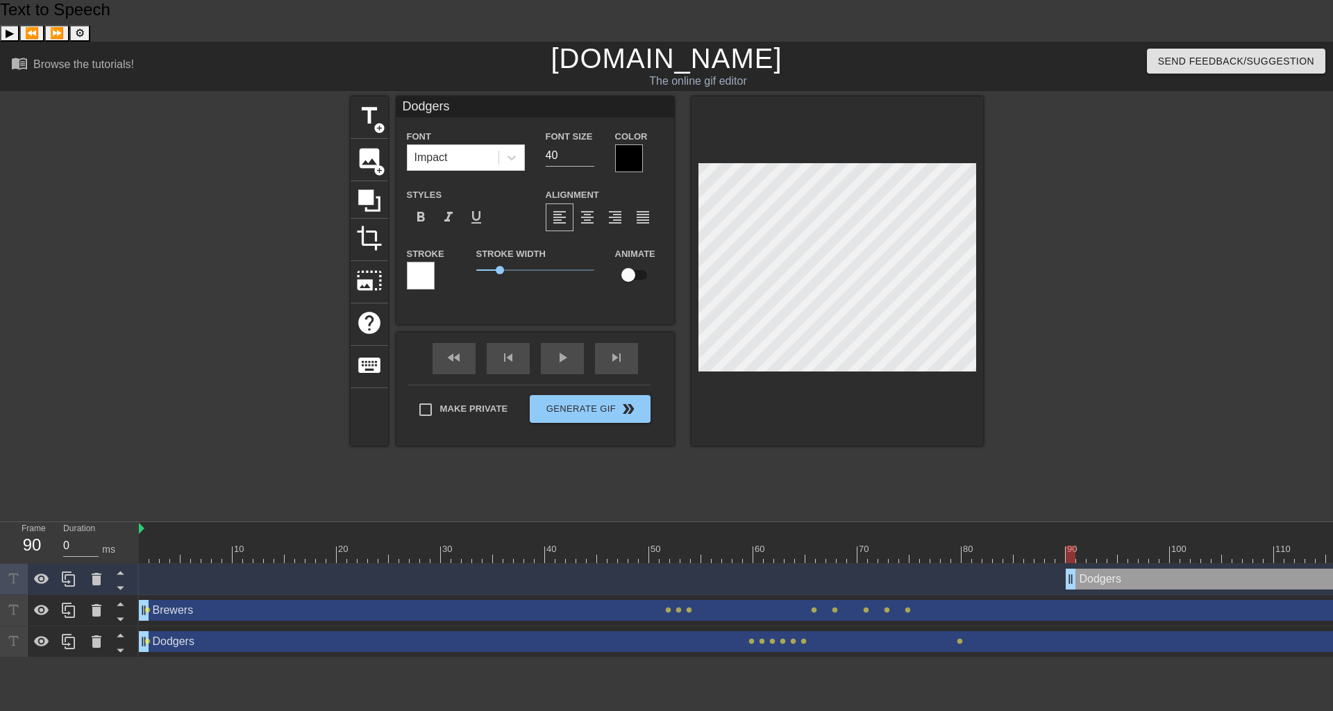
type textarea "Dodgers"
click at [632, 144] on div at bounding box center [629, 158] width 28 height 28
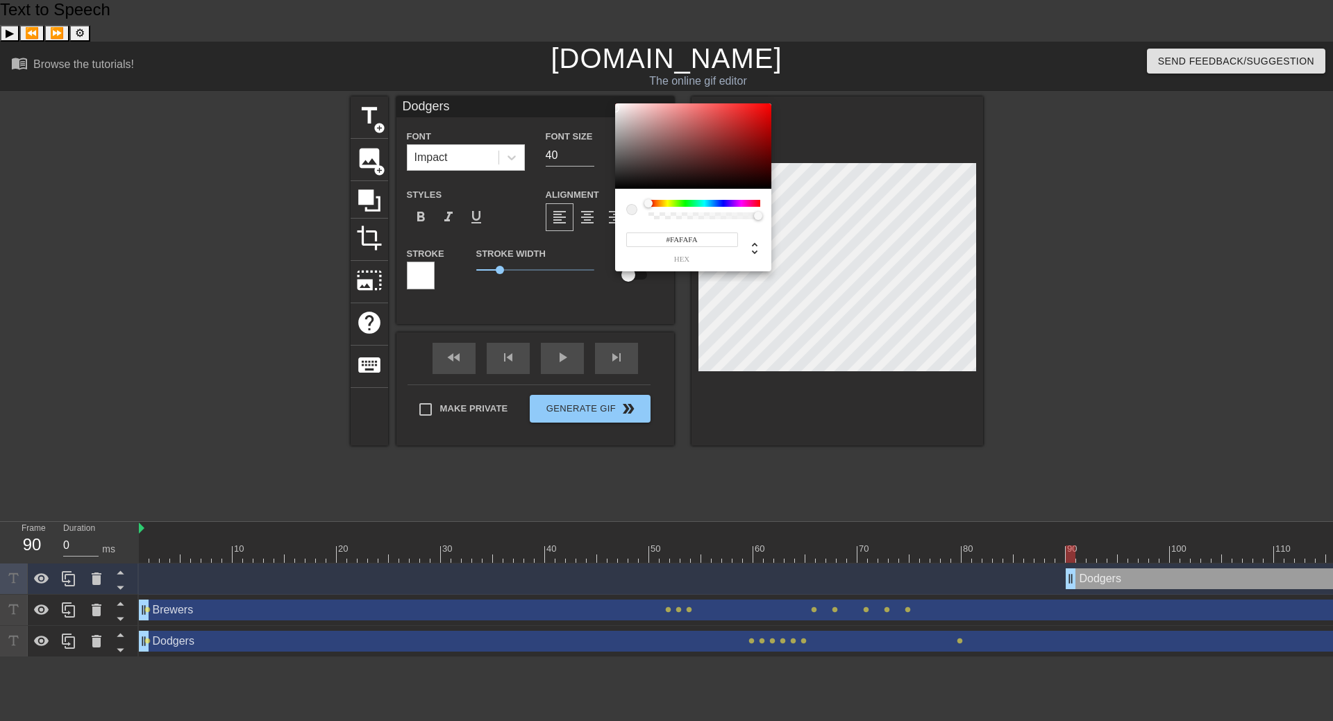
type input "#FFFFFF"
drag, startPoint x: 633, startPoint y: 117, endPoint x: 583, endPoint y: 94, distance: 55.3
click at [592, 90] on div "#FFFFFF hex" at bounding box center [666, 360] width 1333 height 721
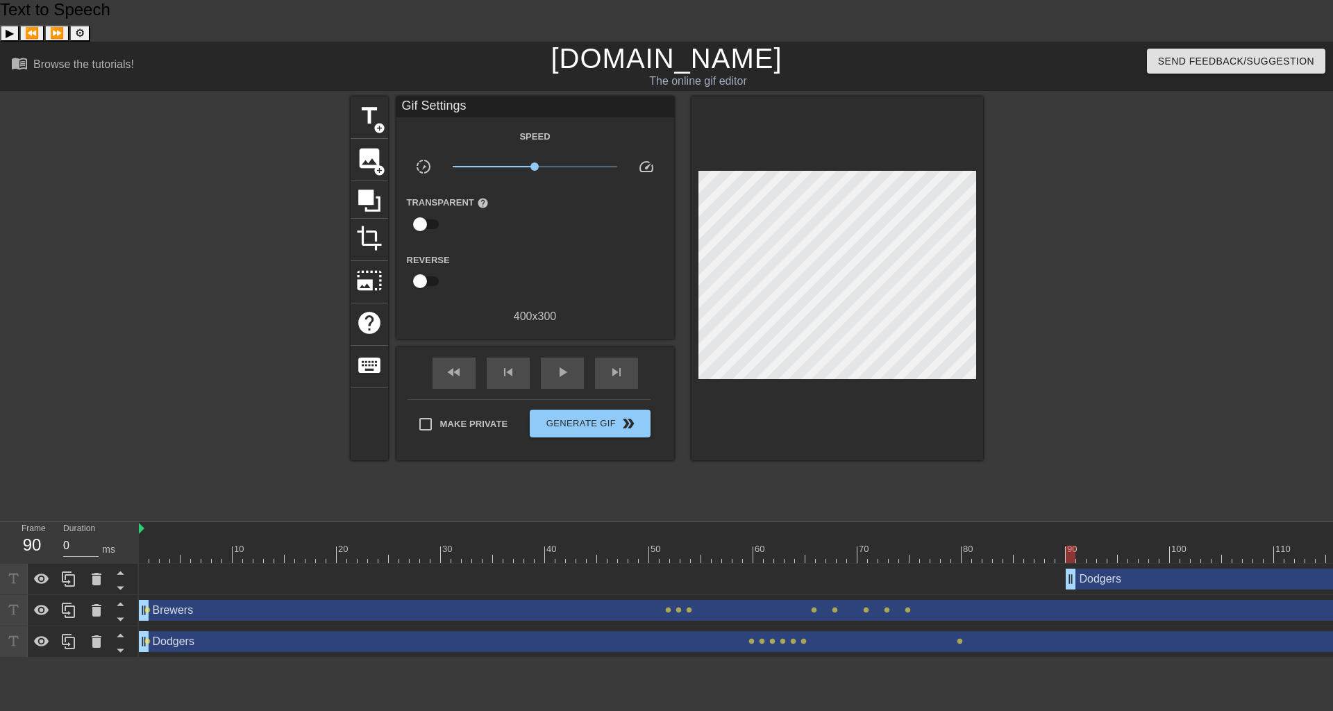
drag, startPoint x: 499, startPoint y: 227, endPoint x: 487, endPoint y: 227, distance: 12.5
click at [507, 251] on div at bounding box center [488, 273] width 92 height 44
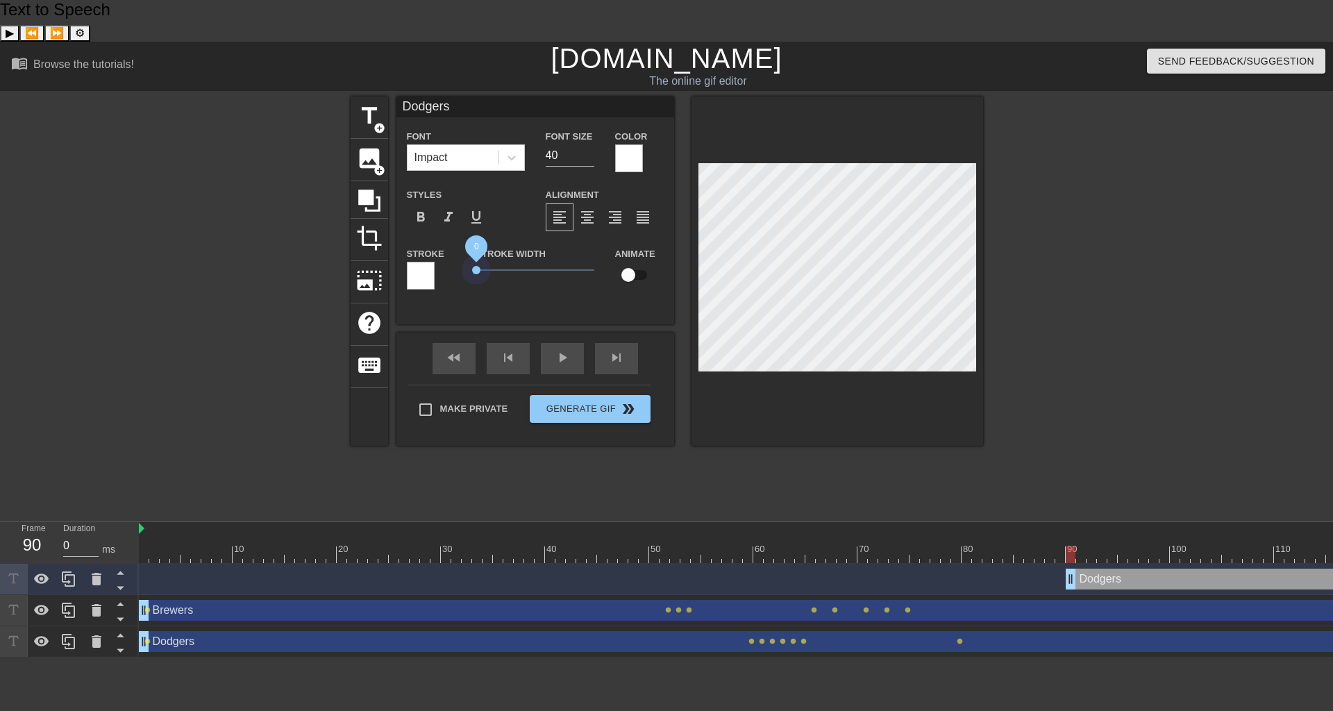
drag, startPoint x: 502, startPoint y: 231, endPoint x: 465, endPoint y: 229, distance: 36.9
click at [466, 245] on div "Stroke Width 0" at bounding box center [535, 274] width 139 height 58
drag, startPoint x: 1075, startPoint y: 515, endPoint x: 1089, endPoint y: 516, distance: 13.9
click at [1089, 546] on div at bounding box center [1092, 554] width 10 height 17
click at [372, 190] on icon at bounding box center [369, 201] width 22 height 22
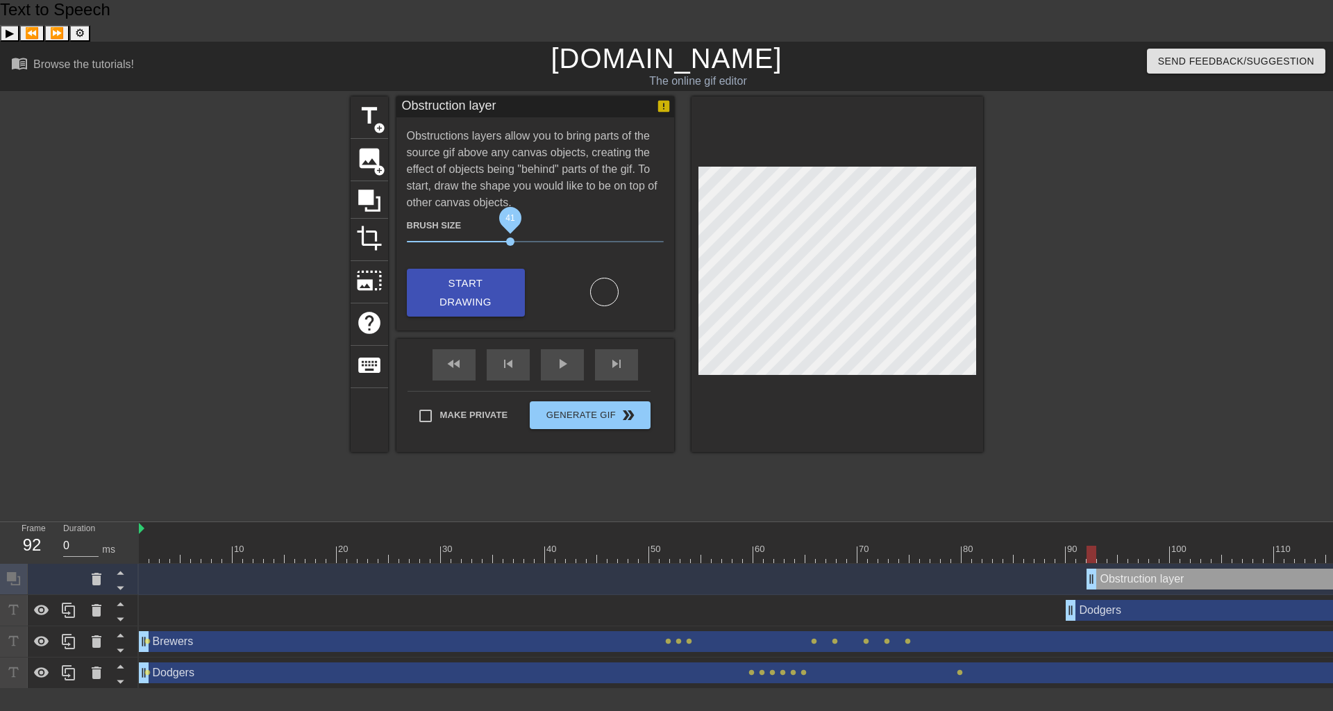
drag, startPoint x: 485, startPoint y: 197, endPoint x: 510, endPoint y: 190, distance: 26.6
click at [510, 237] on span "41" at bounding box center [510, 241] width 8 height 8
drag, startPoint x: 1124, startPoint y: 541, endPoint x: 1110, endPoint y: 589, distance: 50.5
click at [1110, 589] on div "Obstruction layer drag_handle drag_handle Dodgers drag_handle drag_handle Brewe…" at bounding box center [736, 626] width 1194 height 125
click at [122, 587] on icon at bounding box center [120, 588] width 7 height 3
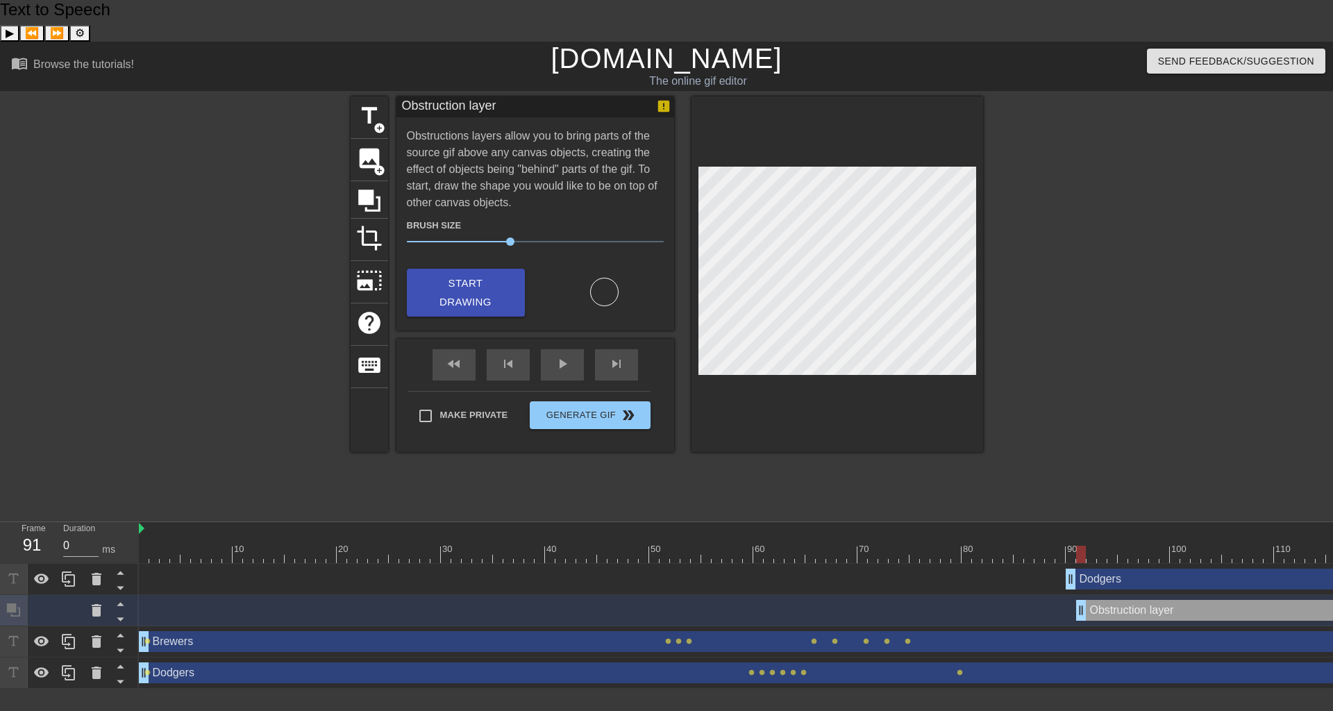
click at [122, 587] on icon at bounding box center [120, 588] width 7 height 3
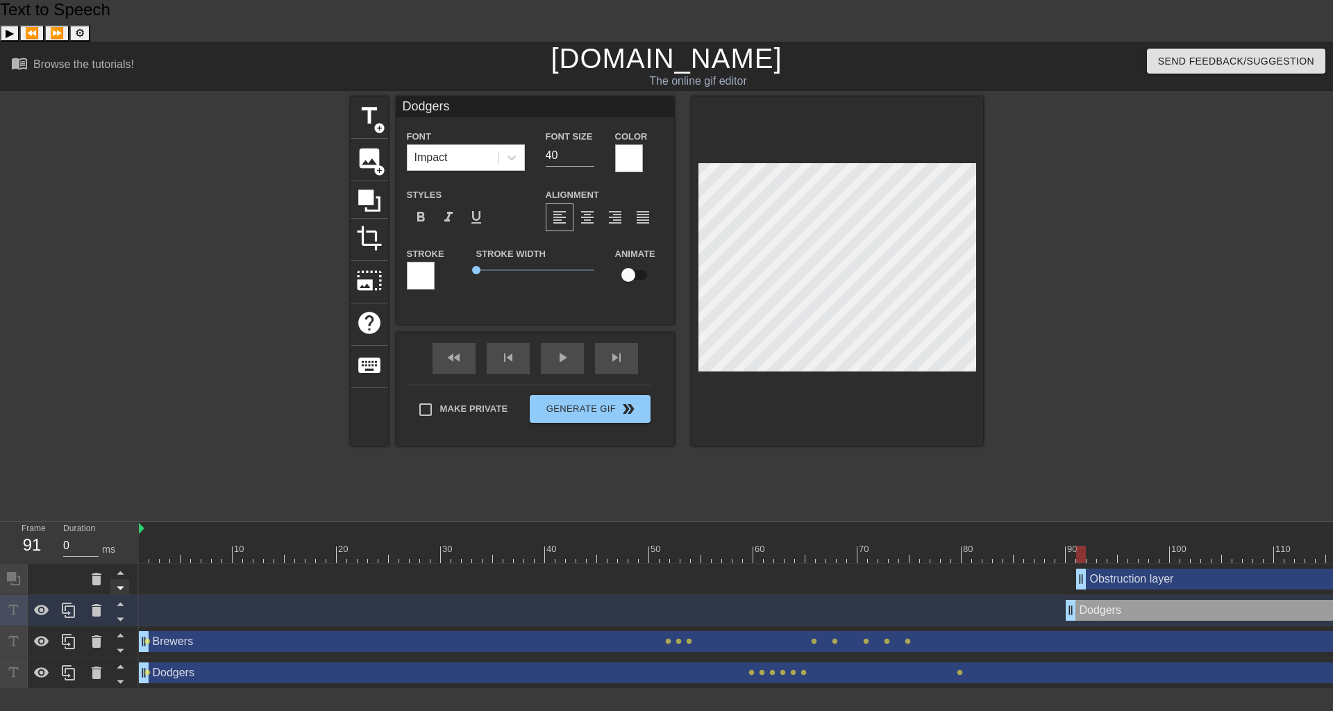
click at [120, 587] on icon at bounding box center [120, 588] width 7 height 3
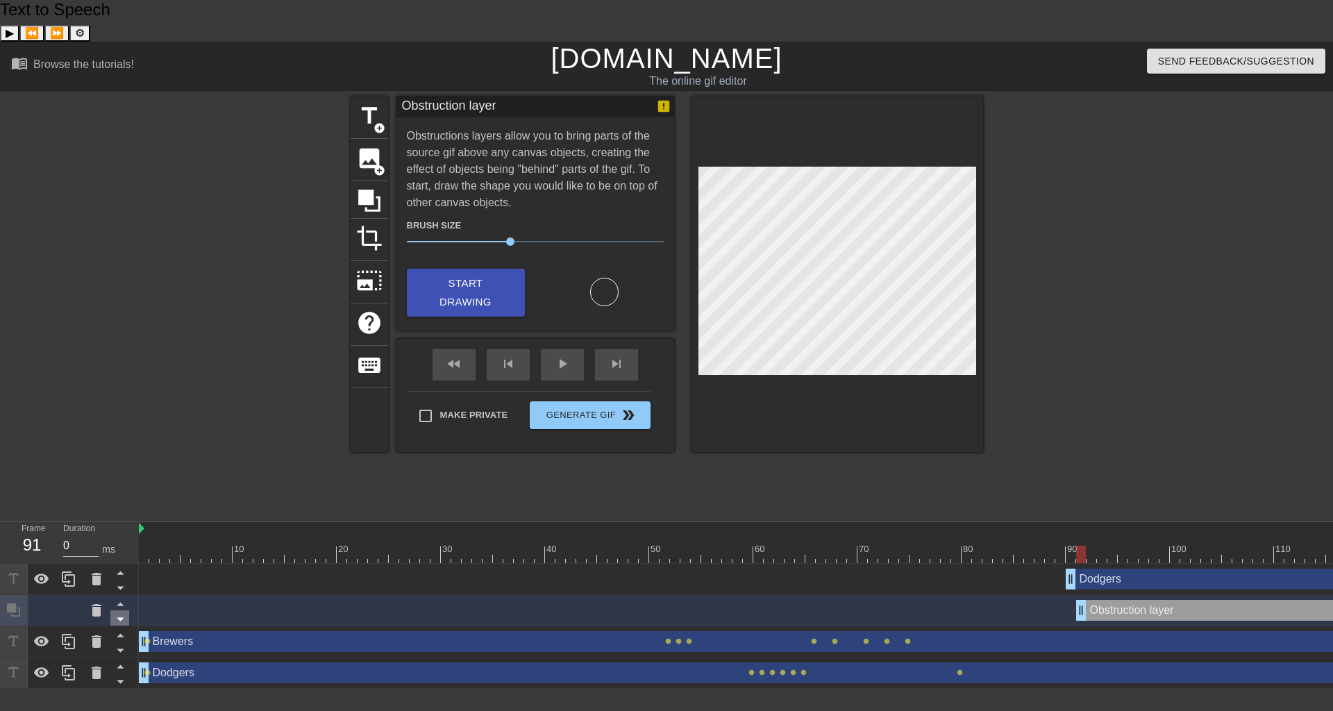
click at [123, 618] on icon at bounding box center [120, 619] width 7 height 3
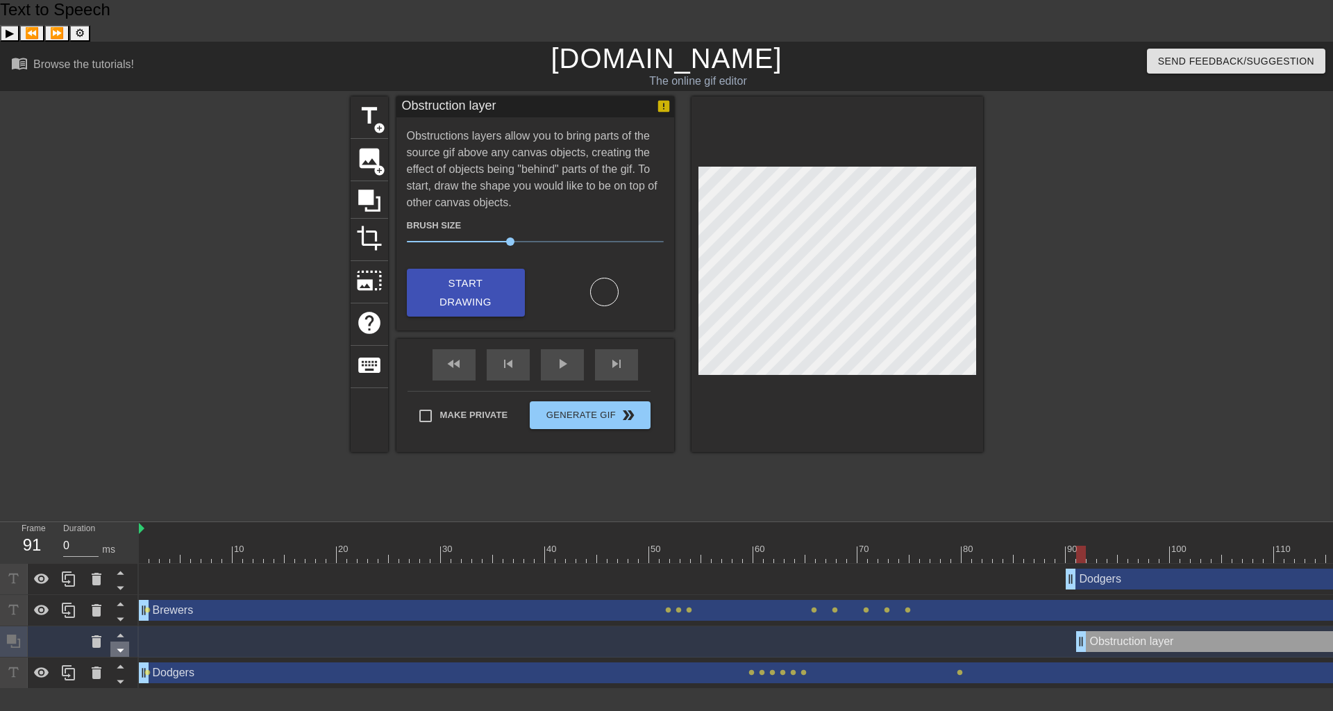
click at [117, 642] on icon at bounding box center [120, 650] width 17 height 17
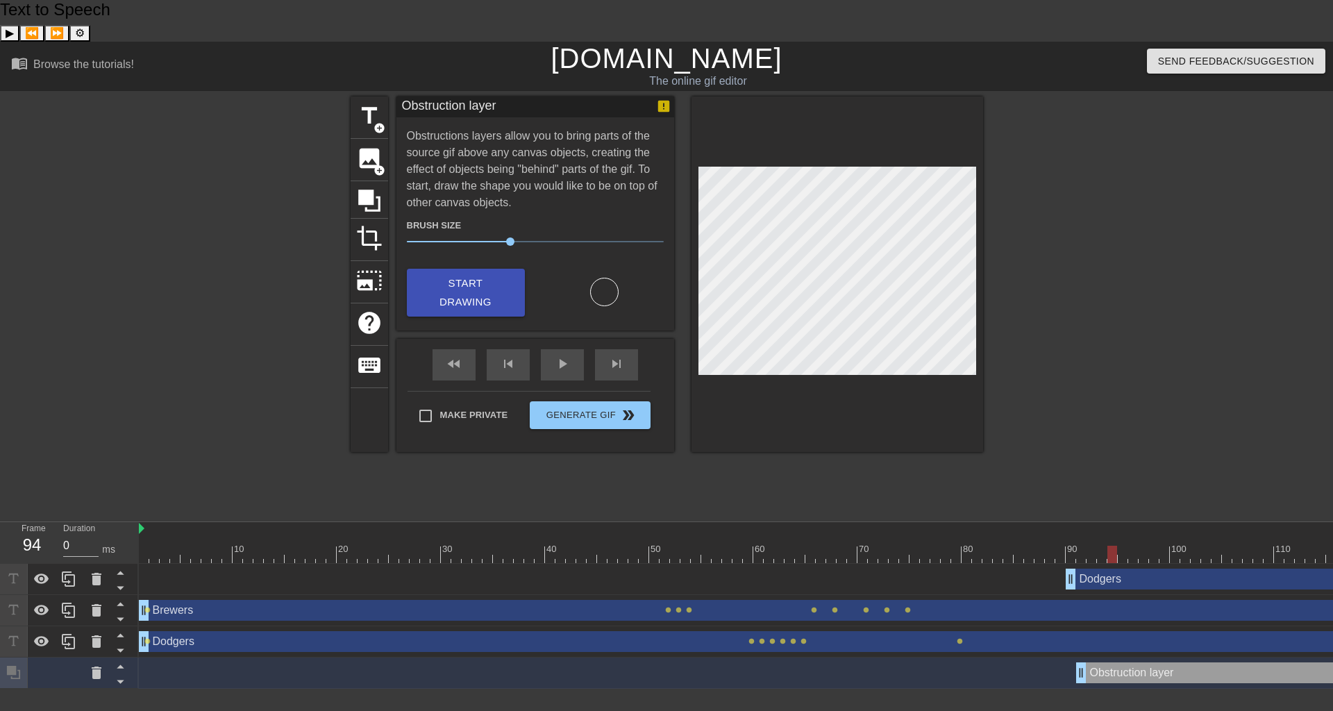
drag, startPoint x: 1083, startPoint y: 512, endPoint x: 1114, endPoint y: 517, distance: 31.6
click at [1114, 546] on div at bounding box center [1112, 554] width 10 height 17
click at [97, 667] on icon at bounding box center [97, 673] width 10 height 12
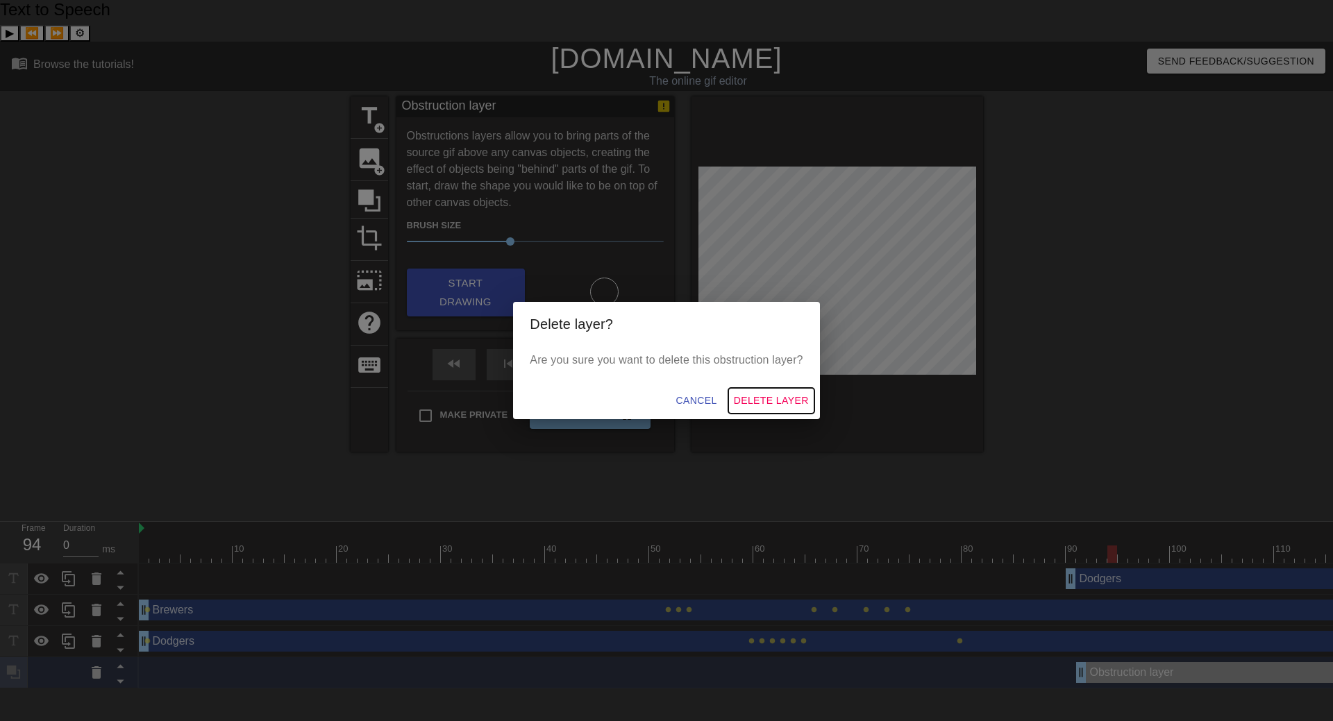
click at [770, 400] on span "Delete Layer" at bounding box center [771, 400] width 75 height 17
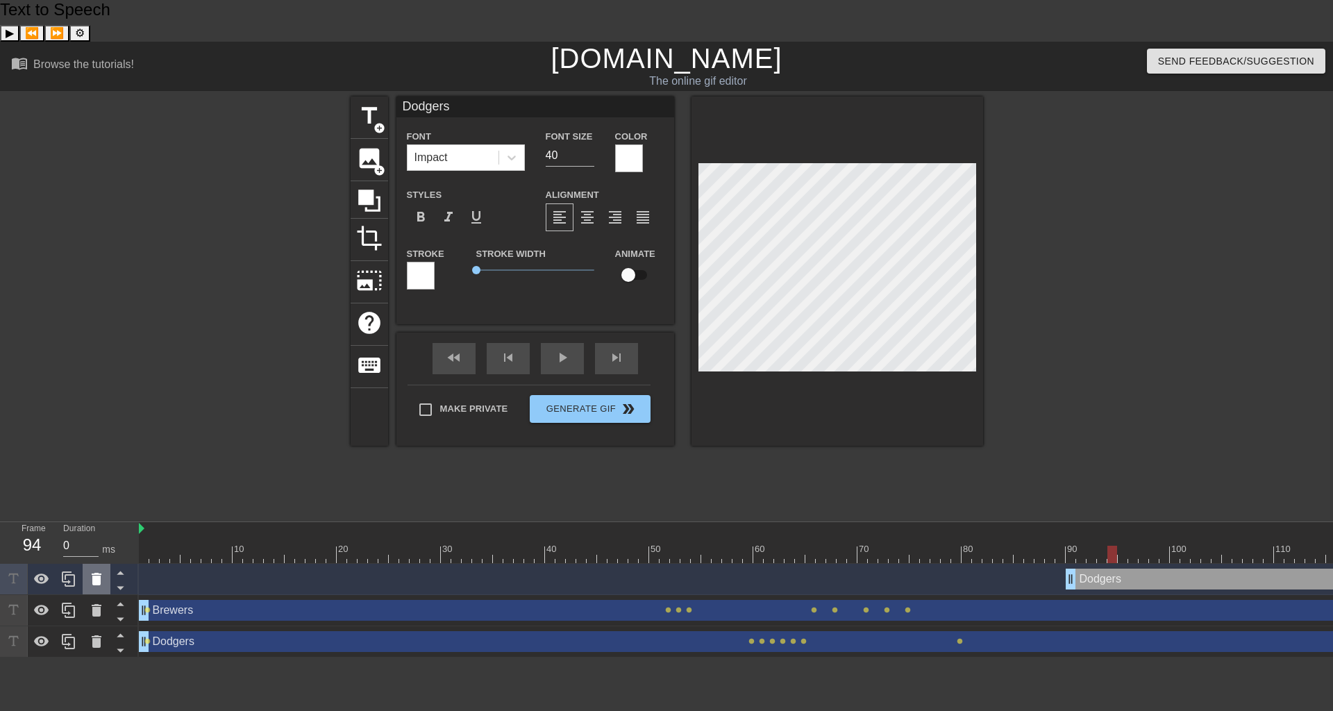
click at [99, 573] on icon at bounding box center [97, 579] width 10 height 12
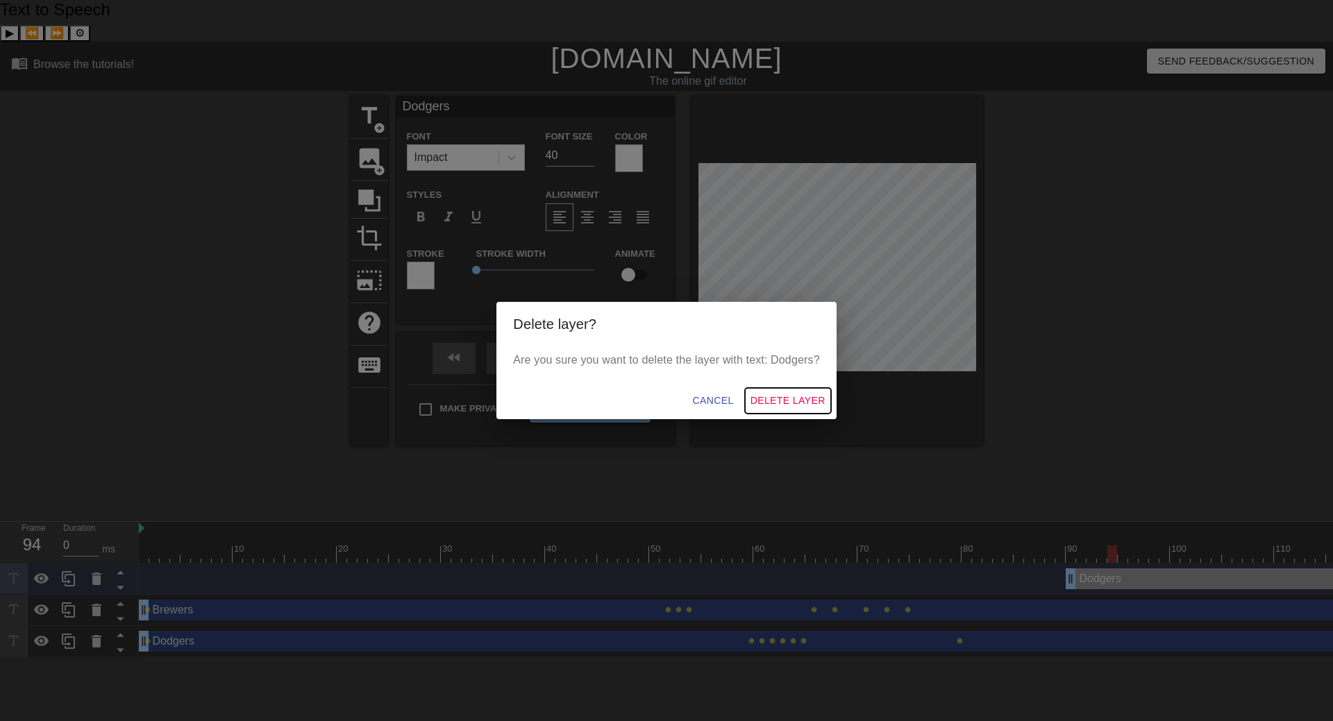
click at [819, 396] on span "Delete Layer" at bounding box center [788, 400] width 75 height 17
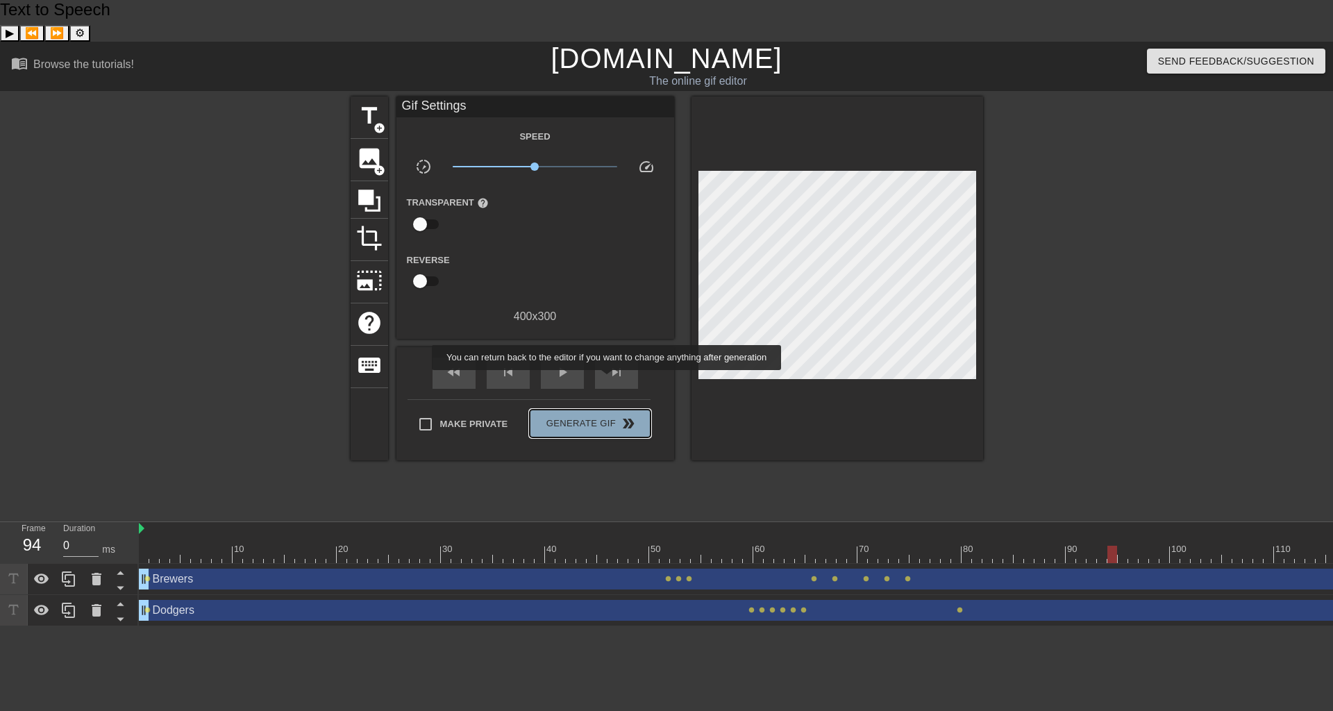
click at [608, 415] on span "Generate Gif double_arrow" at bounding box center [589, 423] width 109 height 17
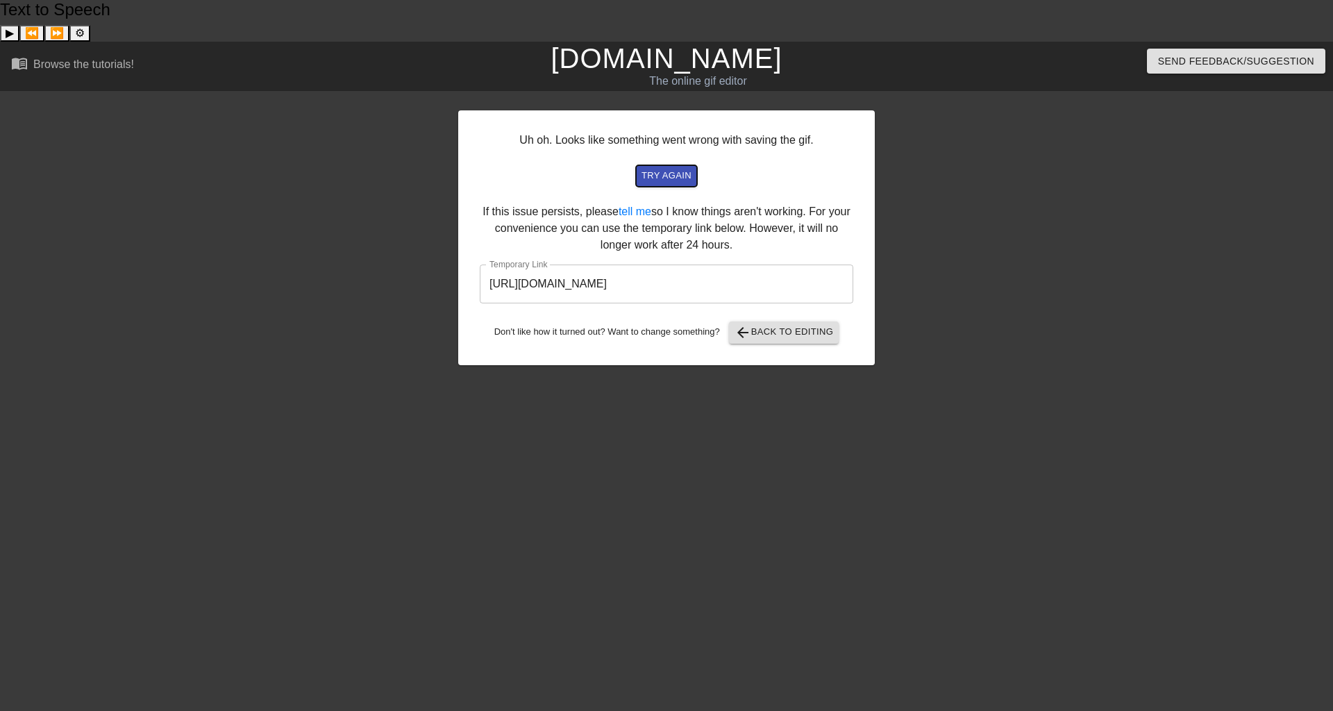
click at [680, 168] on span "try again" at bounding box center [667, 176] width 50 height 16
